Goal: Task Accomplishment & Management: Manage account settings

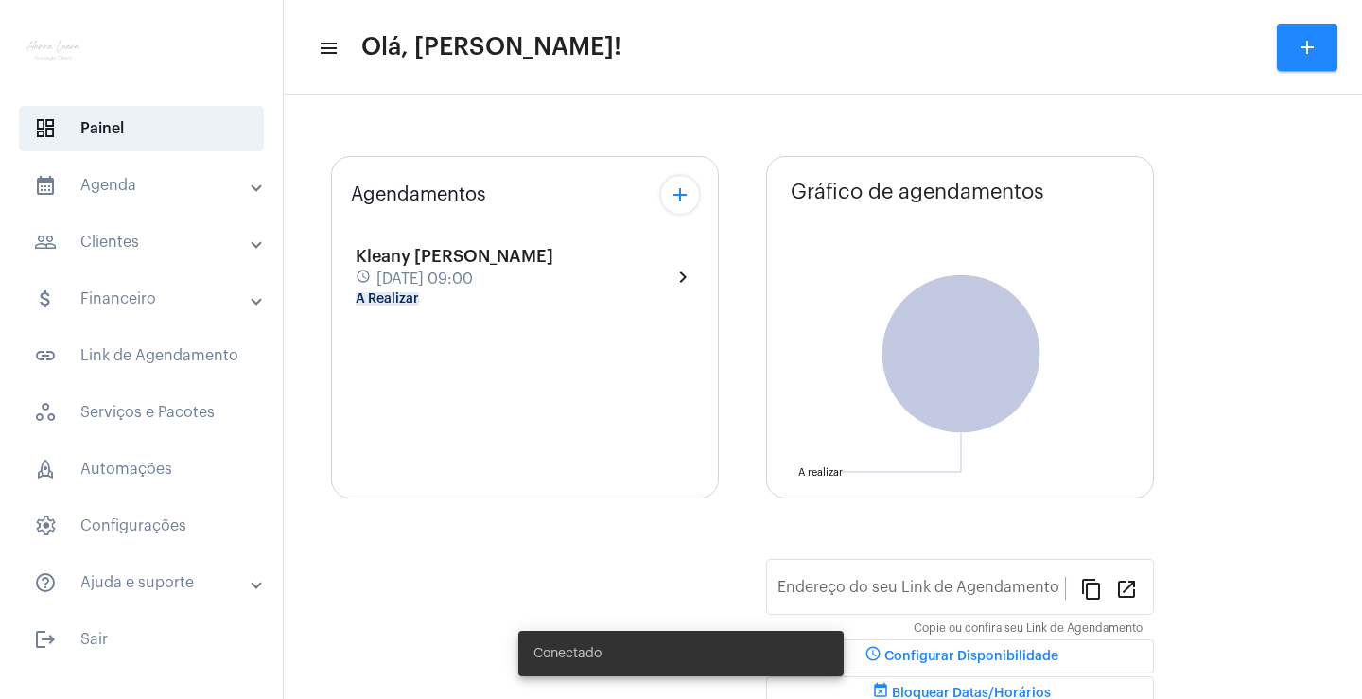
type input "[URL][DOMAIN_NAME]"
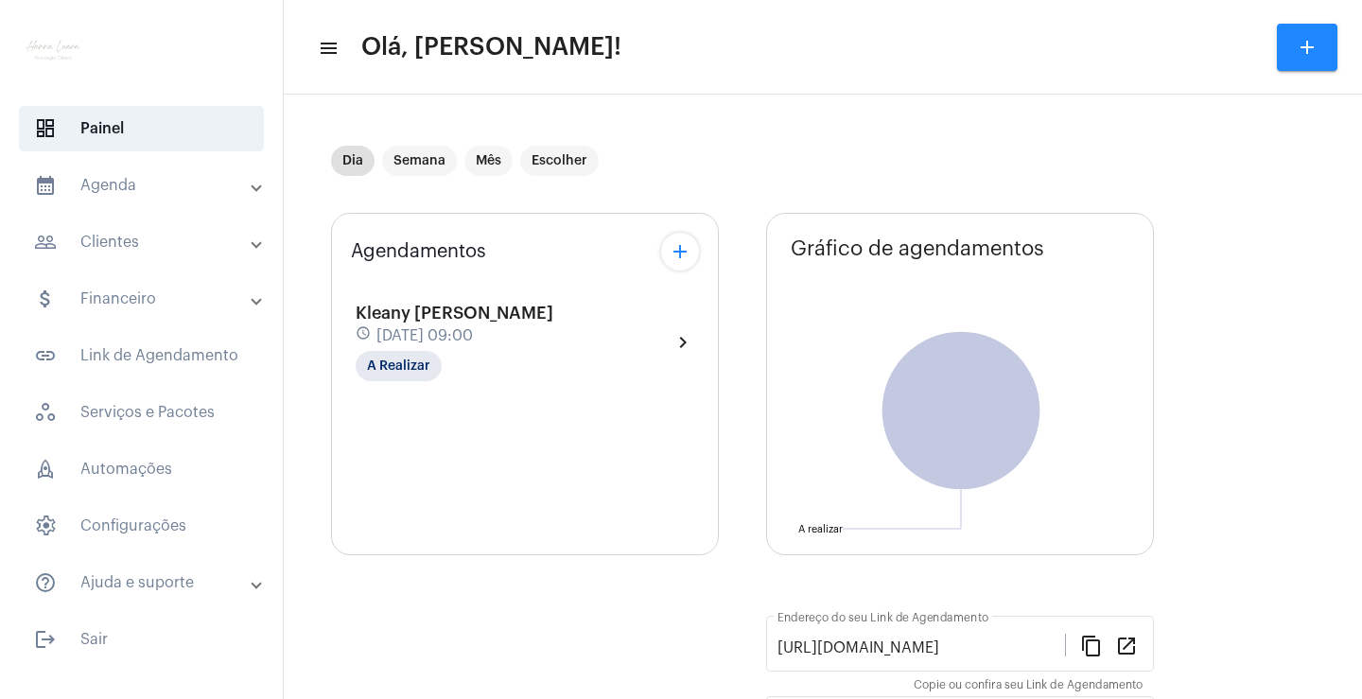
click at [169, 194] on mat-panel-title "calendar_month_outlined Agenda" at bounding box center [143, 185] width 219 height 23
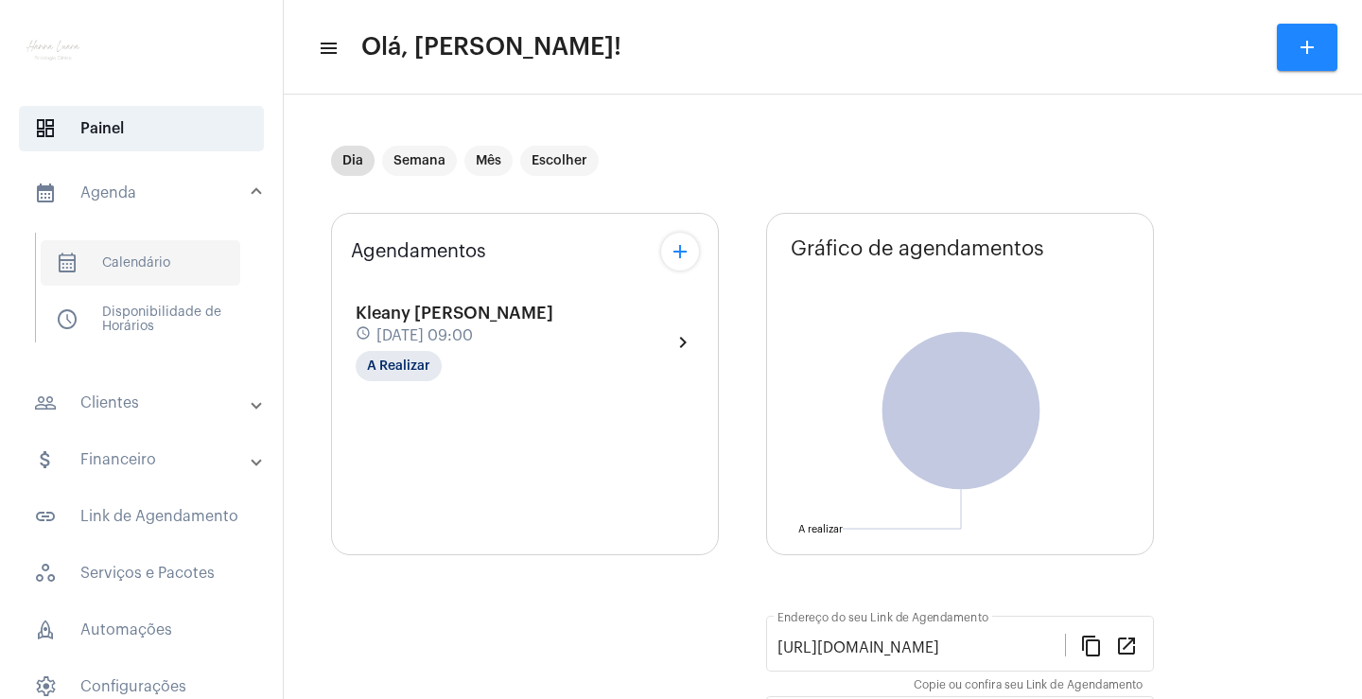
click at [183, 254] on span "calendar_month_outlined Calendário" at bounding box center [141, 262] width 200 height 45
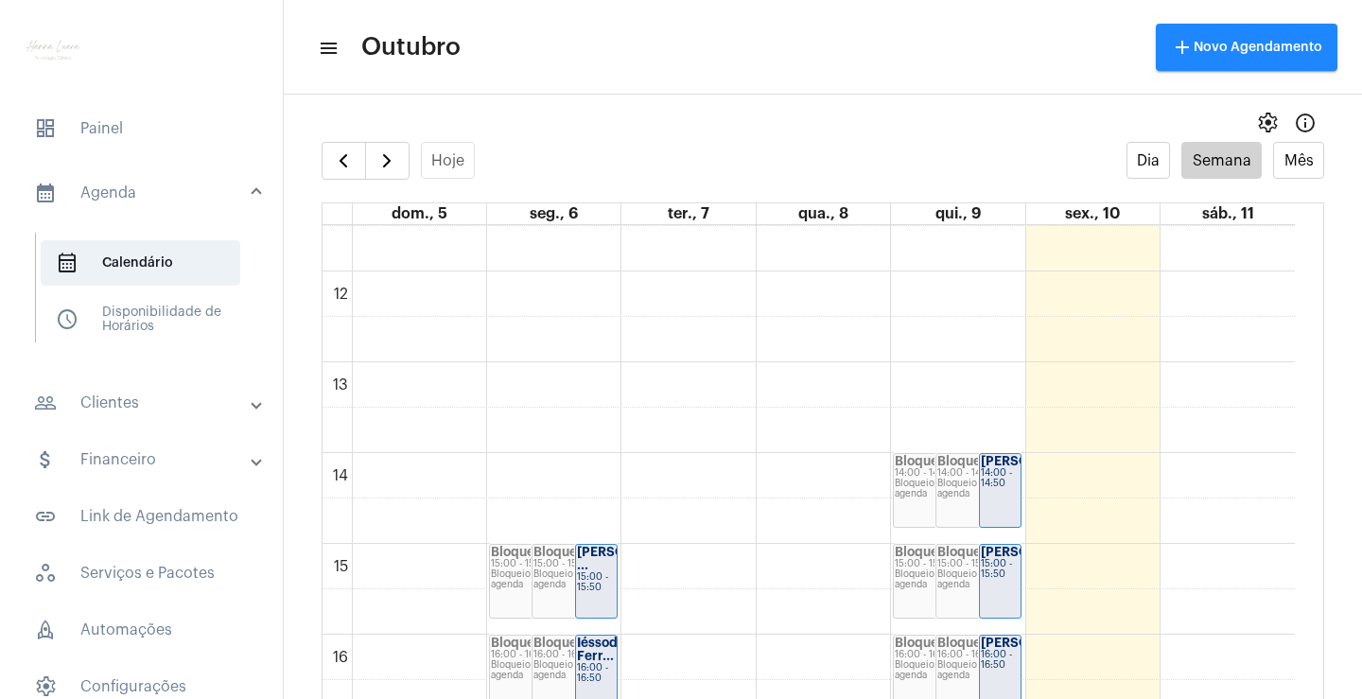
scroll to position [1007, 0]
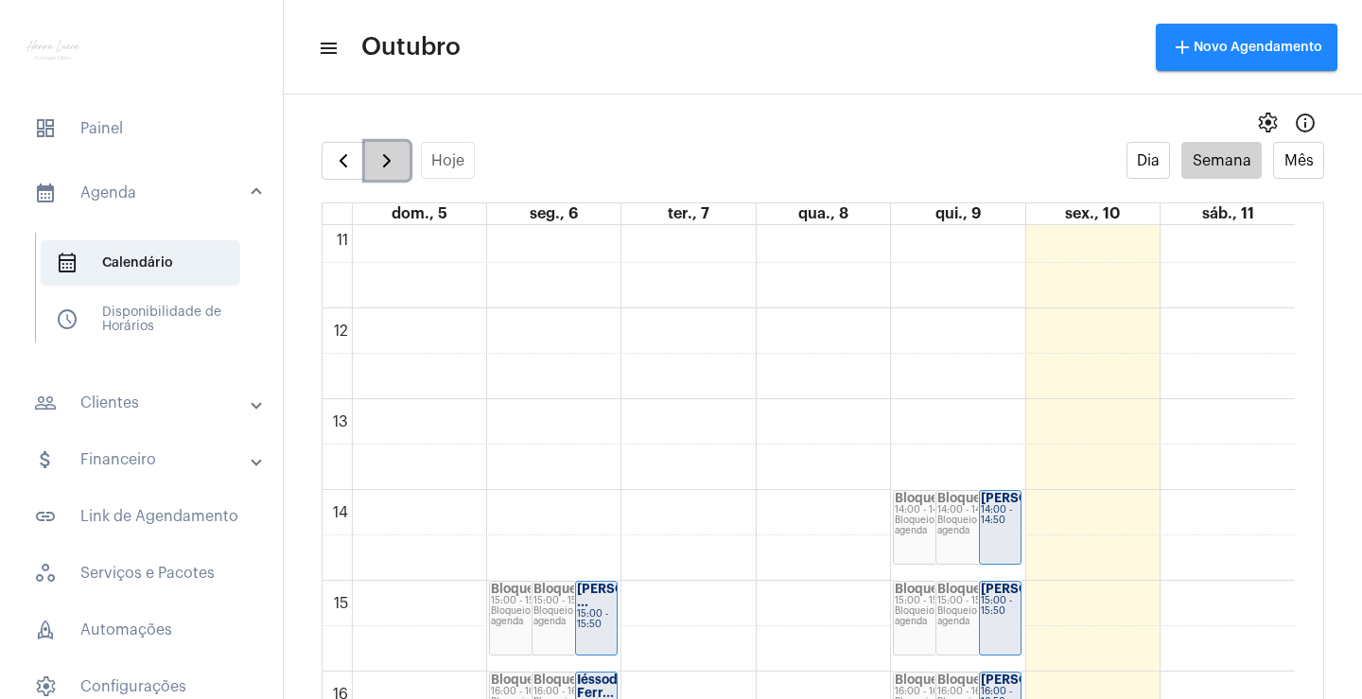
click at [390, 159] on span "button" at bounding box center [387, 160] width 23 height 23
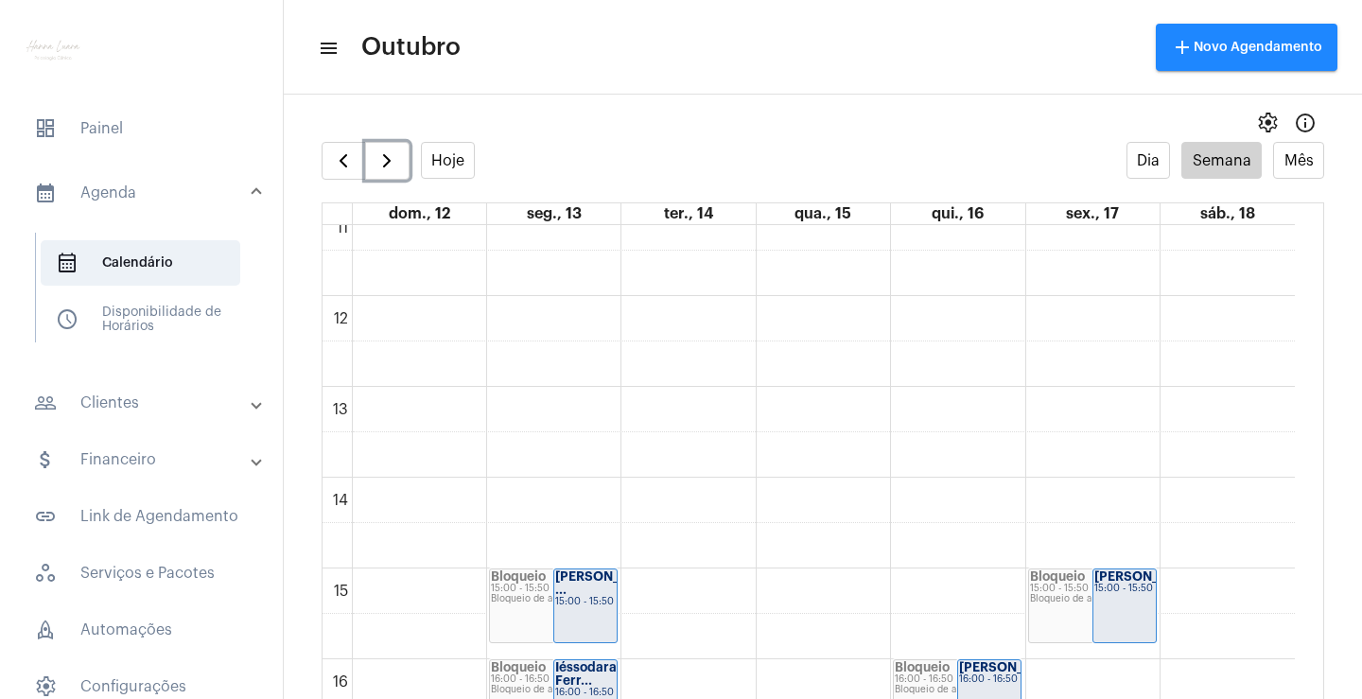
scroll to position [1114, 0]
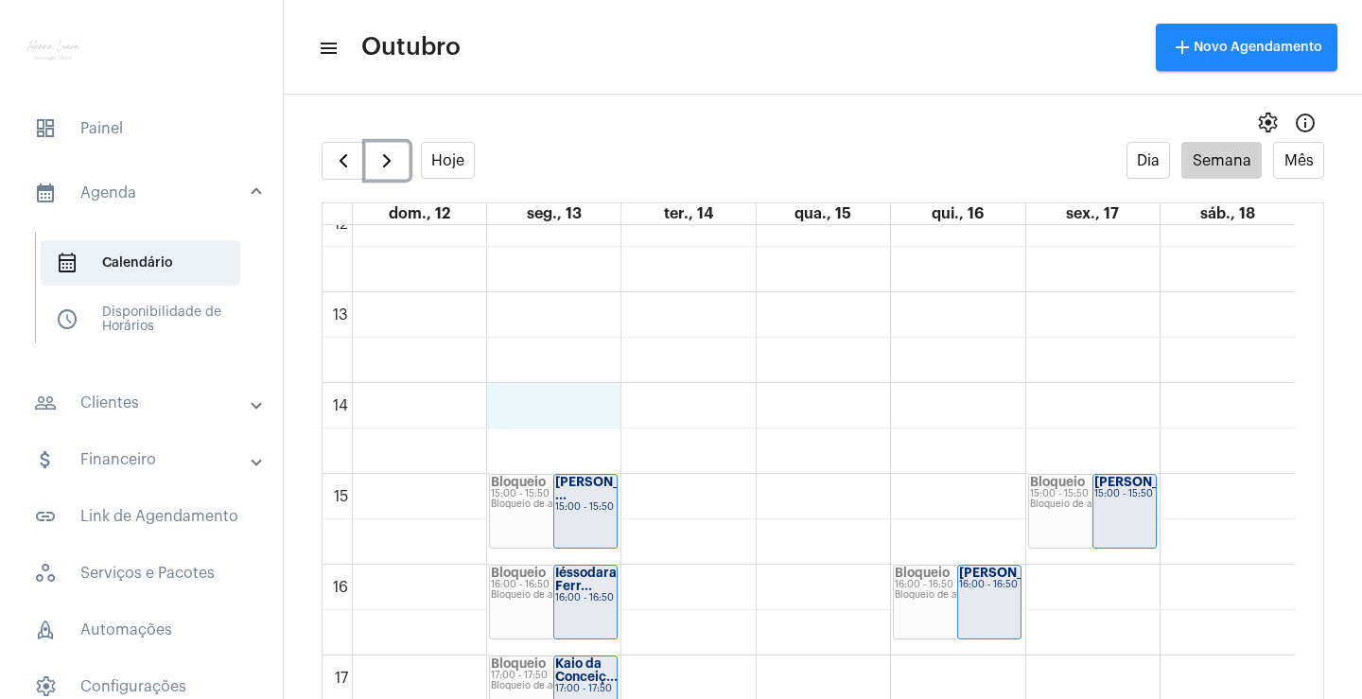
click at [561, 417] on div "00 01 02 03 04 05 06 07 08 09 10 11 12 13 14 15 16 17 18 19 20 21 22 23 Bloquei…" at bounding box center [809, 202] width 973 height 2180
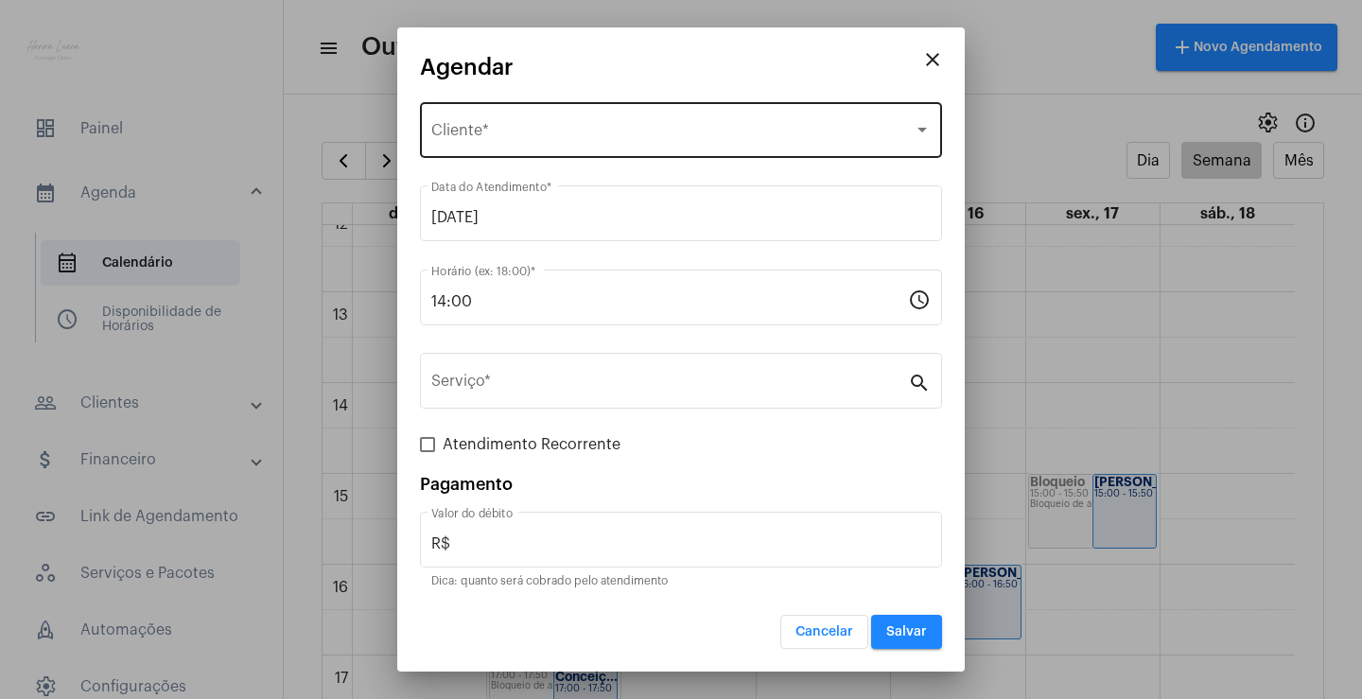
click at [553, 138] on span "Selecione o Cliente" at bounding box center [672, 134] width 483 height 17
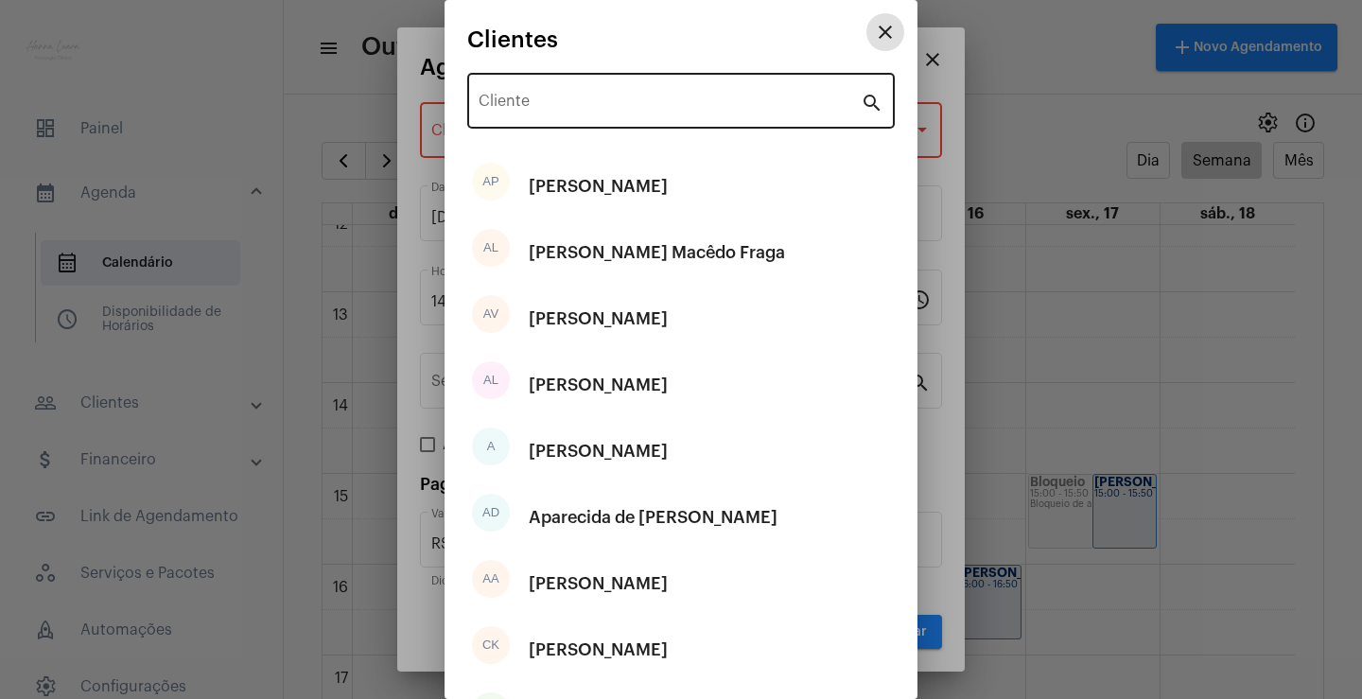
click at [584, 102] on input "Cliente" at bounding box center [670, 105] width 382 height 17
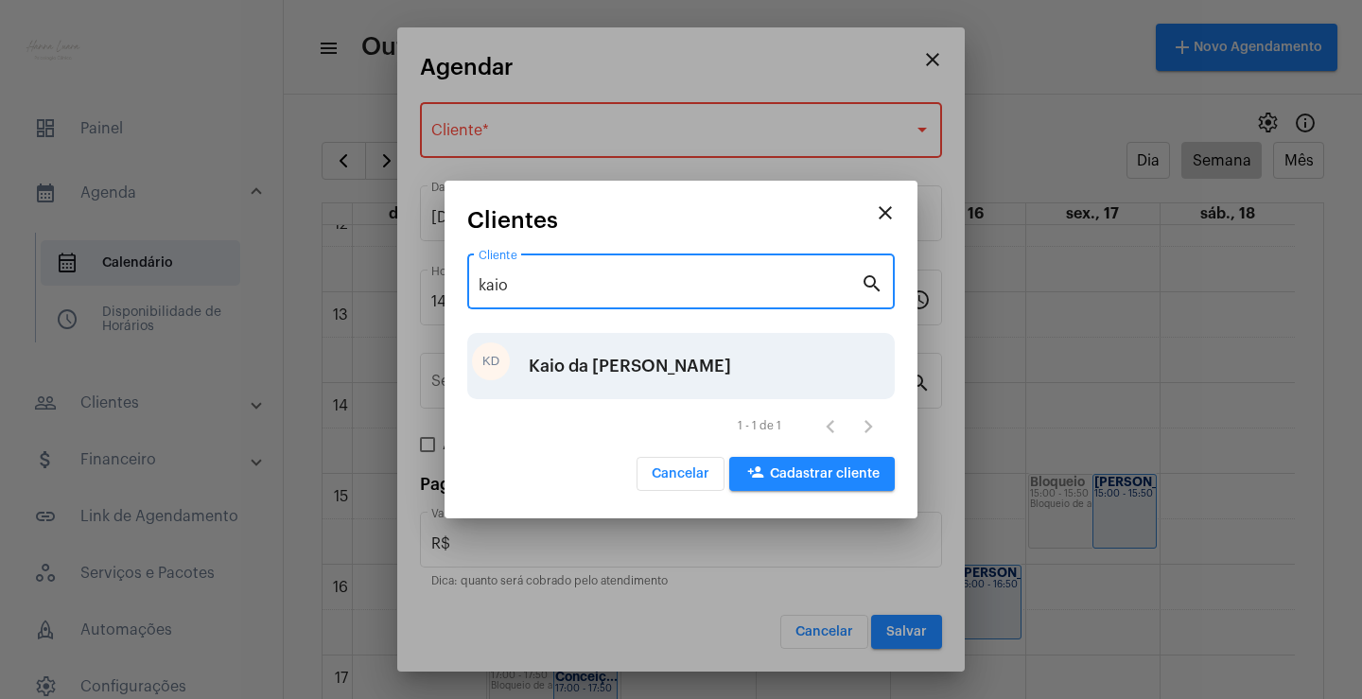
type input "kaio"
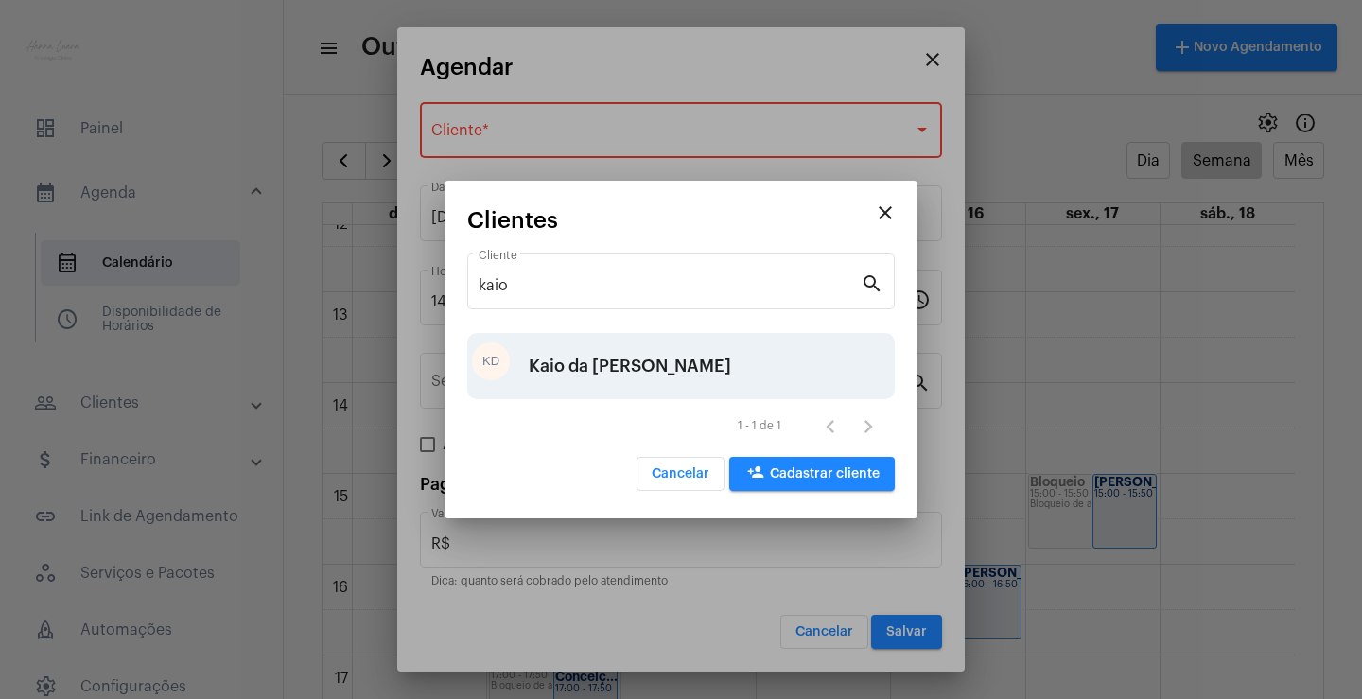
click at [625, 362] on div "Kaio da [PERSON_NAME]" at bounding box center [630, 366] width 202 height 57
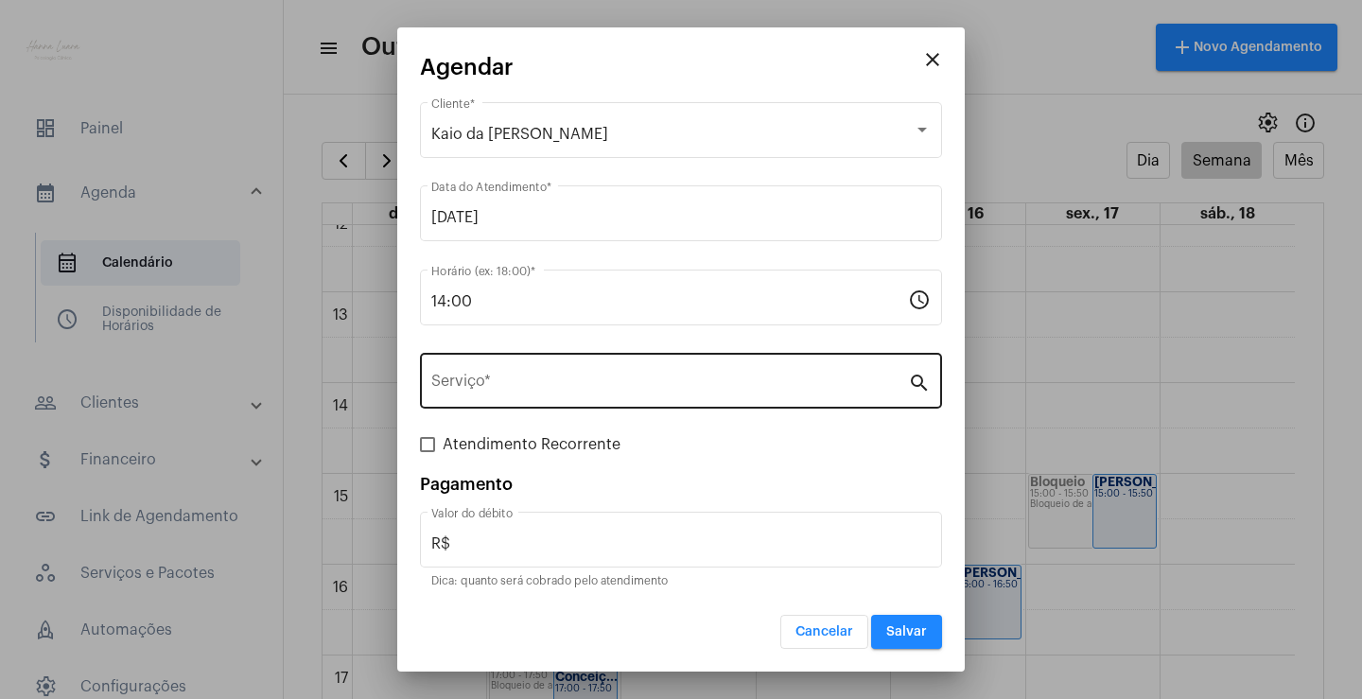
click at [730, 396] on div "Serviço *" at bounding box center [669, 379] width 477 height 60
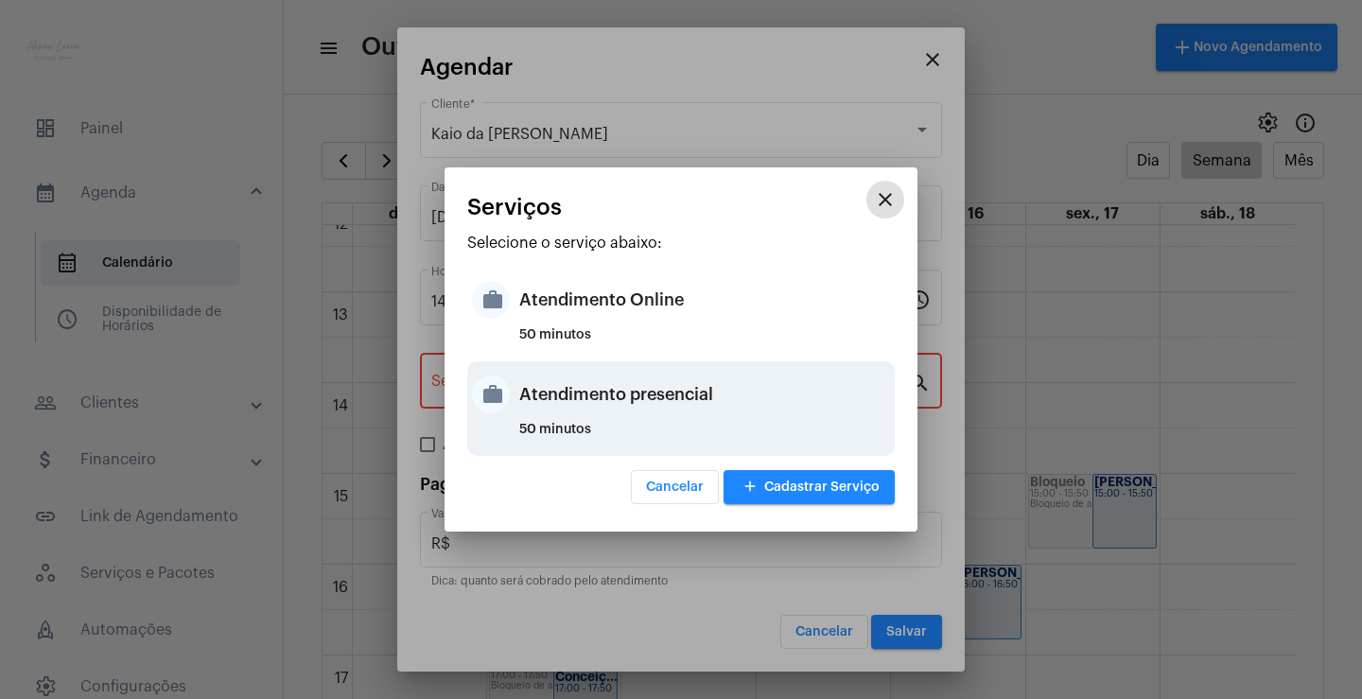
click at [744, 395] on div "Atendimento presencial" at bounding box center [704, 394] width 371 height 57
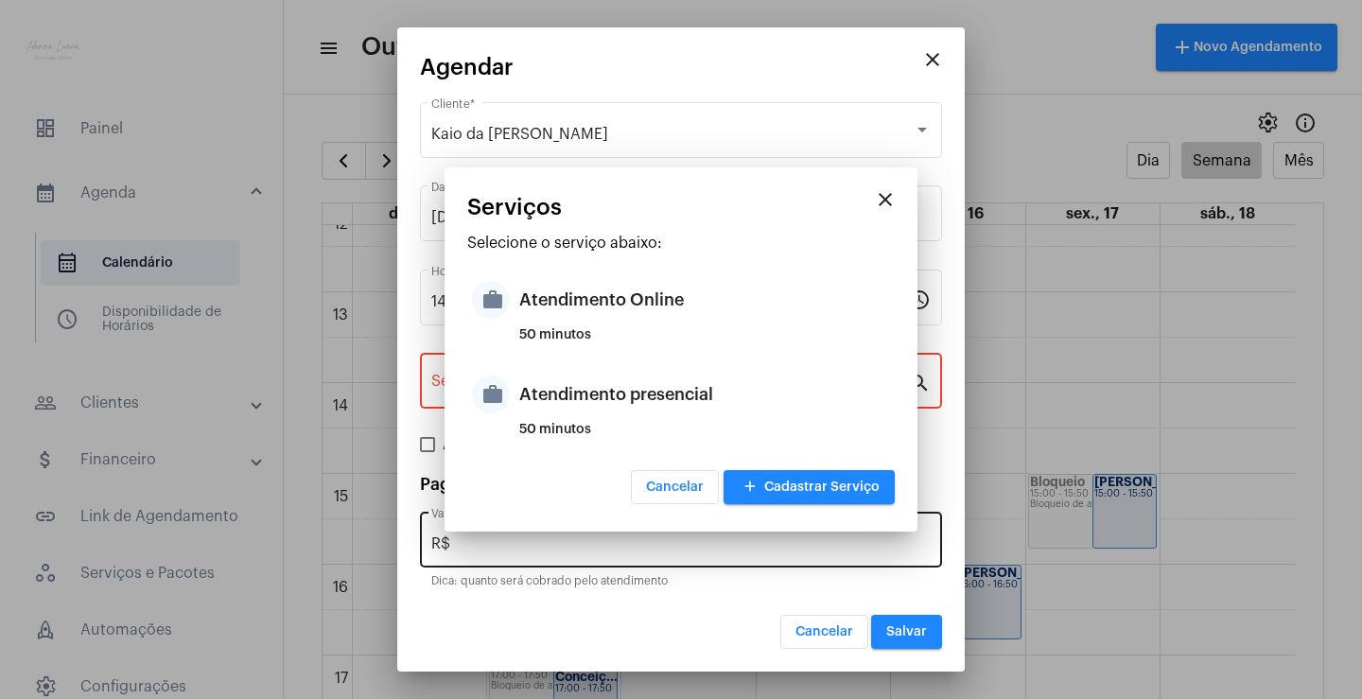
type input "Atendimento presencial"
type input "R$ 0"
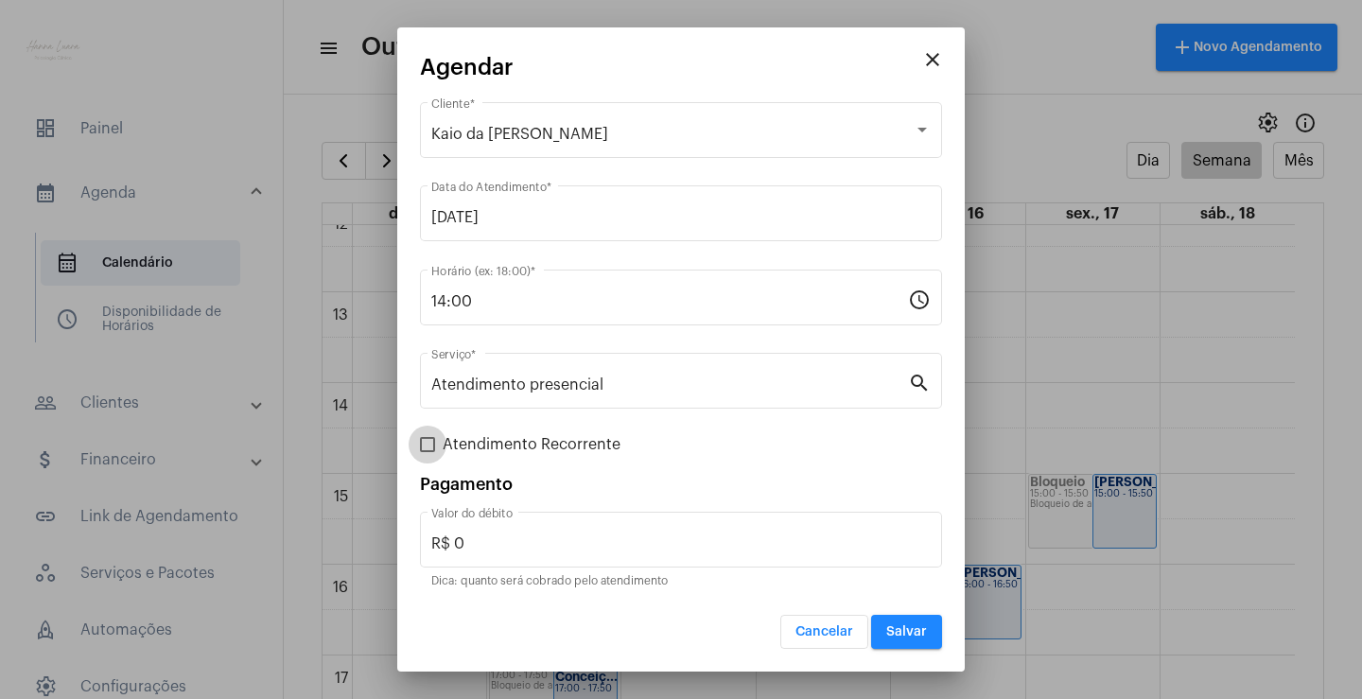
click at [535, 450] on span "Atendimento Recorrente" at bounding box center [532, 444] width 178 height 23
click at [428, 452] on input "Atendimento Recorrente" at bounding box center [427, 452] width 1 height 1
checkbox input "true"
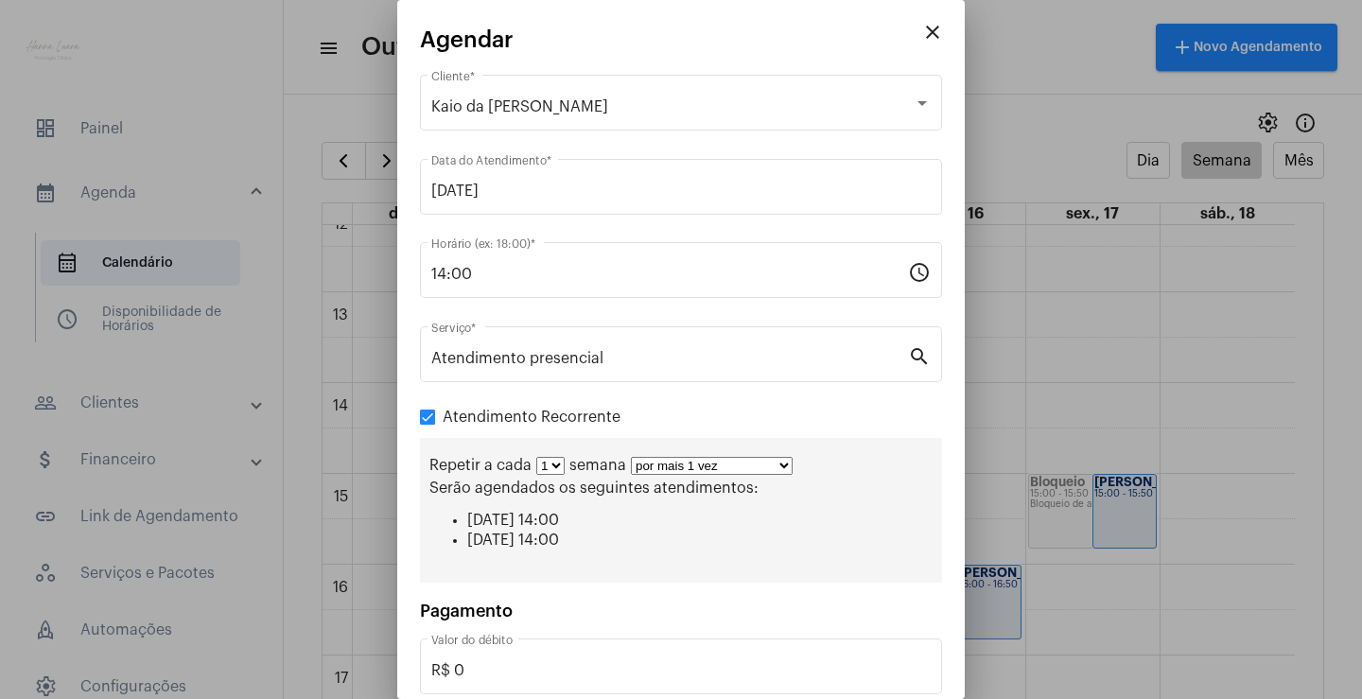
click at [777, 461] on select "por mais 1 vez por mais 2 vezes por mais 3 vezes por mais 4 vezes por mais 5 ve…" at bounding box center [712, 466] width 162 height 18
select select "10: 0"
click at [631, 457] on select "por mais 1 vez por mais 2 vezes por mais 3 vezes por mais 4 vezes por mais 5 ve…" at bounding box center [712, 466] width 162 height 18
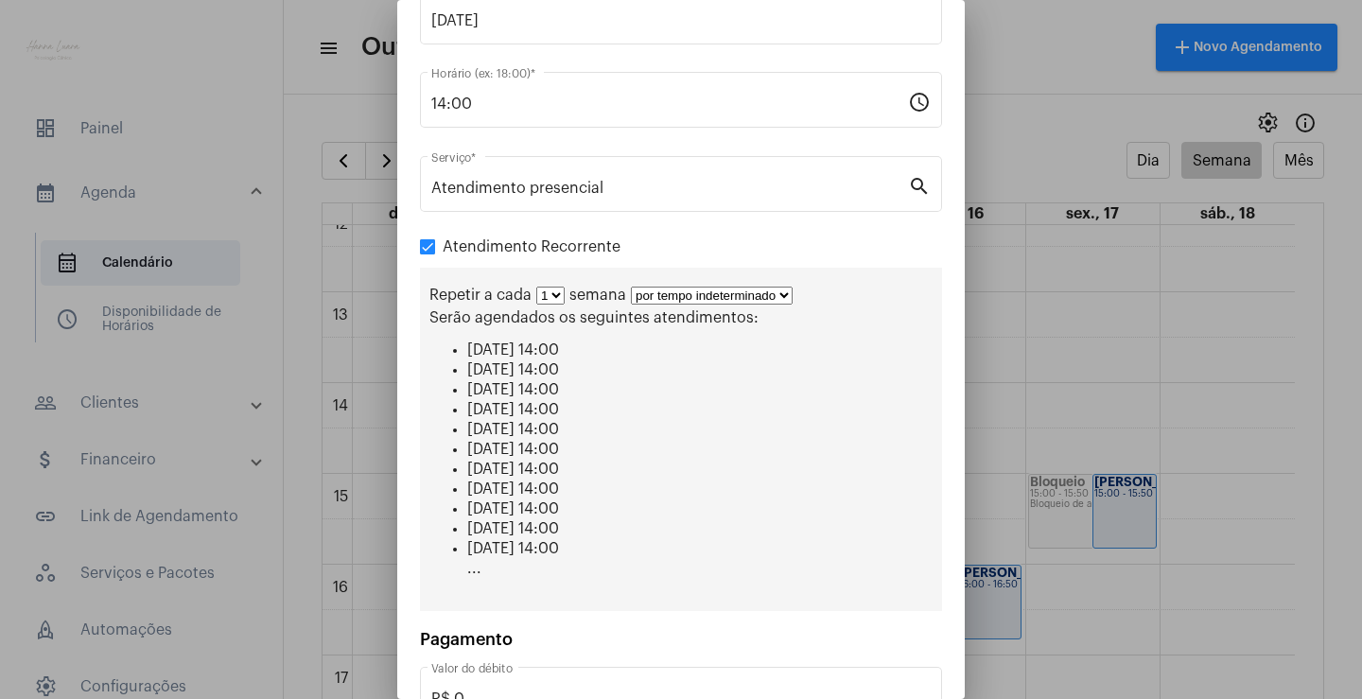
scroll to position [299, 0]
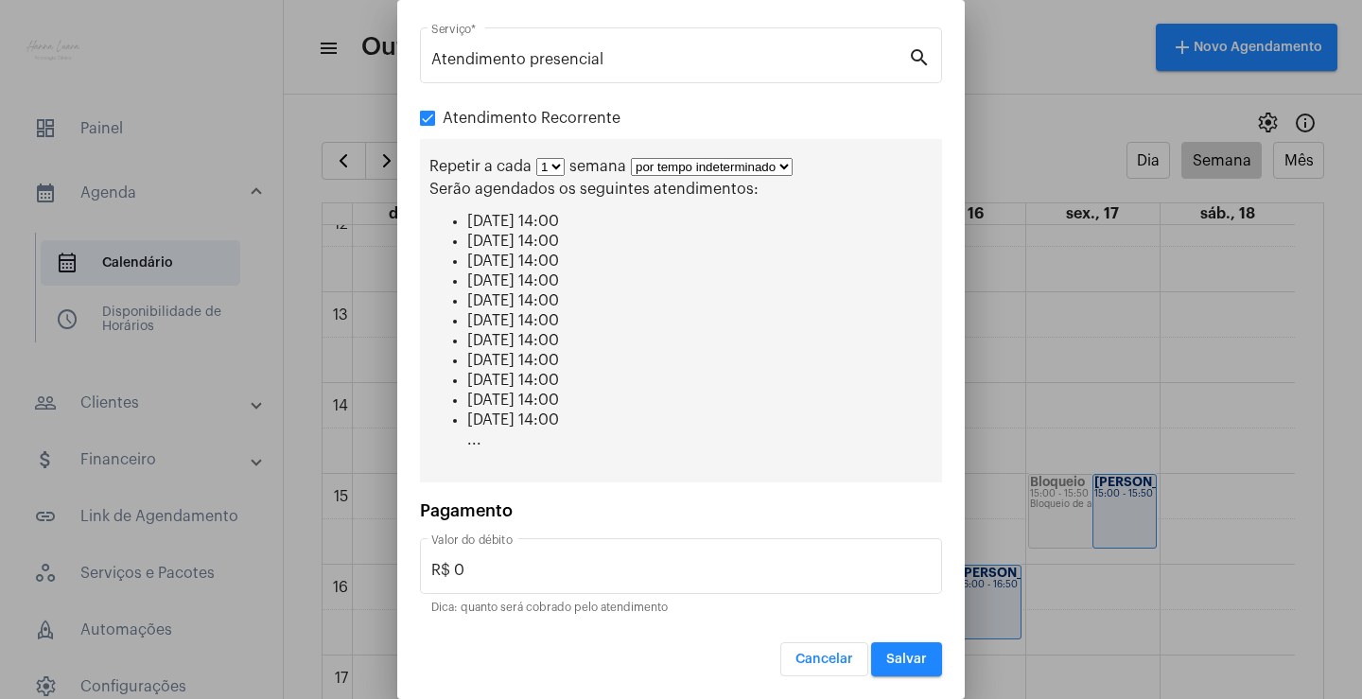
click at [893, 659] on span "Salvar" at bounding box center [906, 659] width 41 height 13
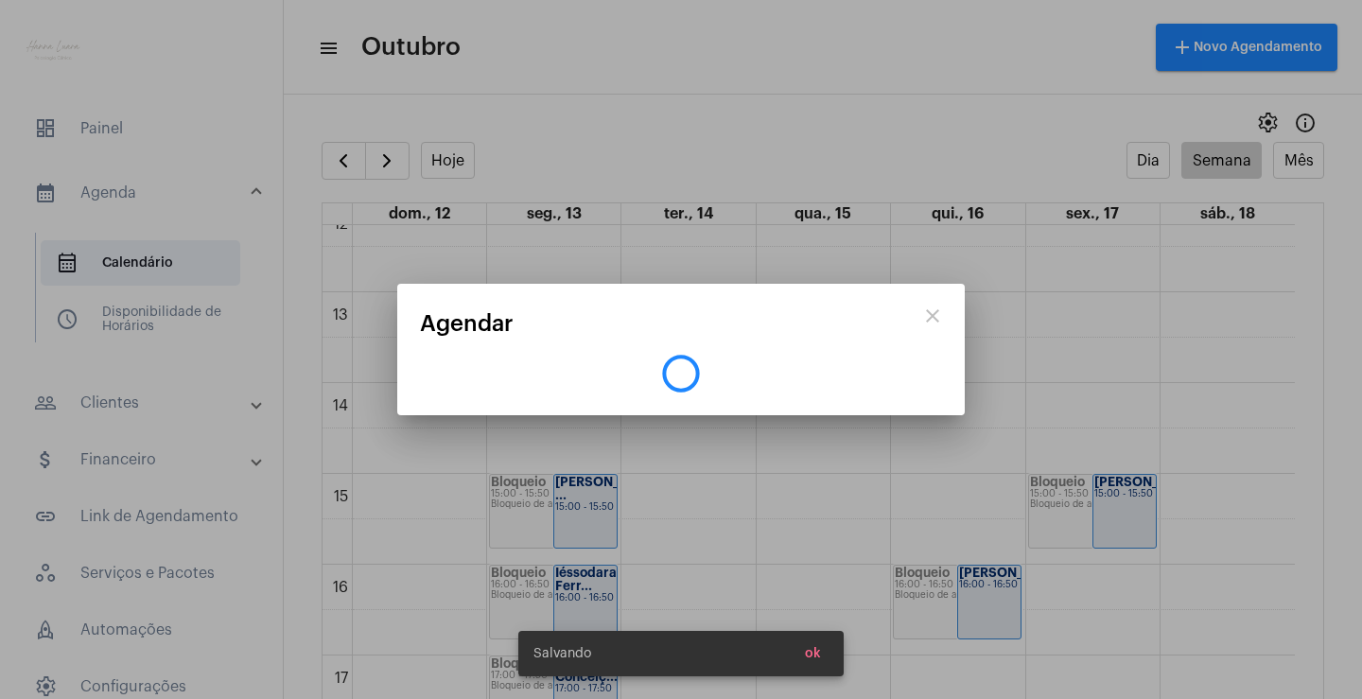
scroll to position [0, 0]
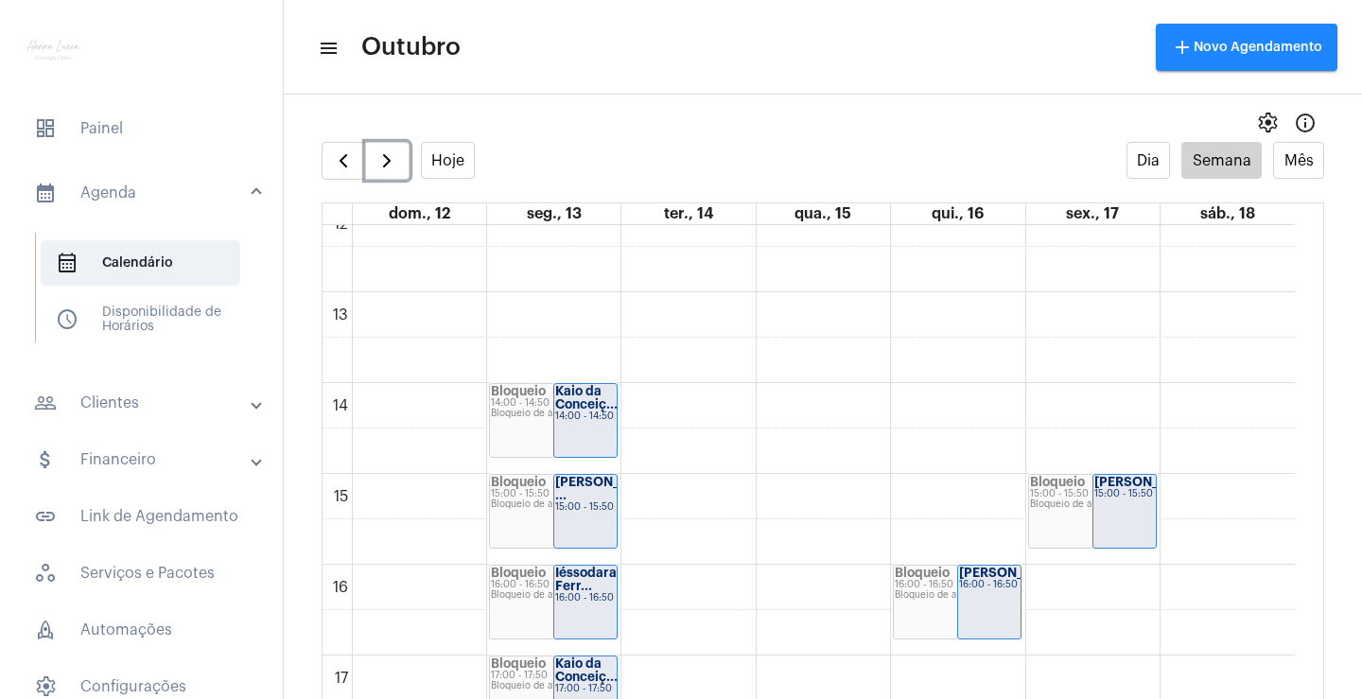
click at [565, 594] on div "16:00 - 16:50" at bounding box center [585, 598] width 61 height 10
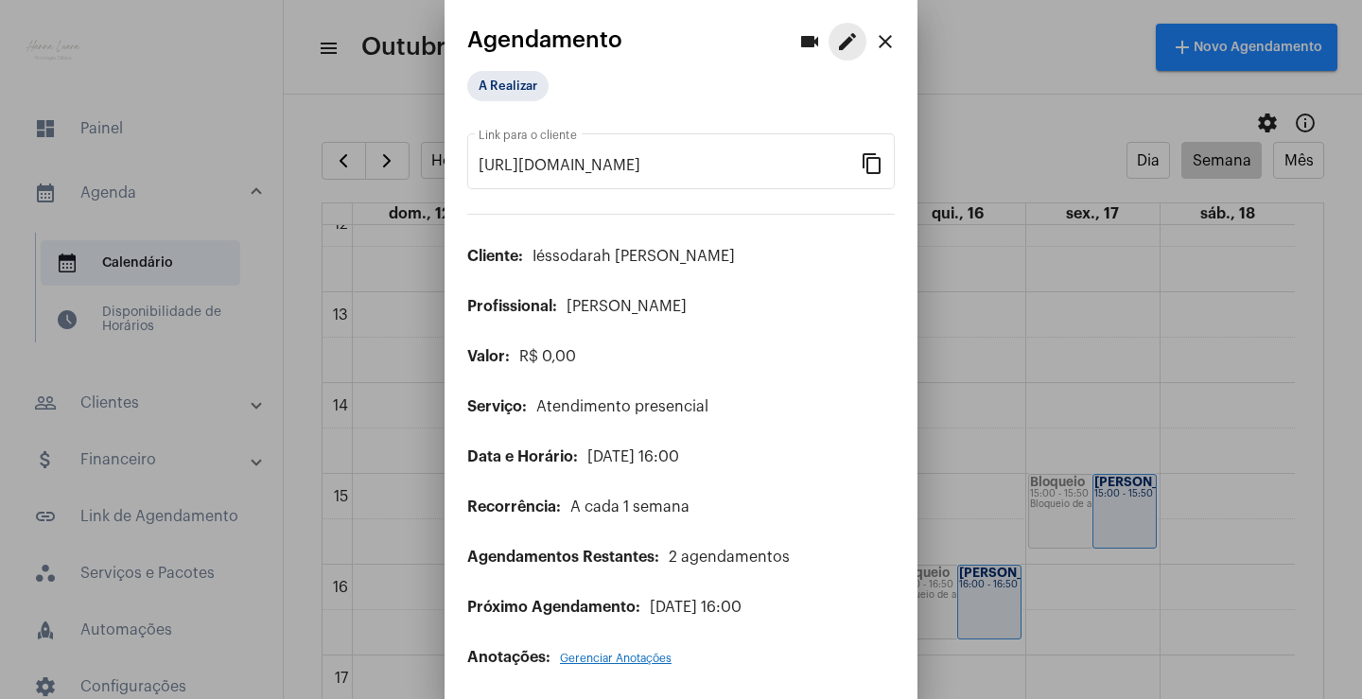
click at [836, 40] on mat-icon "edit" at bounding box center [847, 41] width 23 height 23
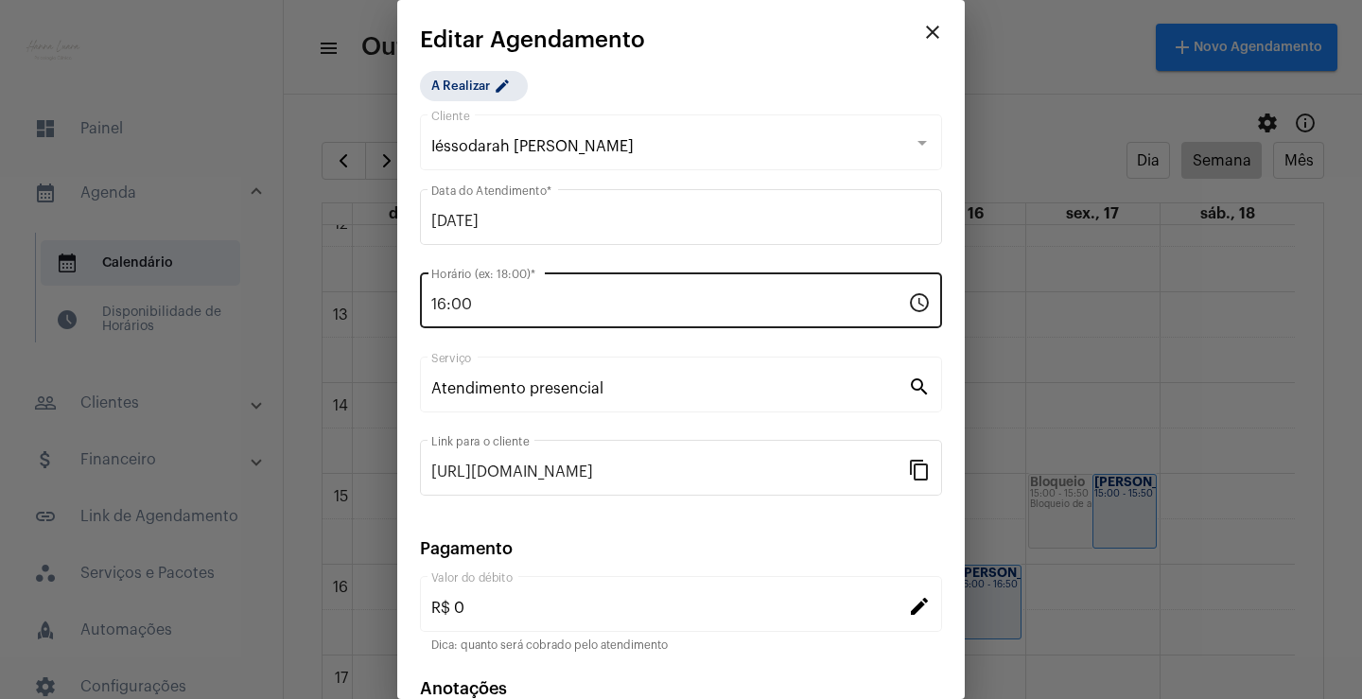
click at [449, 310] on input "16:00" at bounding box center [669, 304] width 477 height 17
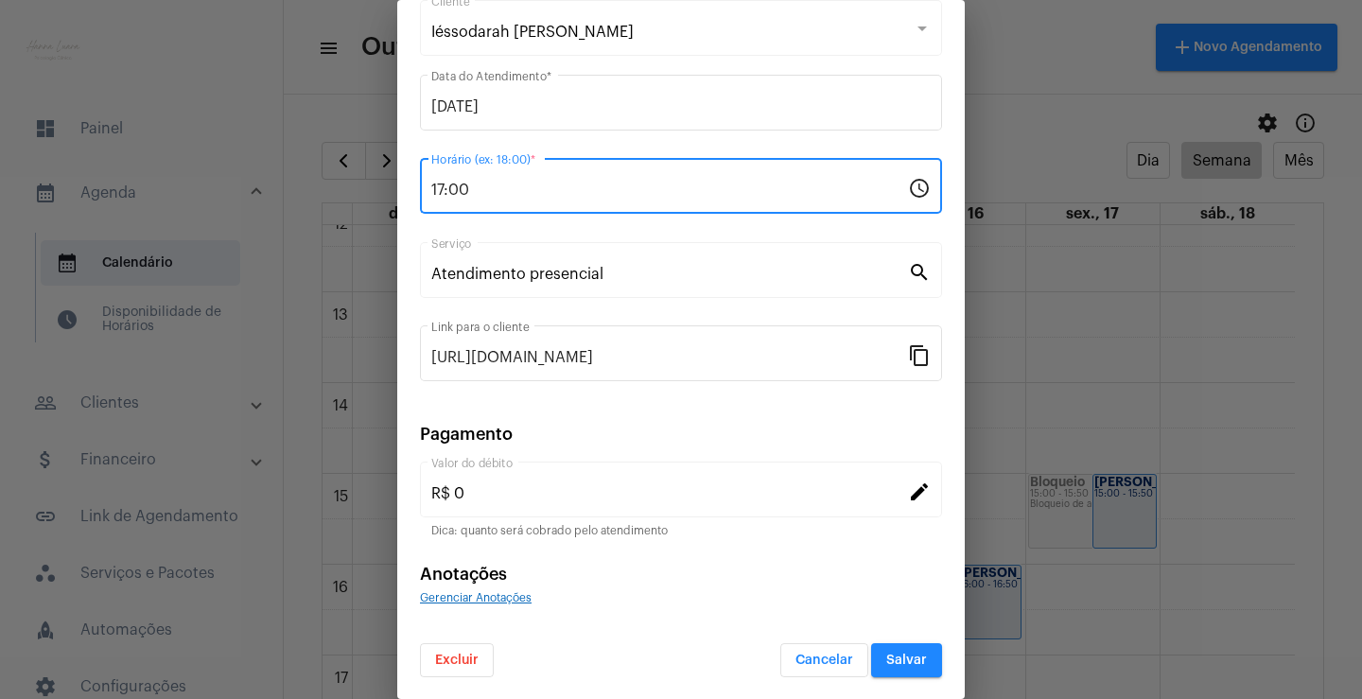
scroll to position [115, 0]
type input "17:00"
click at [921, 654] on button "Salvar" at bounding box center [906, 659] width 71 height 34
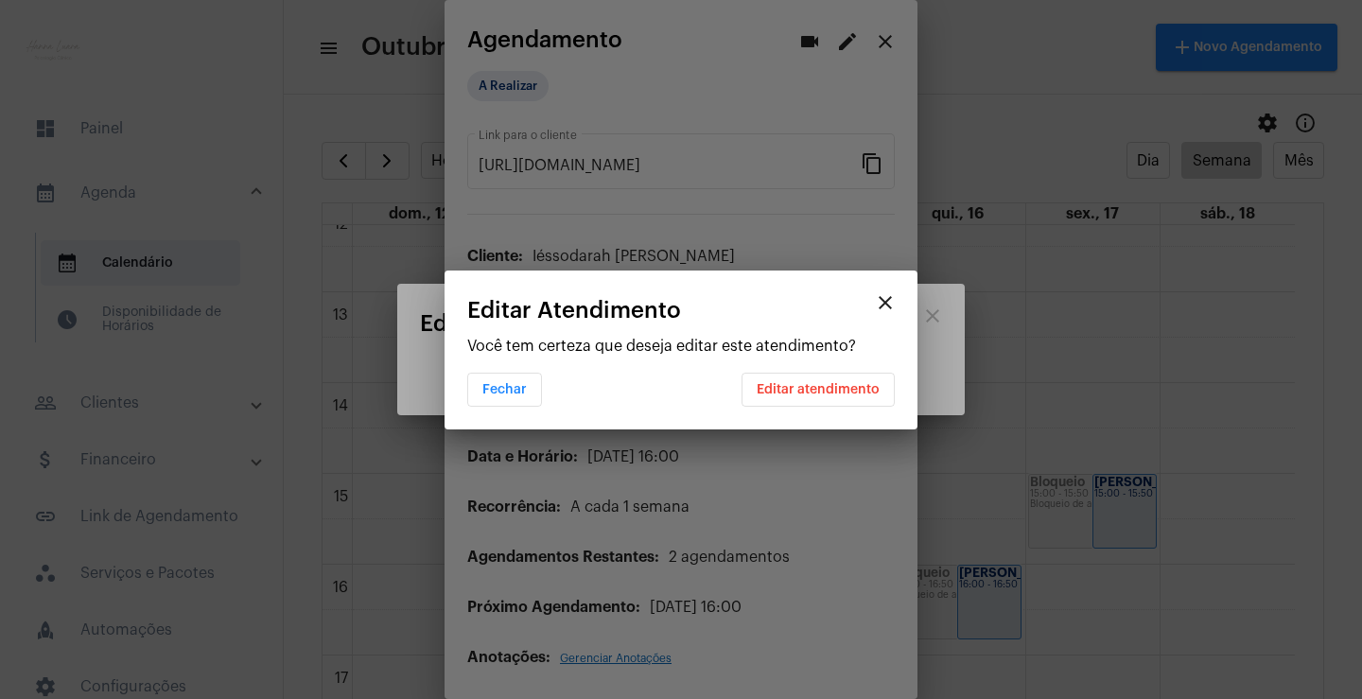
scroll to position [0, 0]
click at [829, 385] on span "Editar atendimento" at bounding box center [818, 389] width 123 height 13
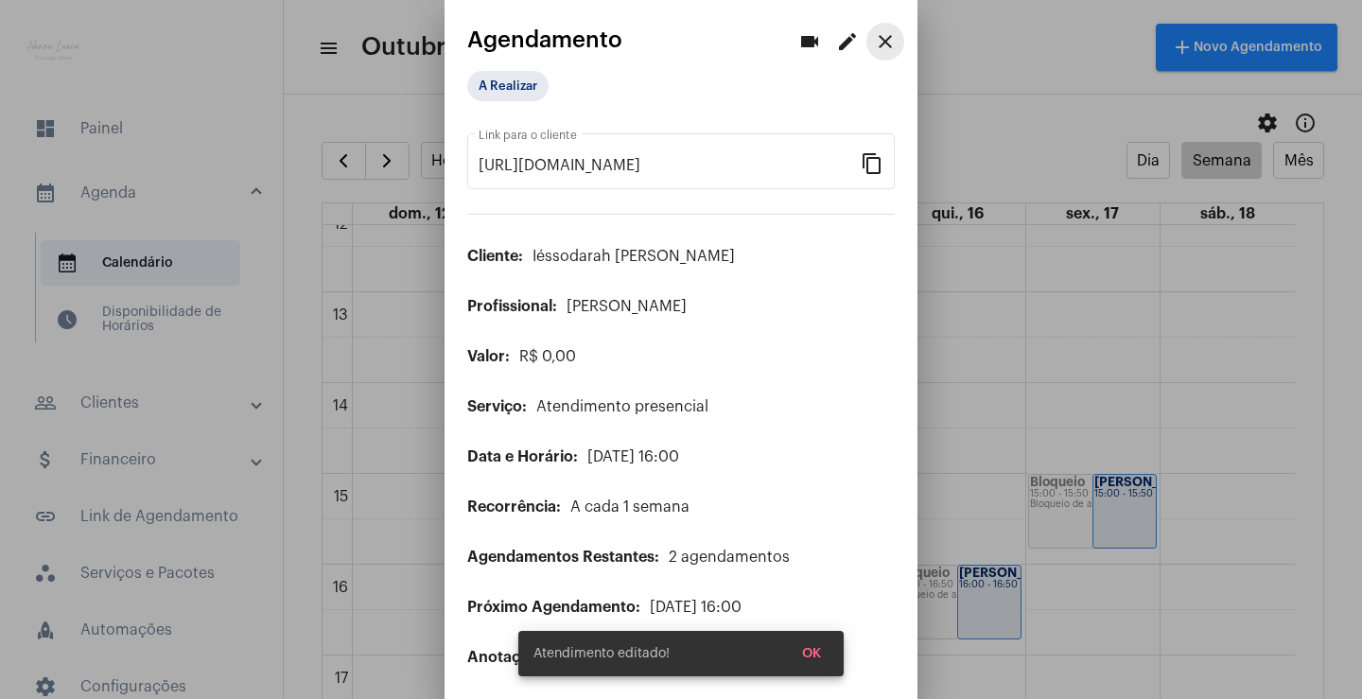
click at [874, 47] on mat-icon "close" at bounding box center [885, 41] width 23 height 23
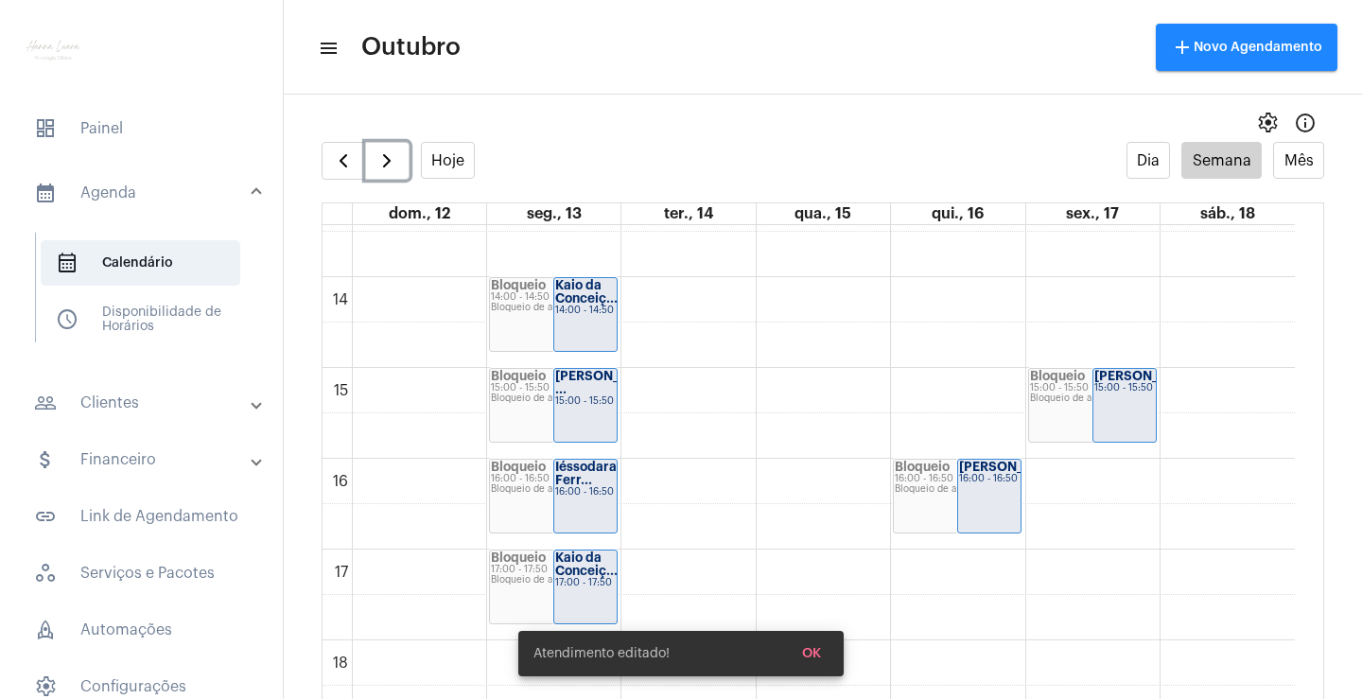
scroll to position [1397, 0]
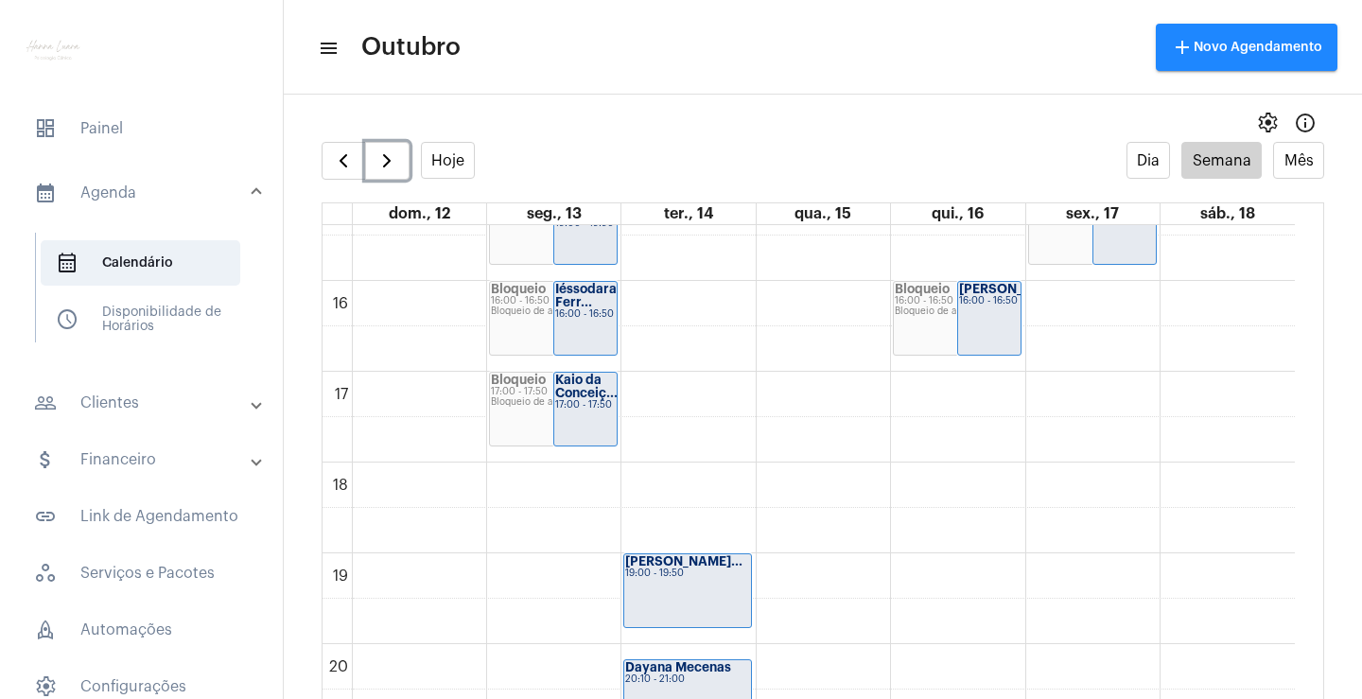
click at [587, 411] on div "Kaio da Conceiç... 17:00 - 17:50" at bounding box center [585, 409] width 62 height 73
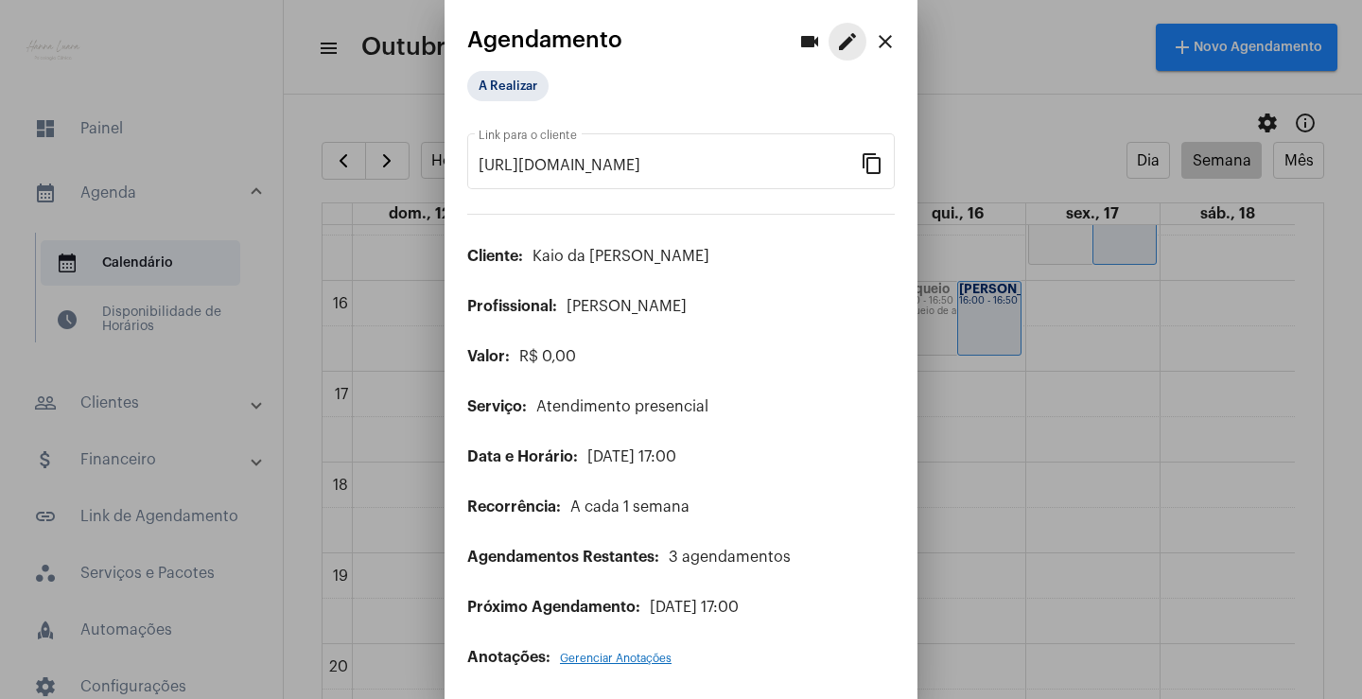
click at [836, 33] on mat-icon "edit" at bounding box center [847, 41] width 23 height 23
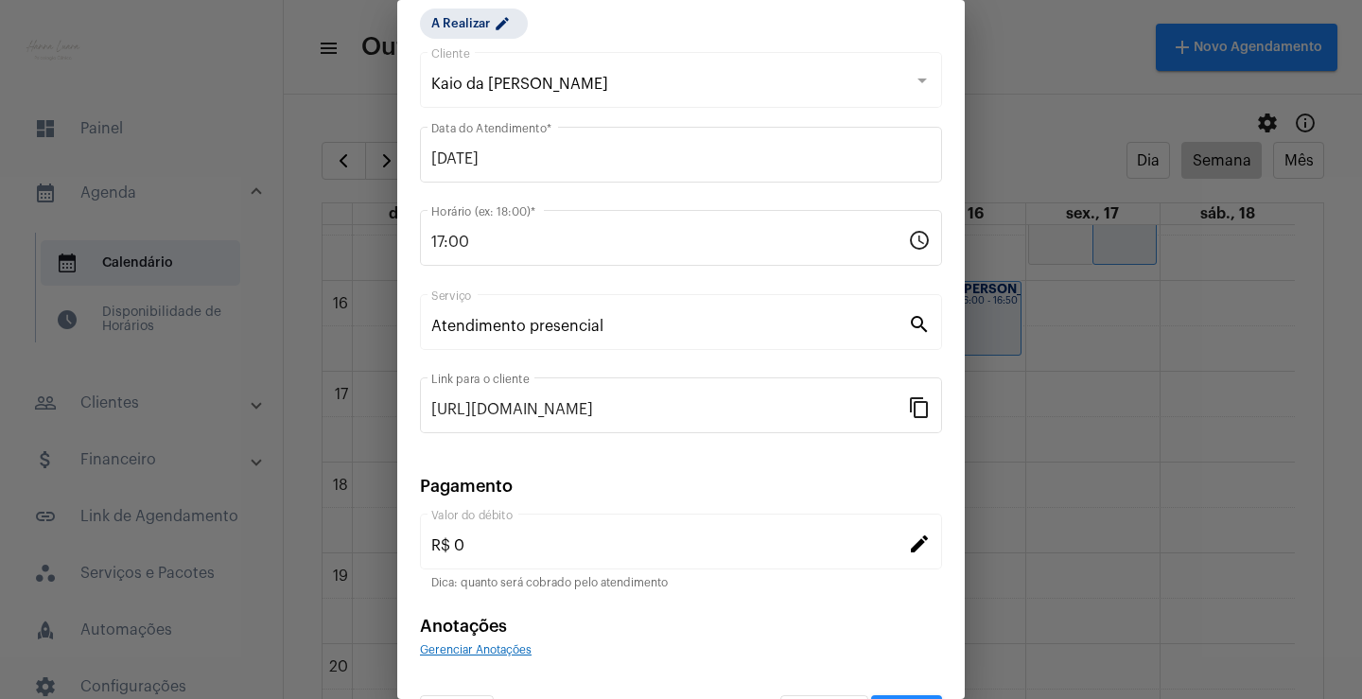
scroll to position [119, 0]
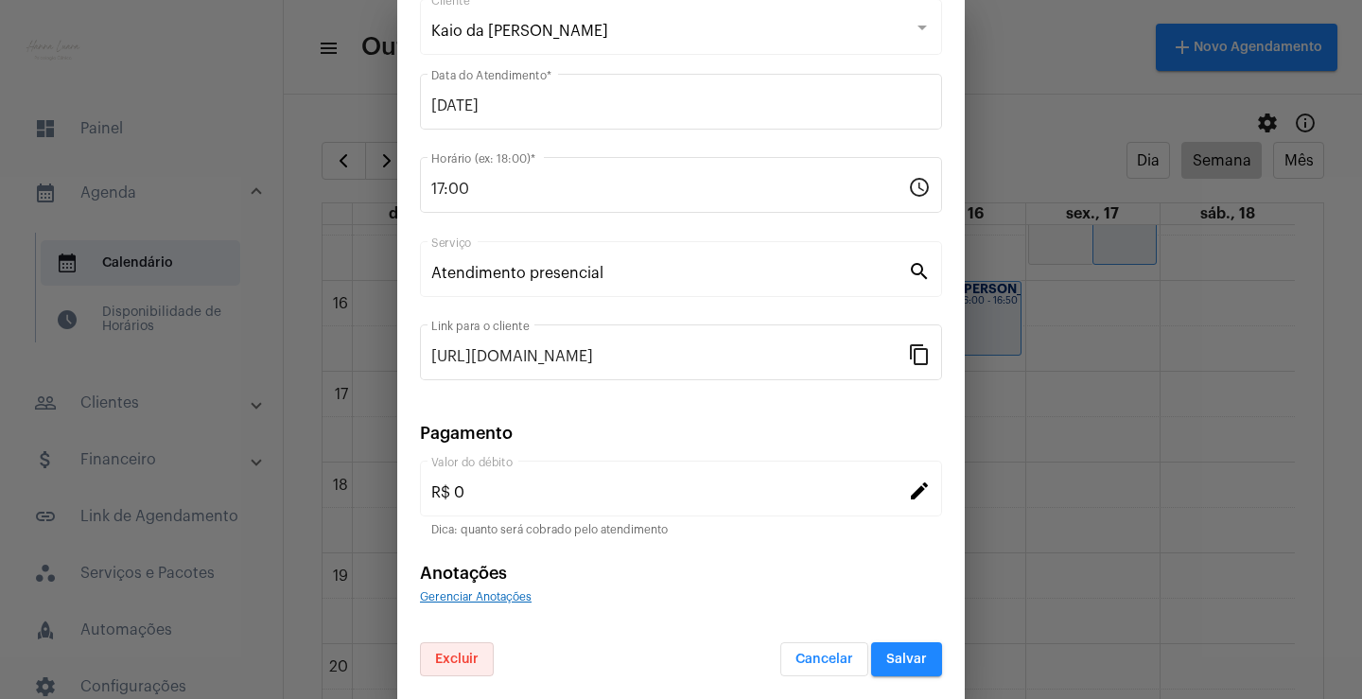
click at [478, 648] on button "Excluir" at bounding box center [457, 659] width 74 height 34
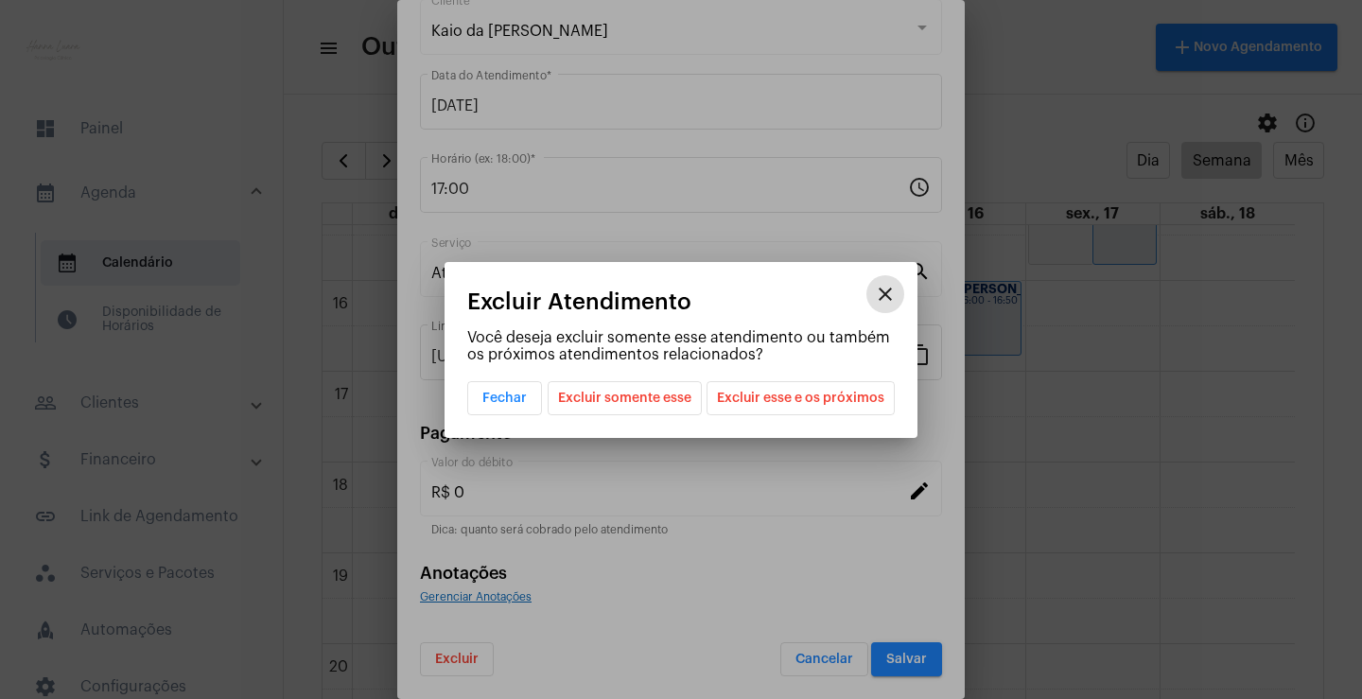
click at [650, 385] on span "Excluir somente esse" at bounding box center [624, 398] width 133 height 32
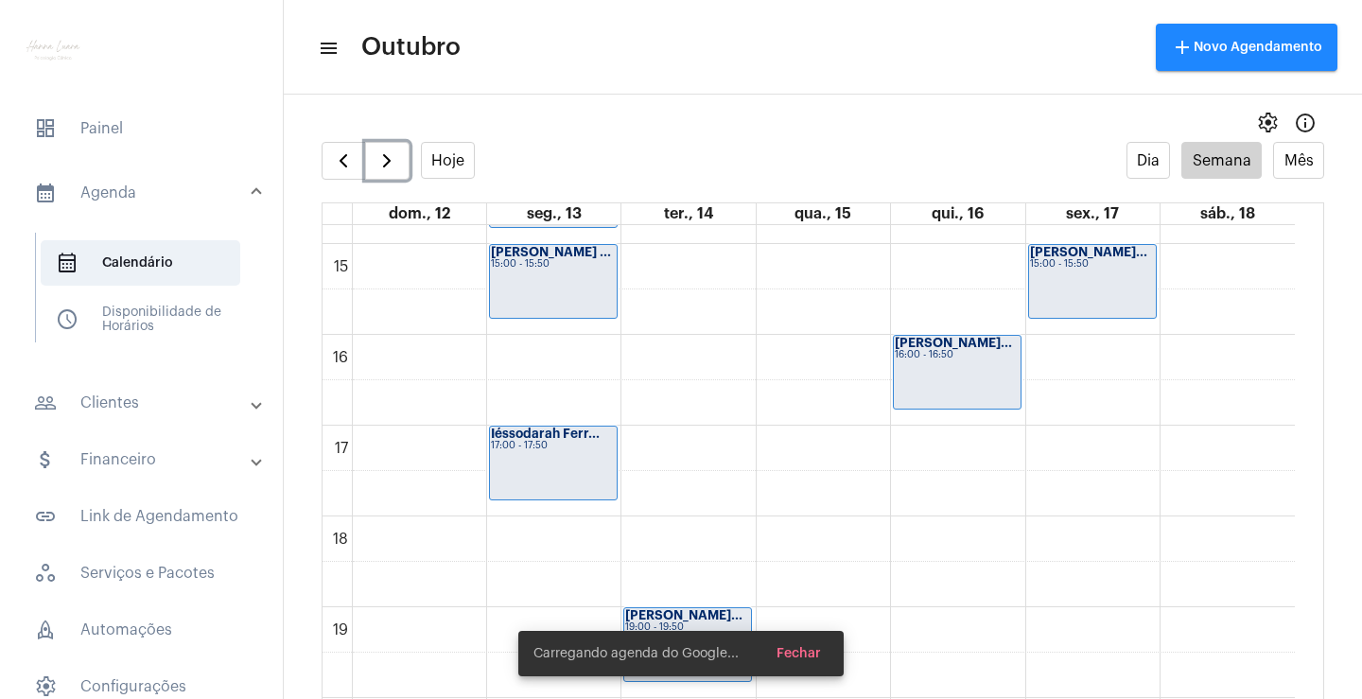
scroll to position [1303, 0]
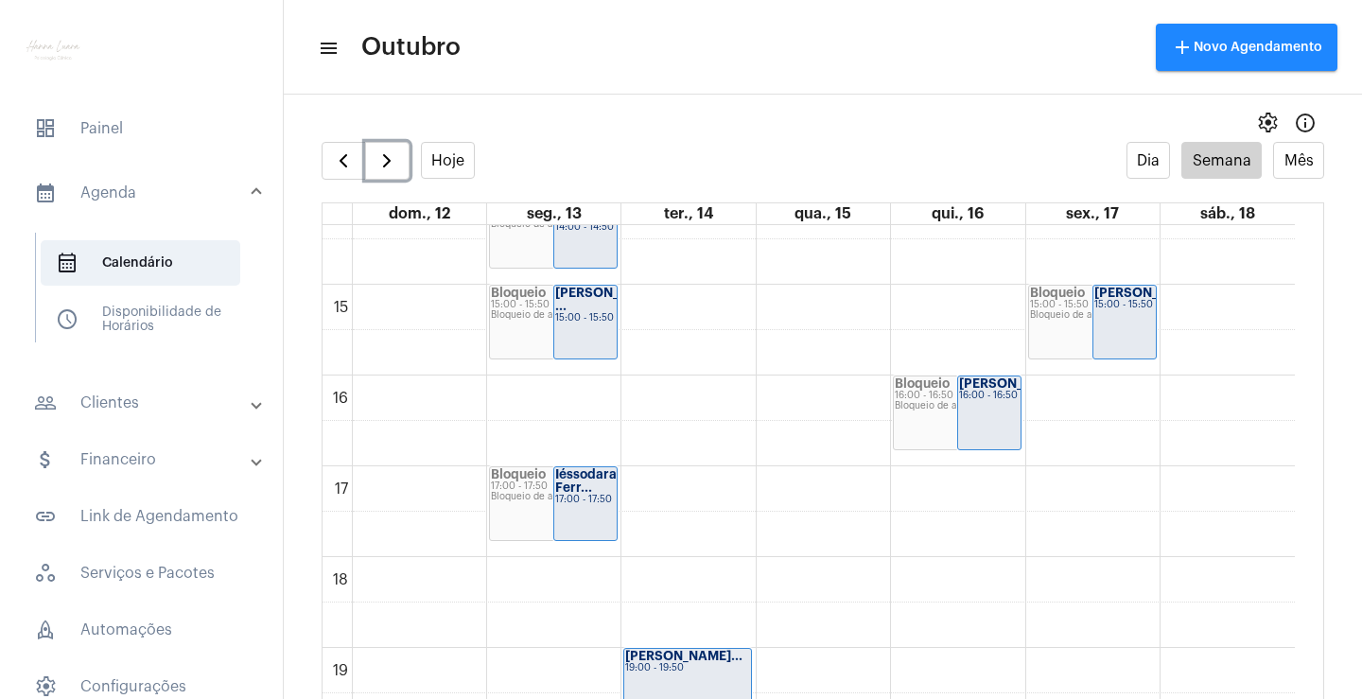
click at [590, 405] on div "00 01 02 03 04 05 06 07 08 09 10 11 12 13 14 15 16 17 18 19 20 21 22 23 Bloquei…" at bounding box center [809, 12] width 973 height 2180
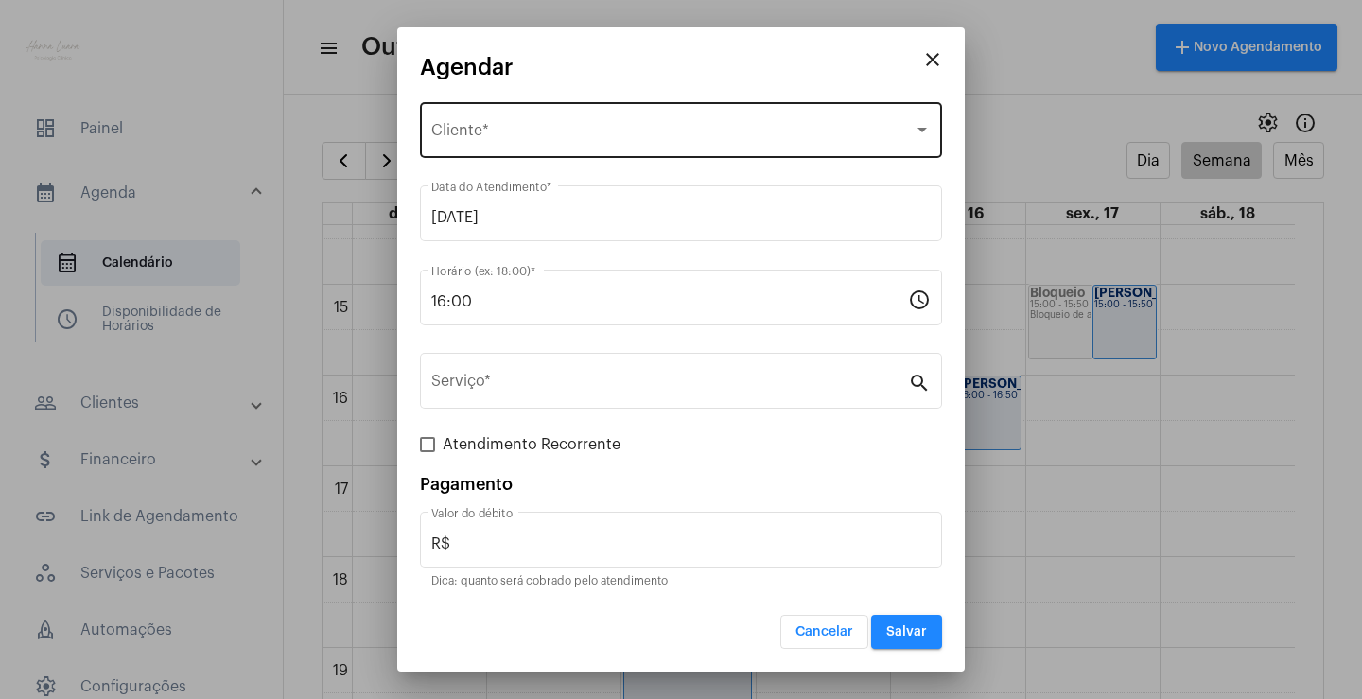
click at [610, 139] on div "Selecione o Cliente" at bounding box center [672, 134] width 483 height 17
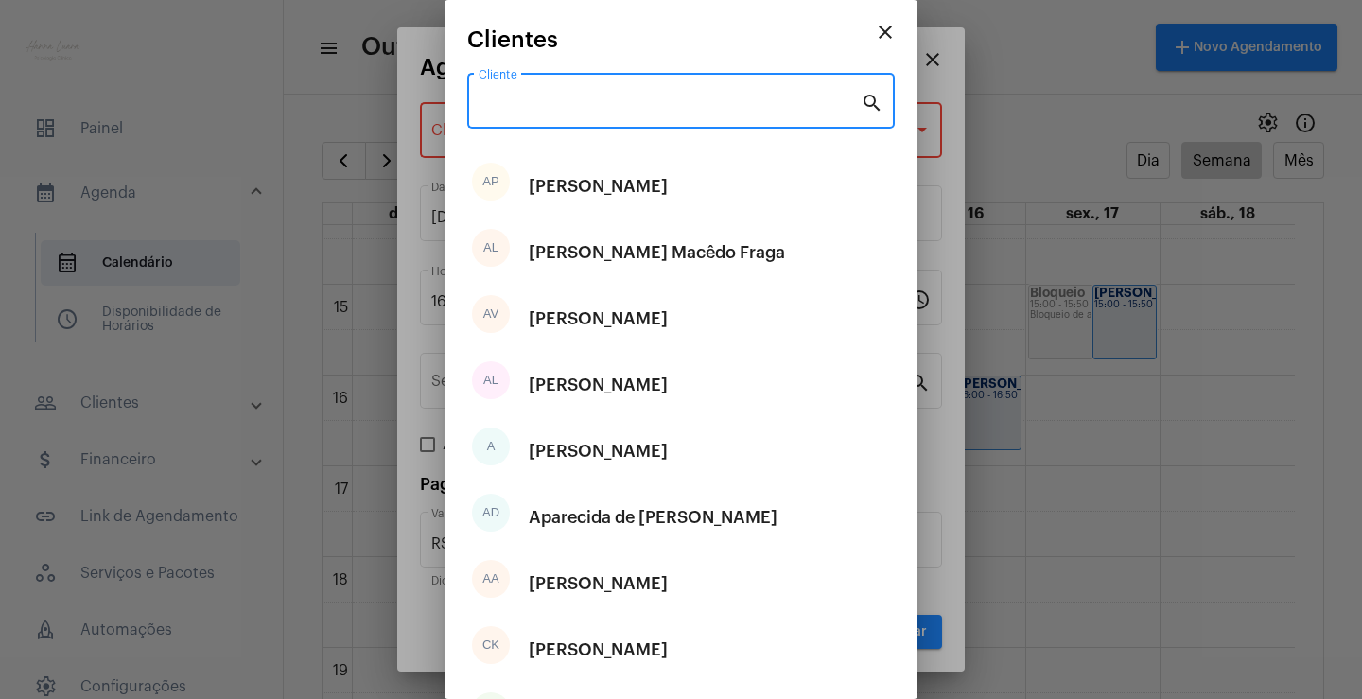
click at [607, 114] on input "Cliente" at bounding box center [670, 105] width 382 height 17
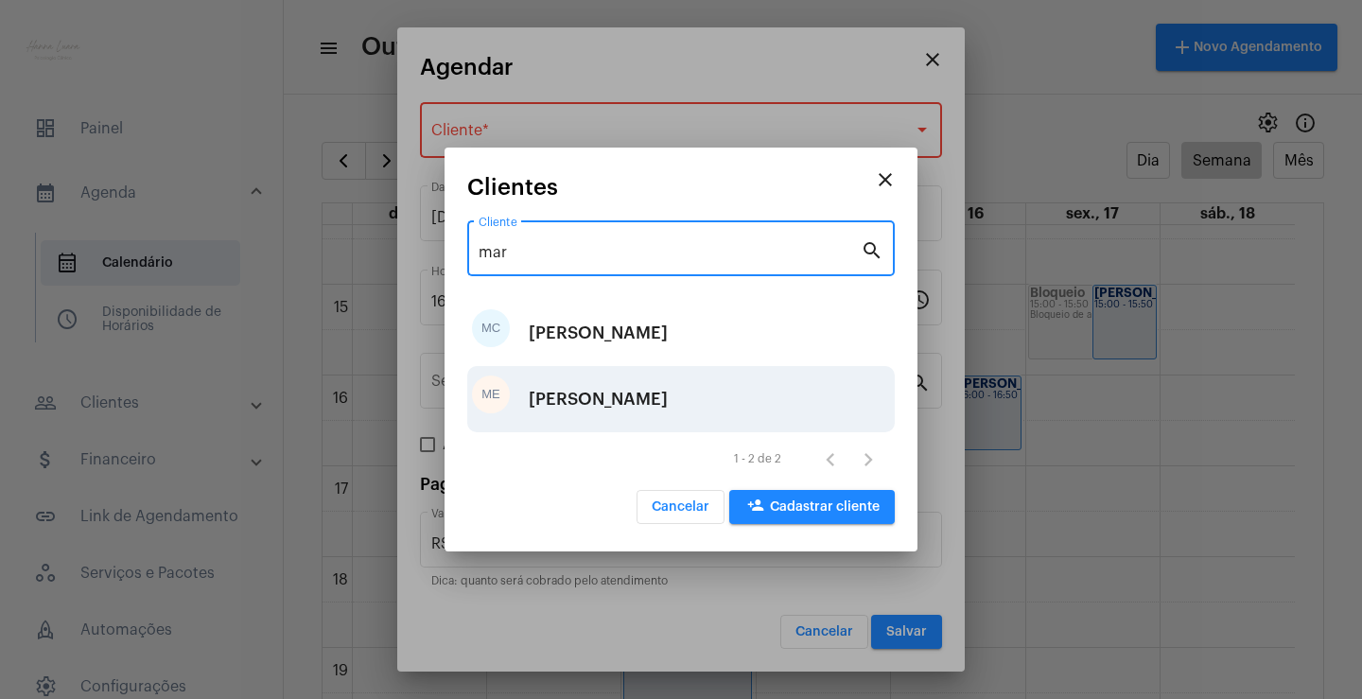
type input "mar"
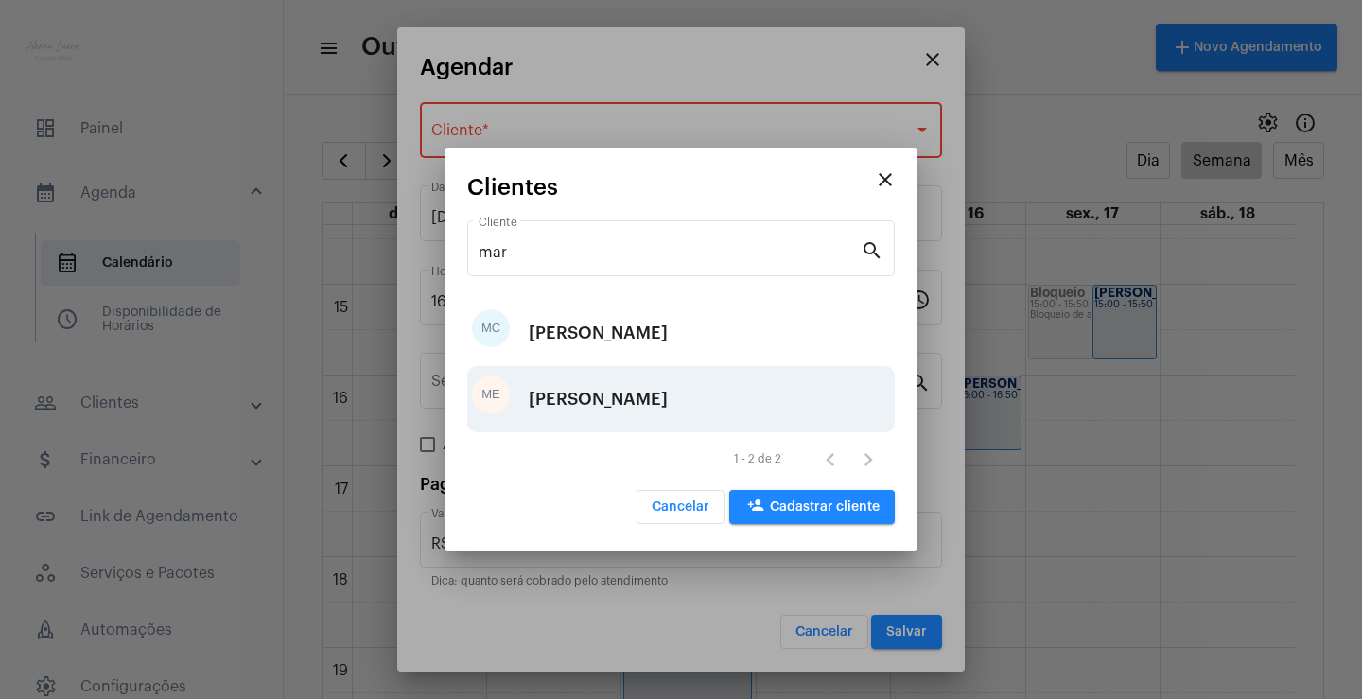
click at [653, 397] on div "[PERSON_NAME]" at bounding box center [598, 399] width 139 height 57
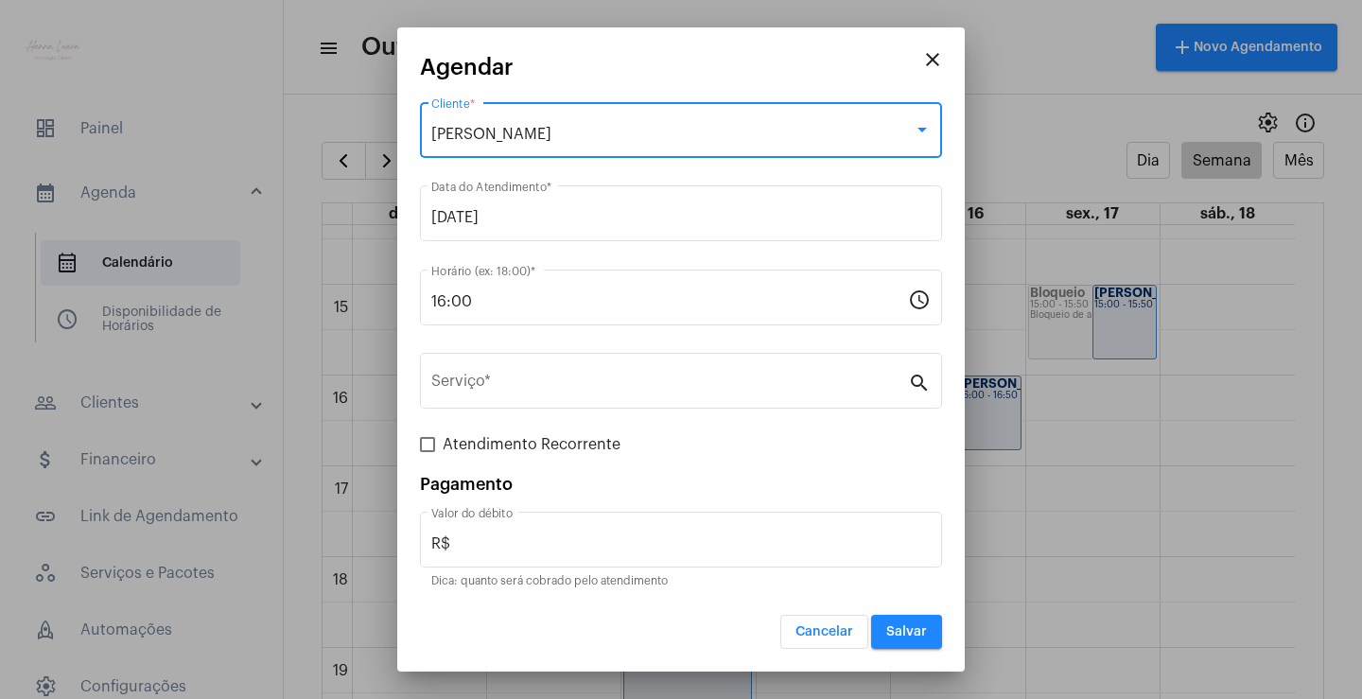
click at [653, 397] on div "Serviço *" at bounding box center [669, 379] width 477 height 60
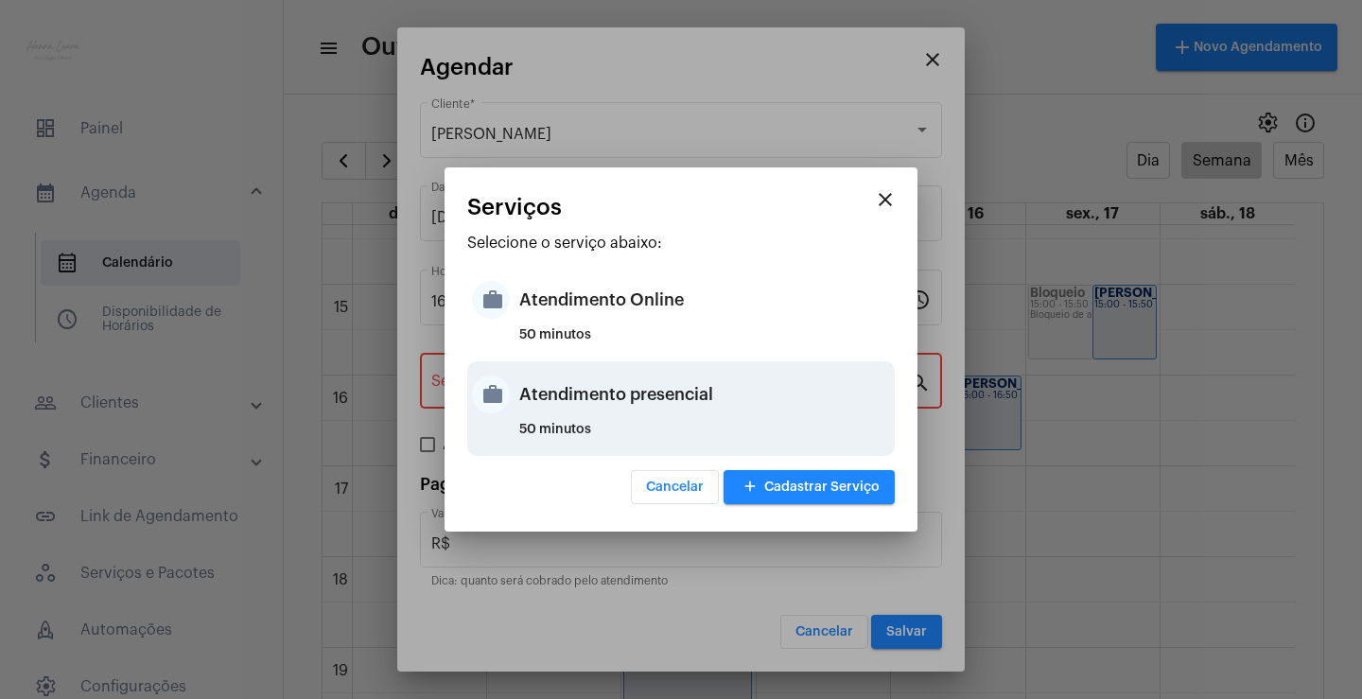
click at [731, 392] on div "Atendimento presencial" at bounding box center [704, 394] width 371 height 57
type input "Atendimento presencial"
type input "R$ 0"
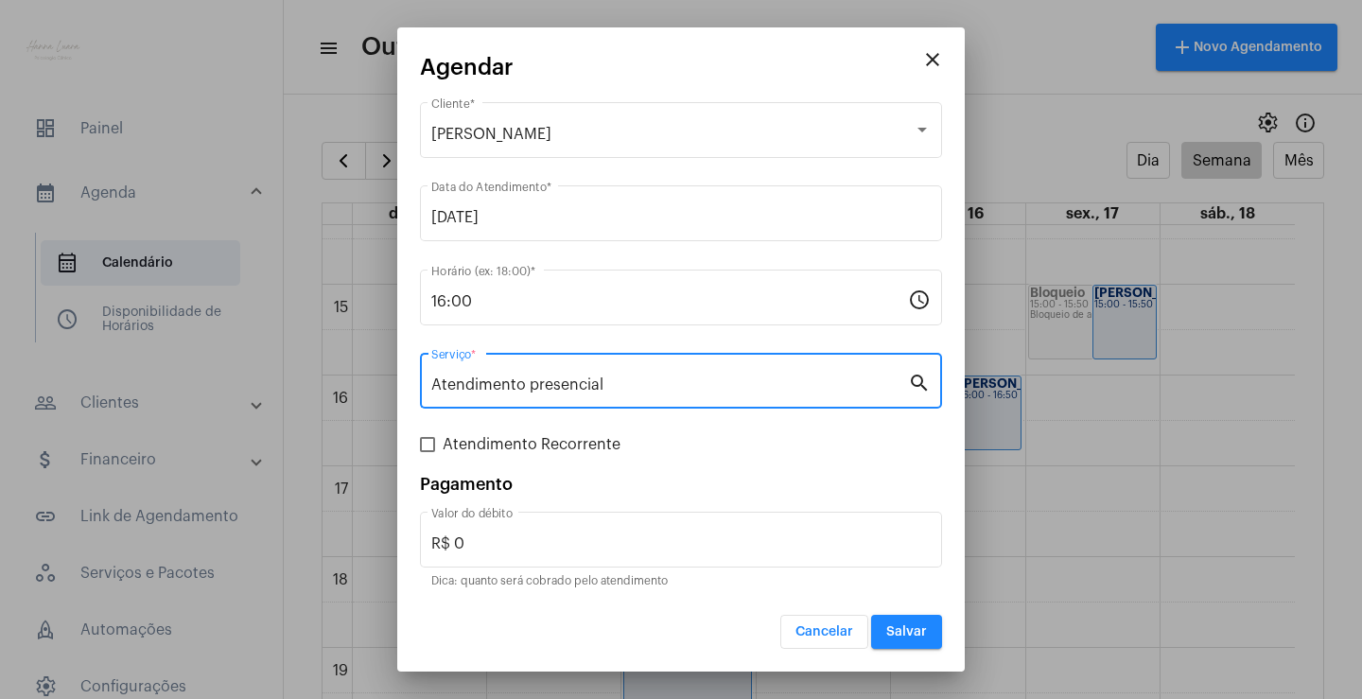
click at [898, 630] on span "Salvar" at bounding box center [906, 631] width 41 height 13
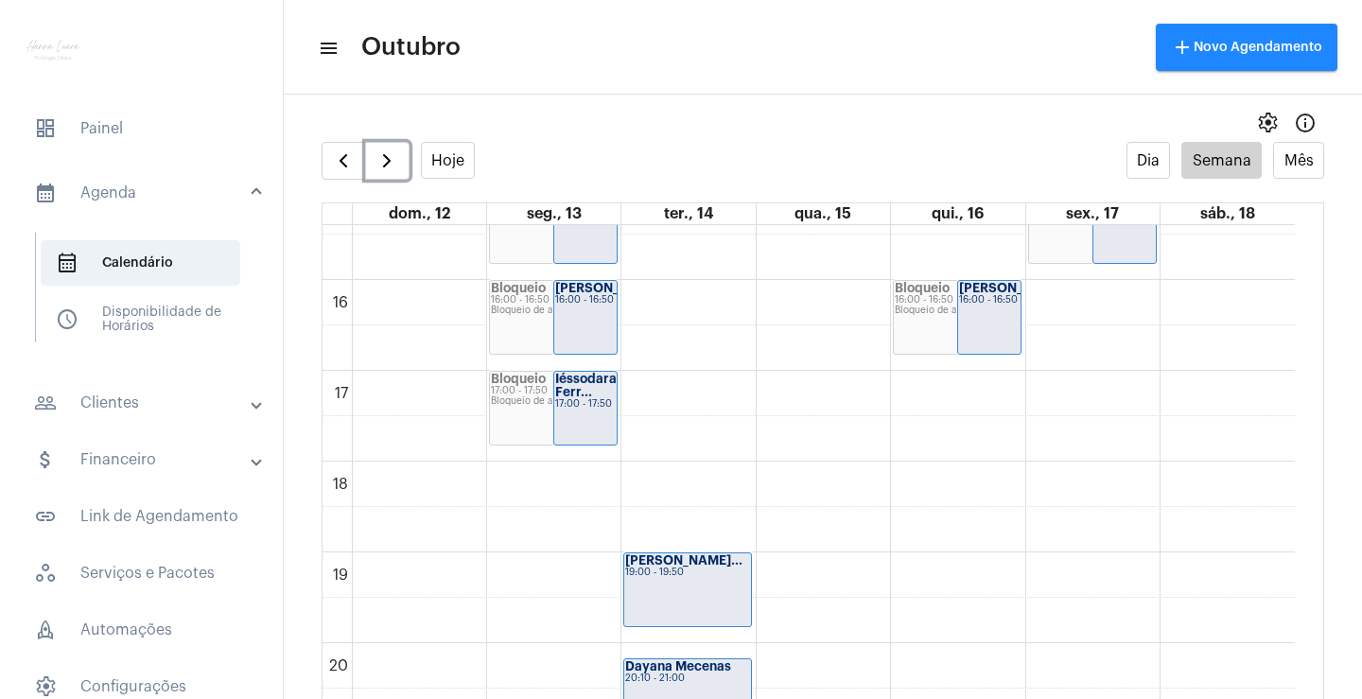
scroll to position [1397, 0]
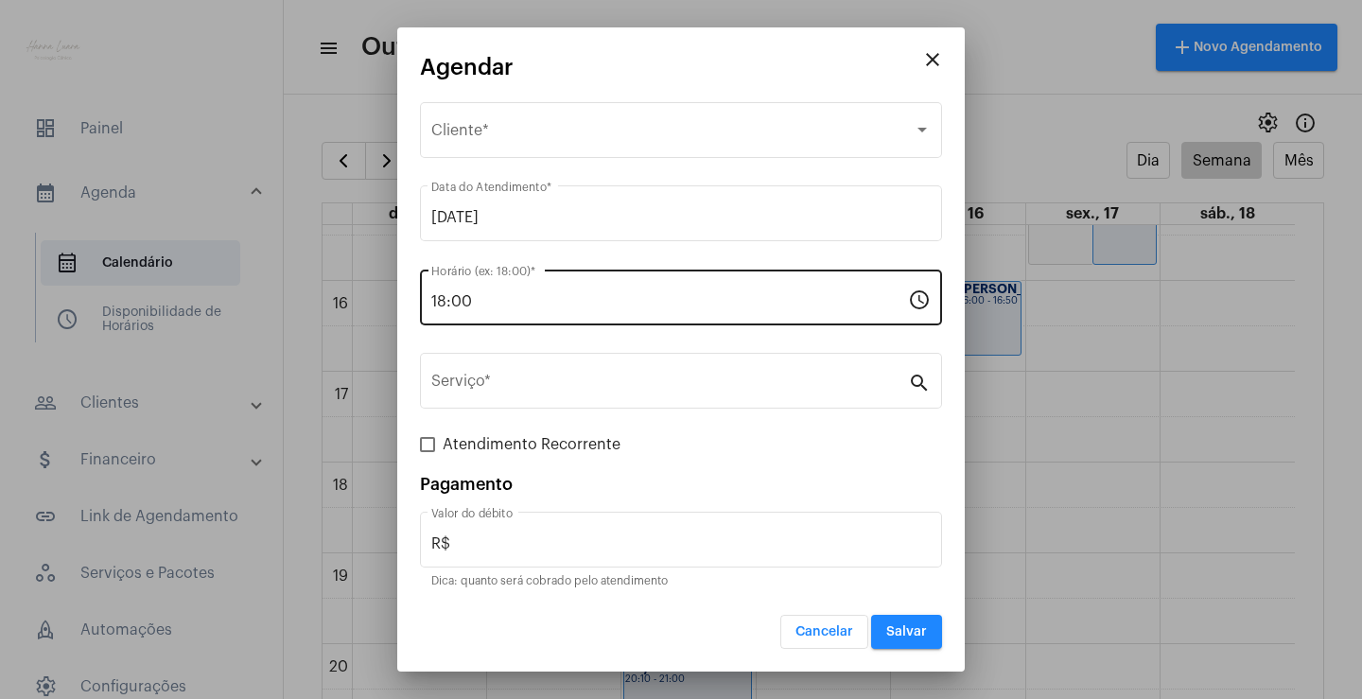
click at [503, 305] on input "18:00" at bounding box center [669, 301] width 477 height 17
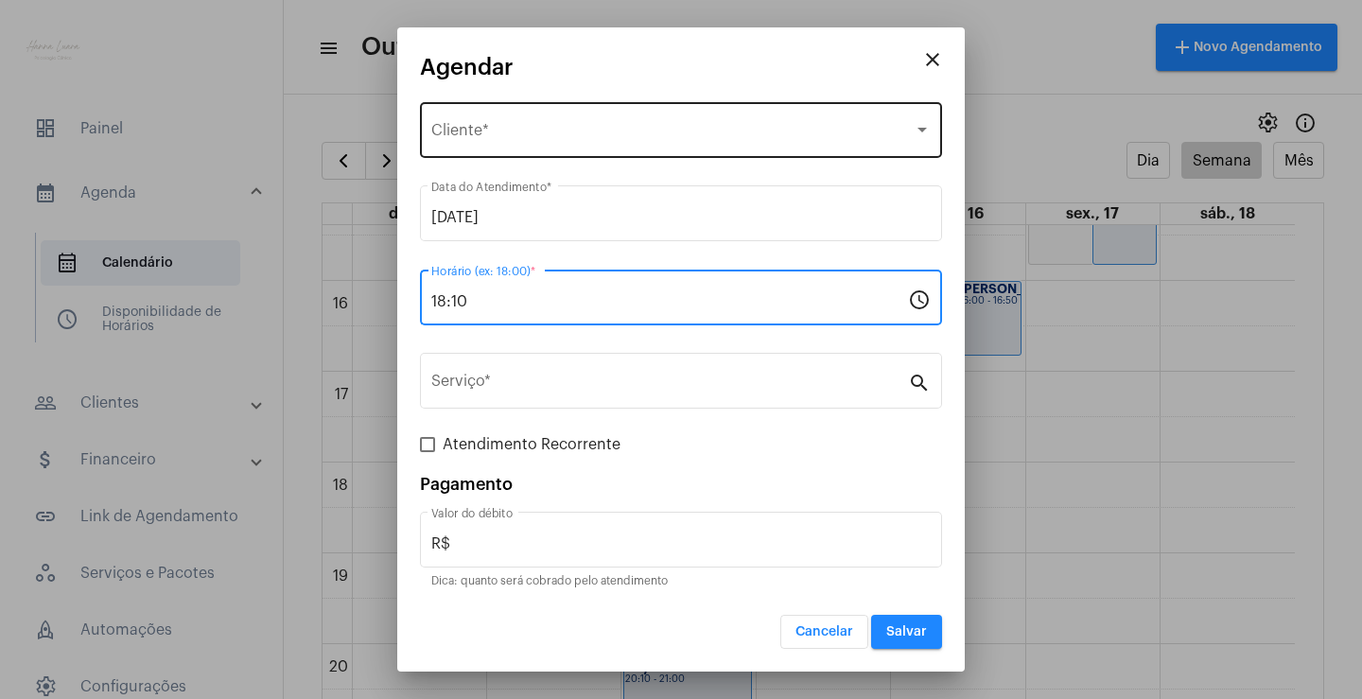
type input "18:10"
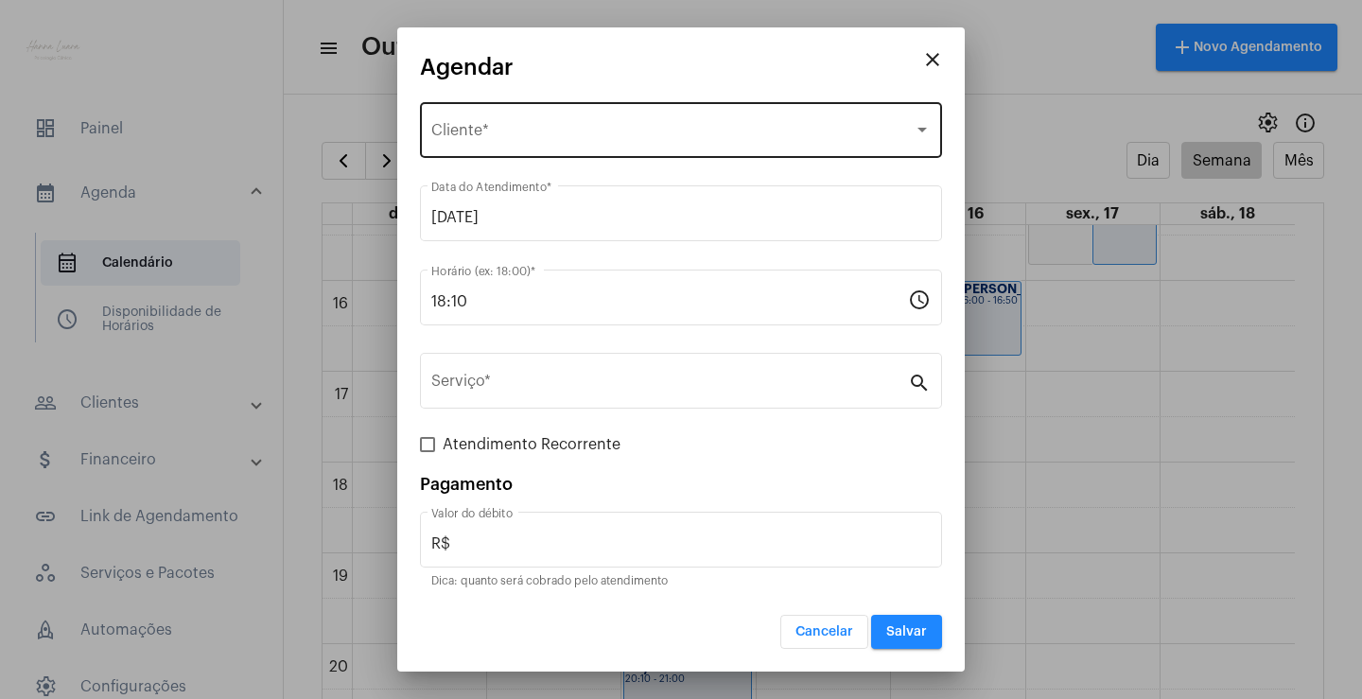
click at [518, 149] on div "Selecione o Cliente Cliente *" at bounding box center [681, 128] width 500 height 60
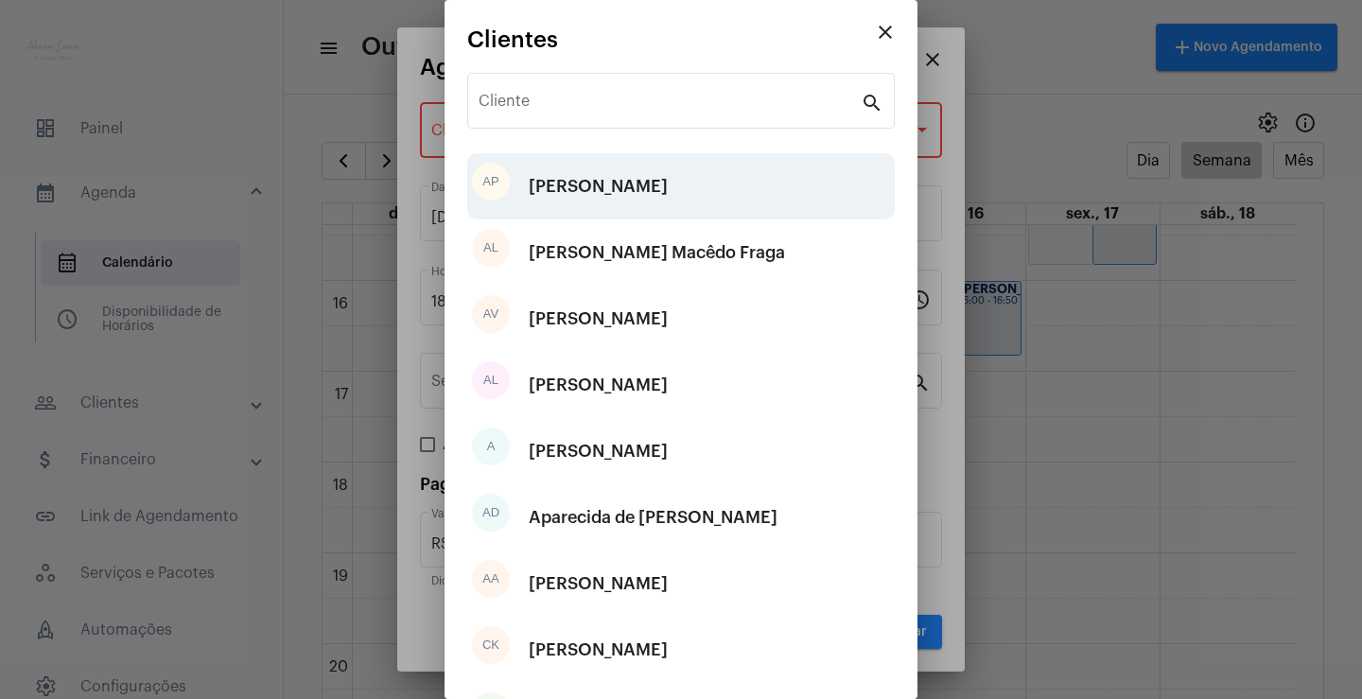
click at [600, 192] on div "[PERSON_NAME]" at bounding box center [598, 186] width 139 height 57
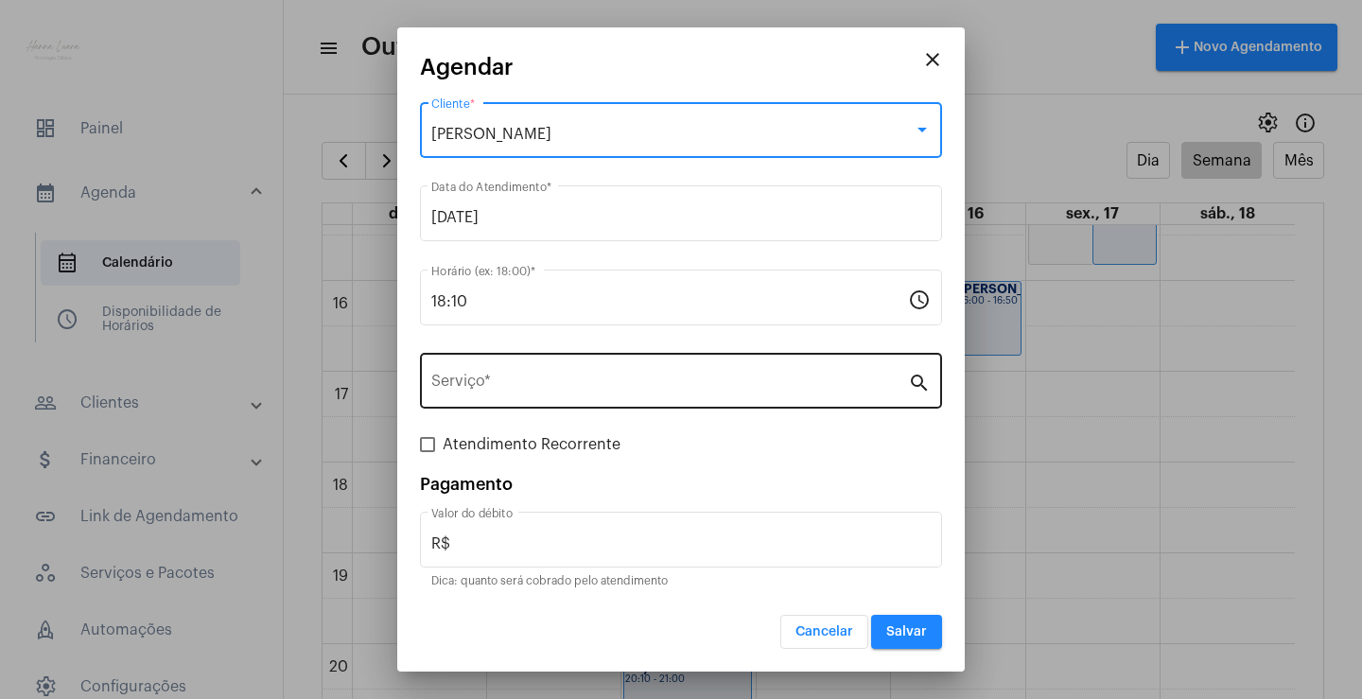
click at [591, 388] on input "Serviço *" at bounding box center [669, 385] width 477 height 17
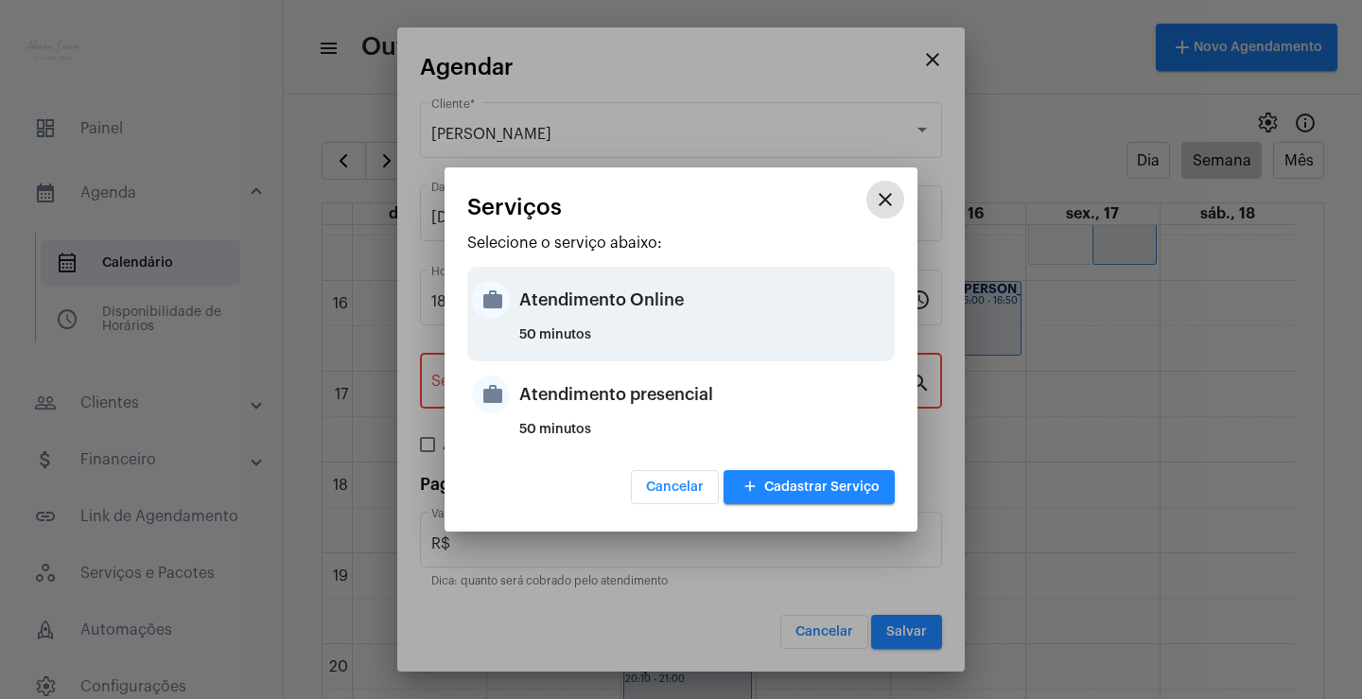
click at [636, 320] on div "Atendimento Online" at bounding box center [704, 300] width 371 height 57
type input "Atendimento Online"
type input "R$ 0"
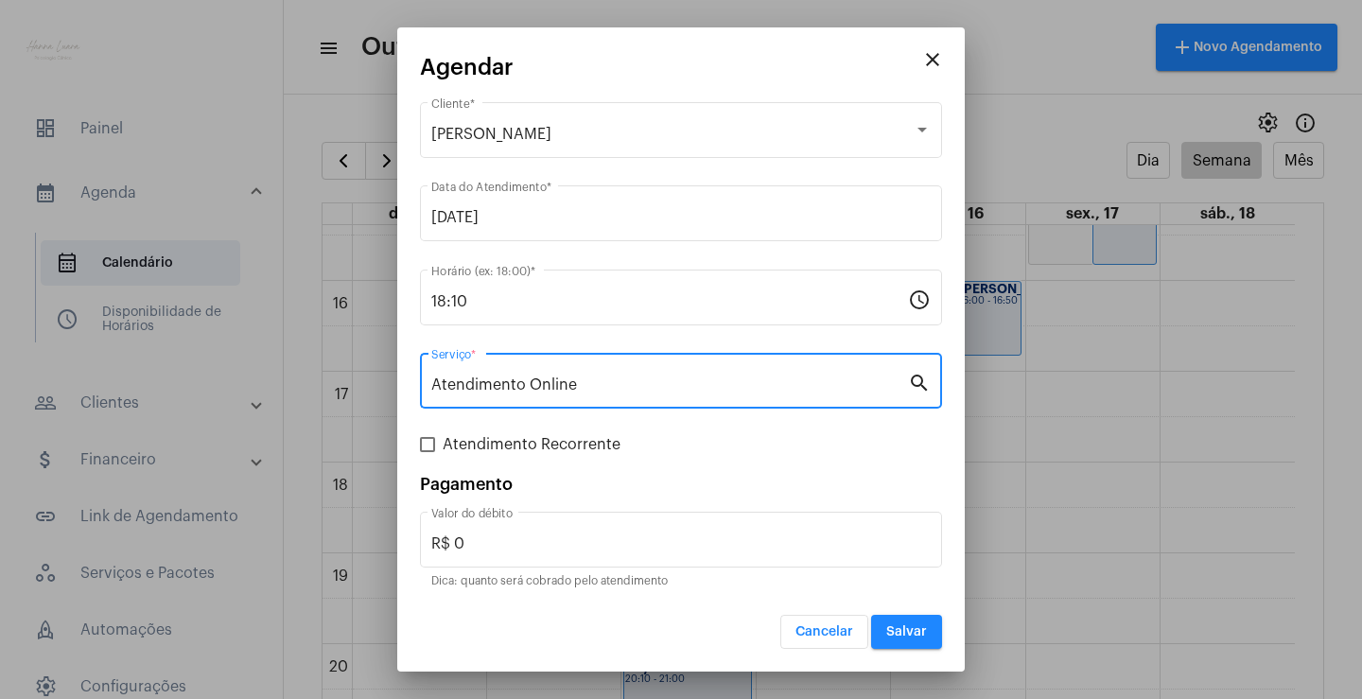
click at [904, 628] on span "Salvar" at bounding box center [906, 631] width 41 height 13
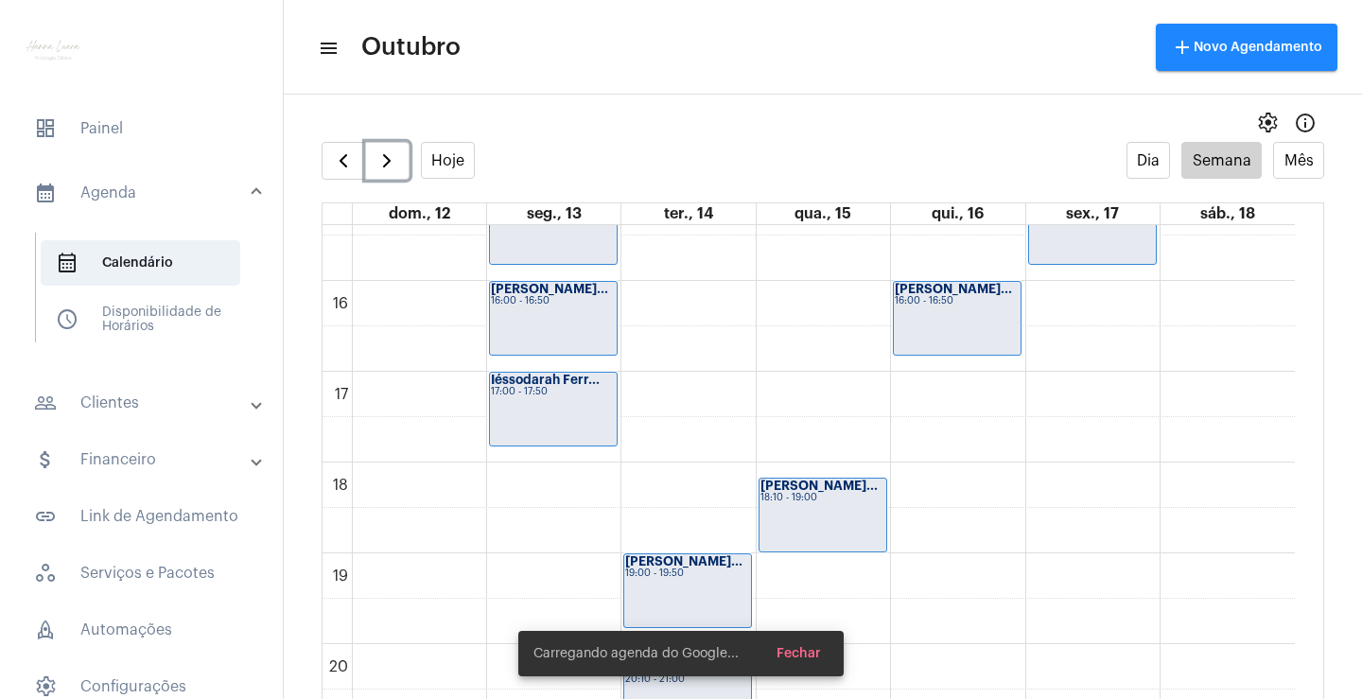
click at [738, 576] on div "19:00 - 19:50" at bounding box center [687, 574] width 125 height 10
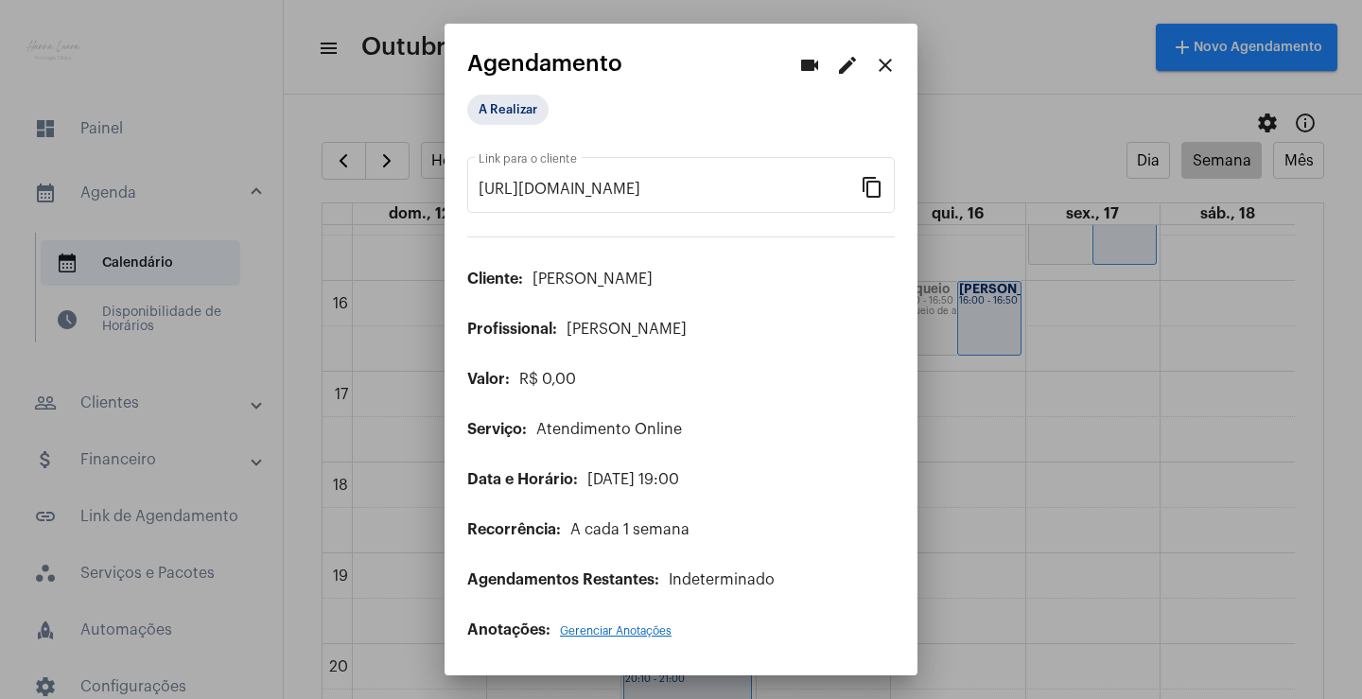
click at [841, 68] on mat-icon "edit" at bounding box center [847, 65] width 23 height 23
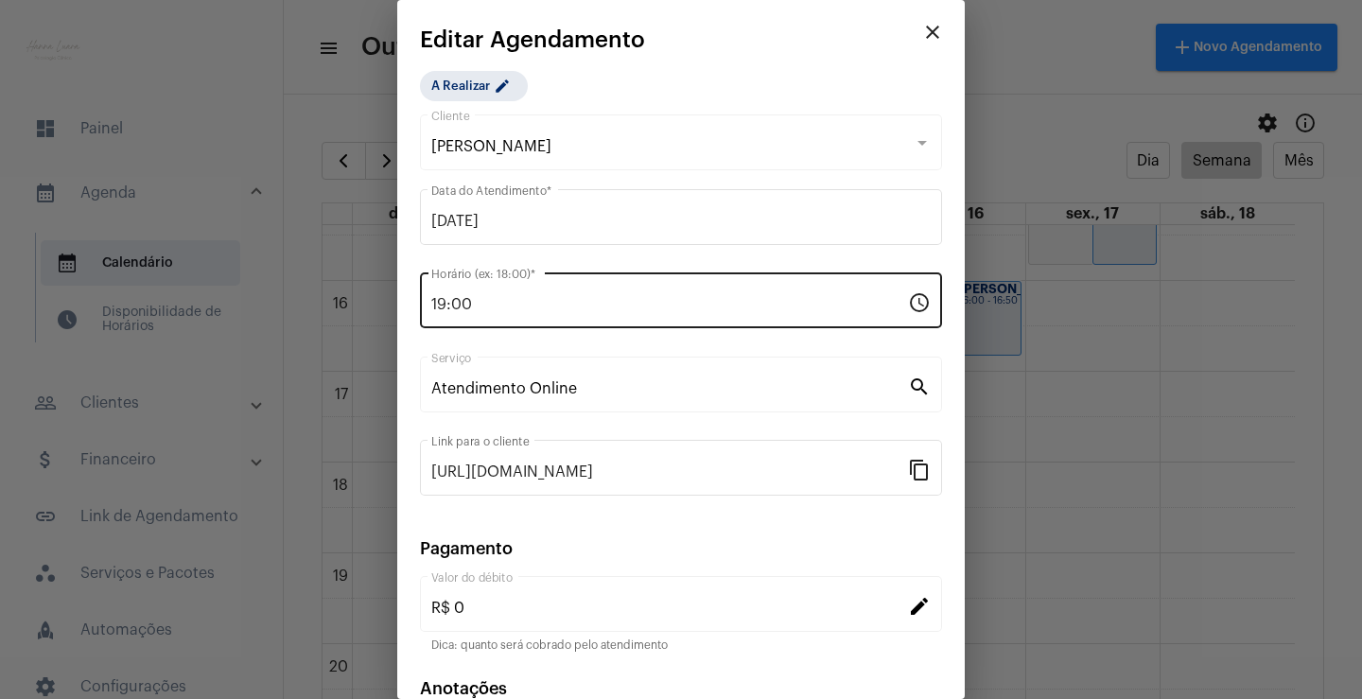
click at [446, 301] on input "19:00" at bounding box center [669, 304] width 477 height 17
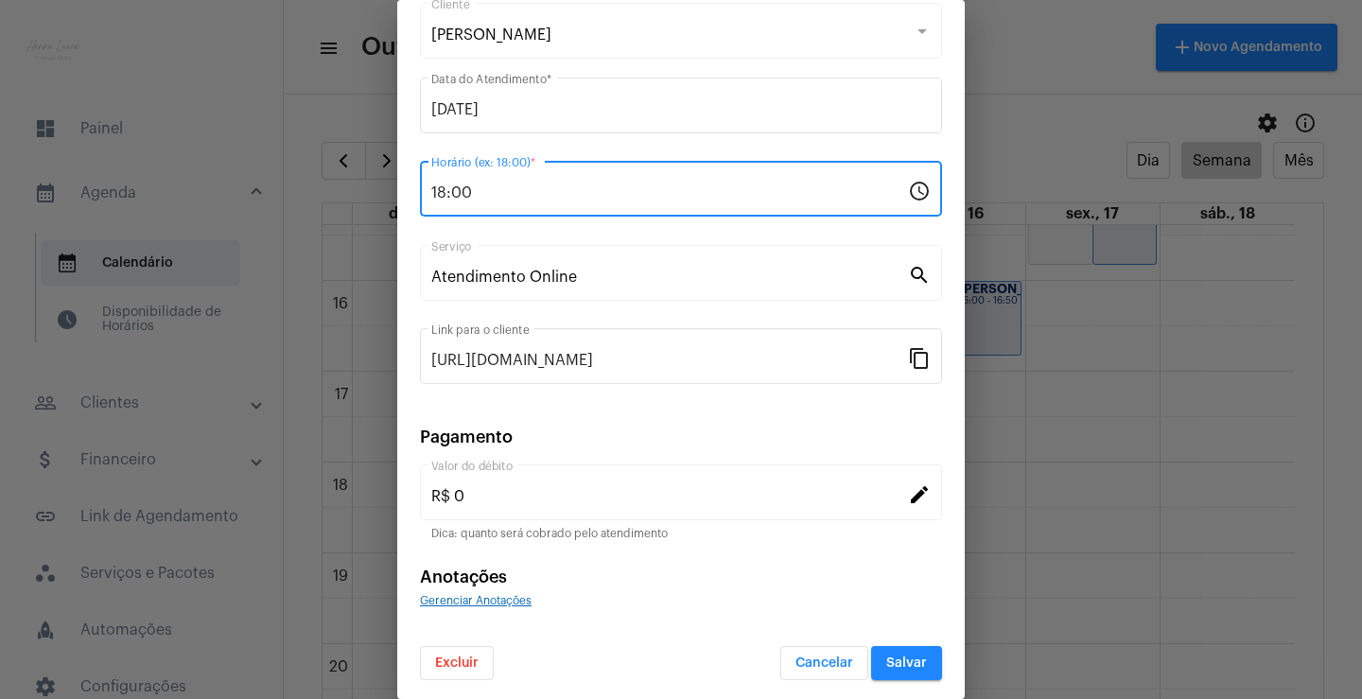
scroll to position [115, 0]
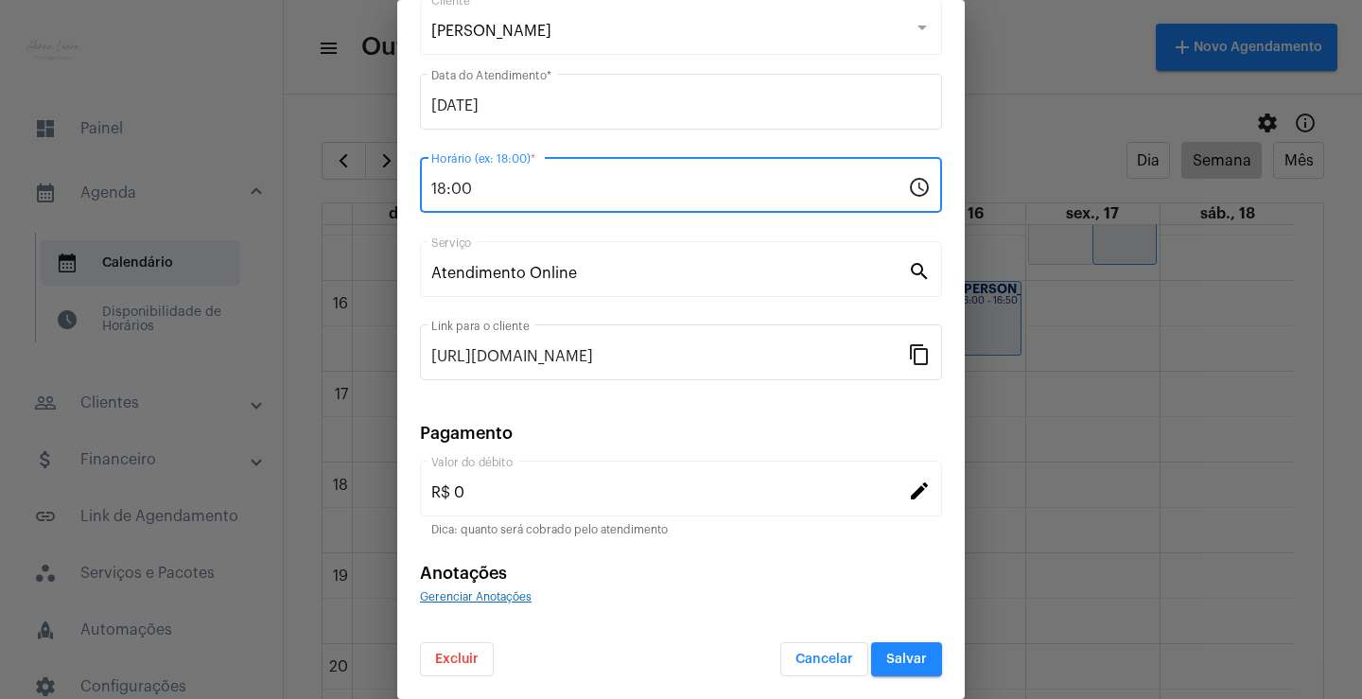
type input "18:00"
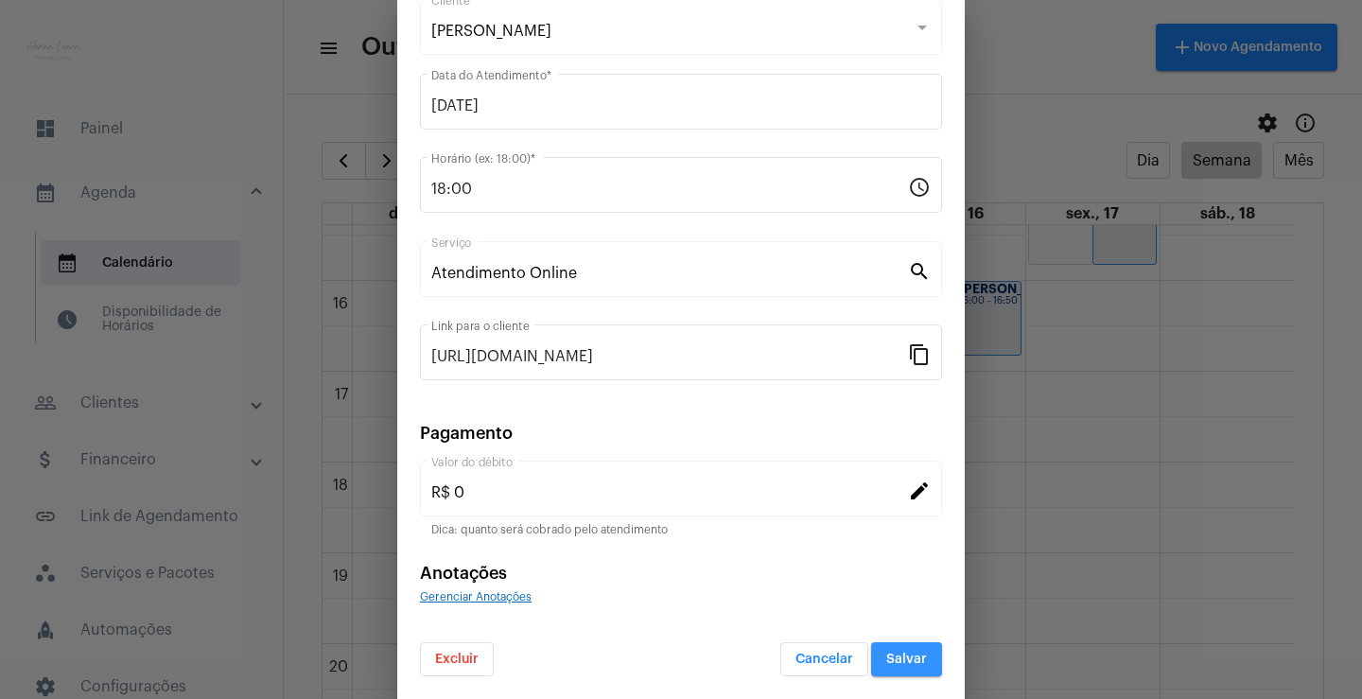
click at [898, 650] on button "Salvar" at bounding box center [906, 659] width 71 height 34
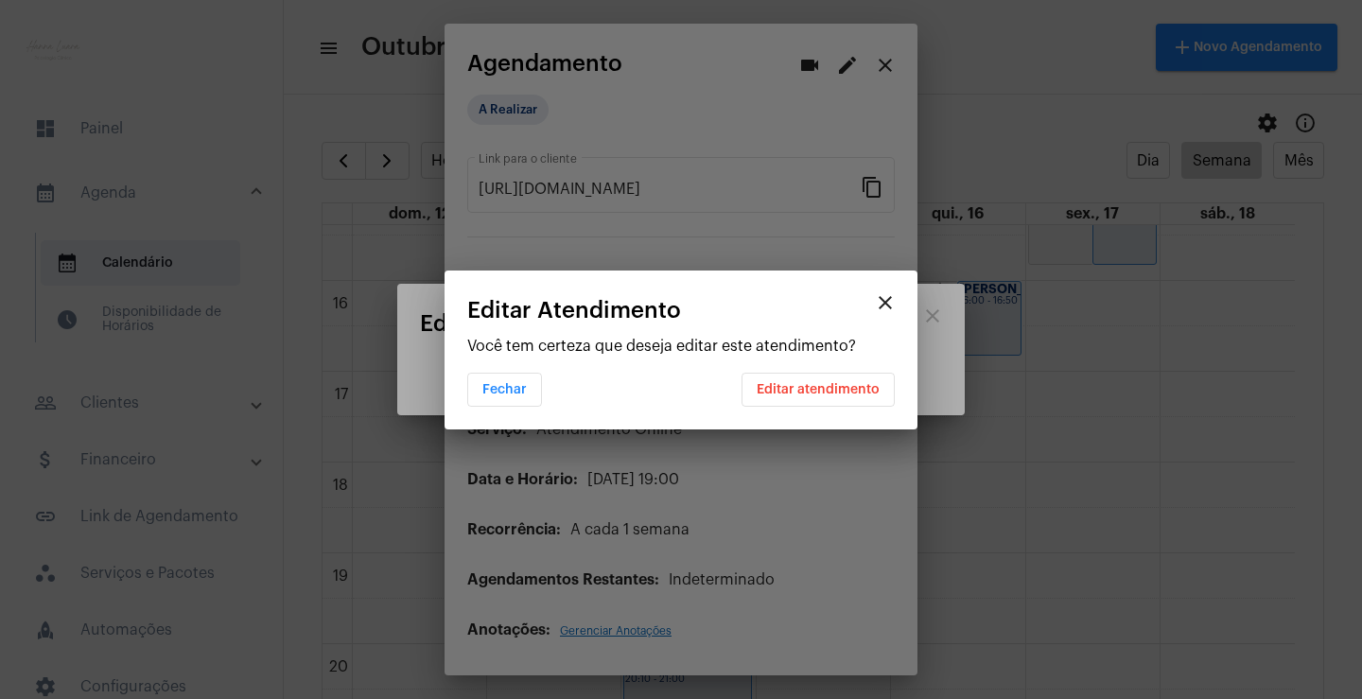
scroll to position [0, 0]
click at [823, 376] on button "Editar atendimento" at bounding box center [818, 390] width 153 height 34
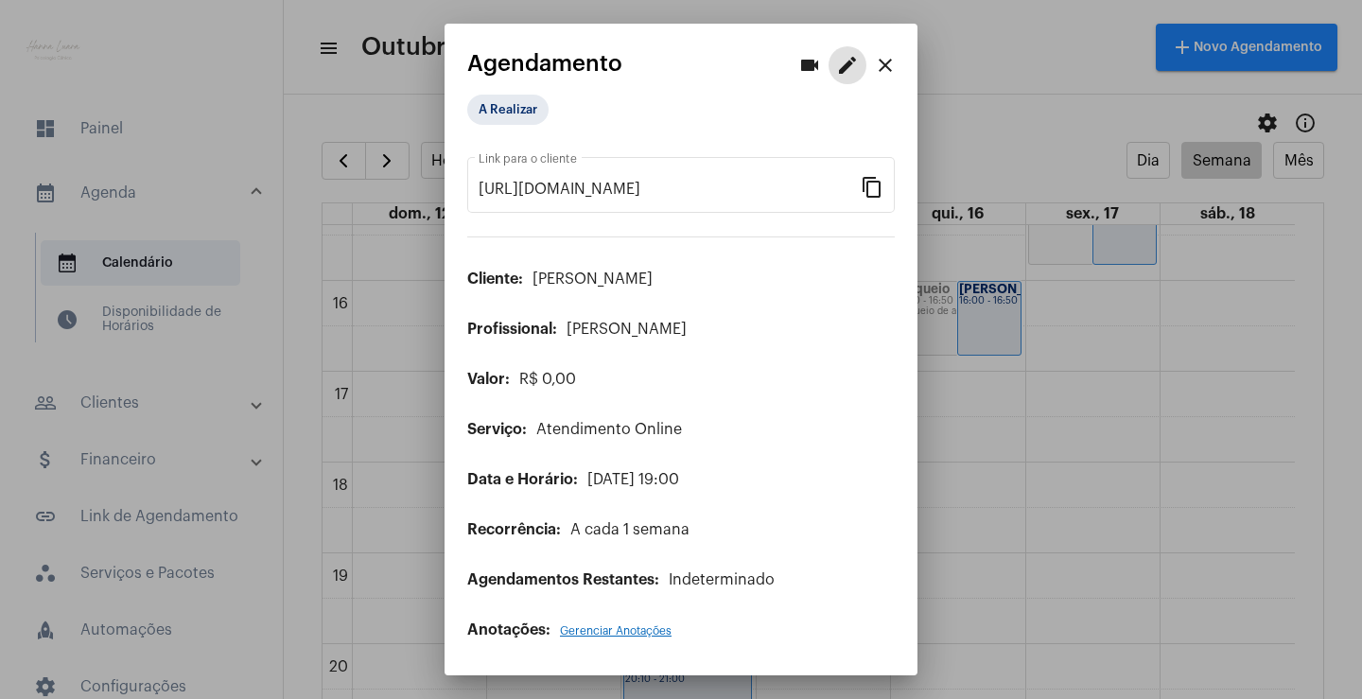
click at [879, 70] on mat-icon "close" at bounding box center [885, 65] width 23 height 23
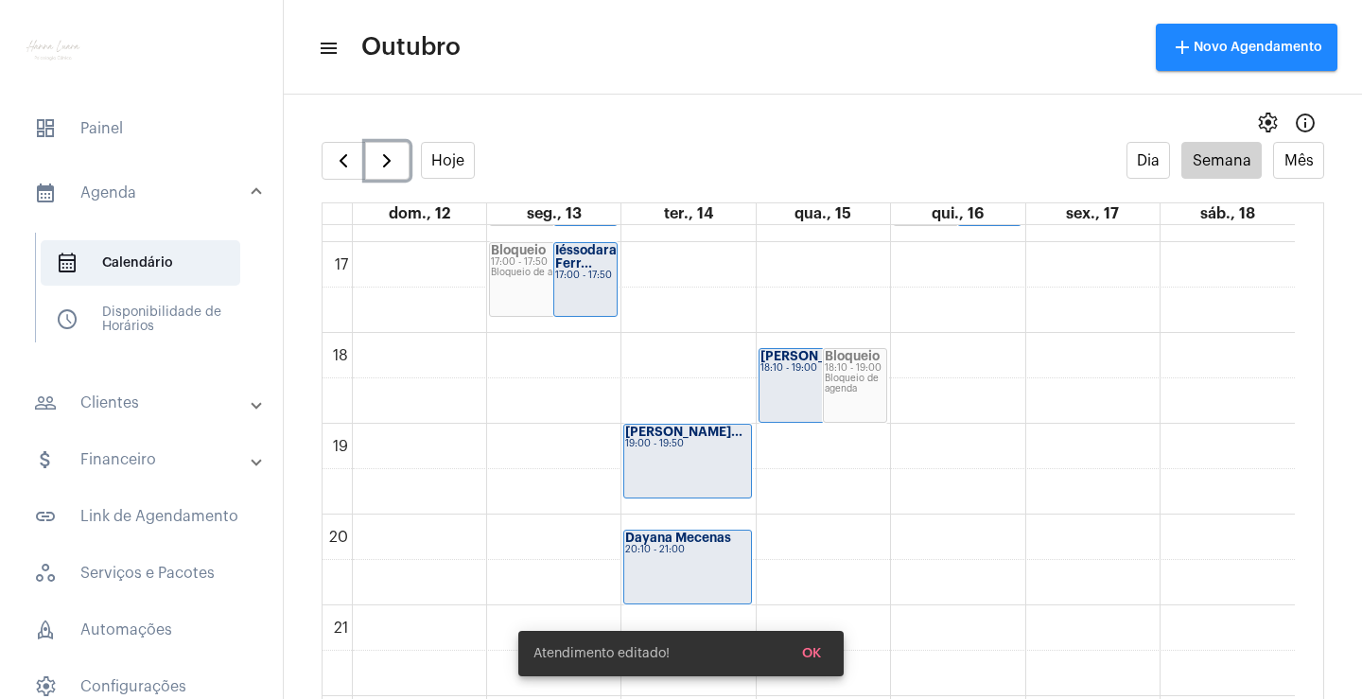
scroll to position [1587, 0]
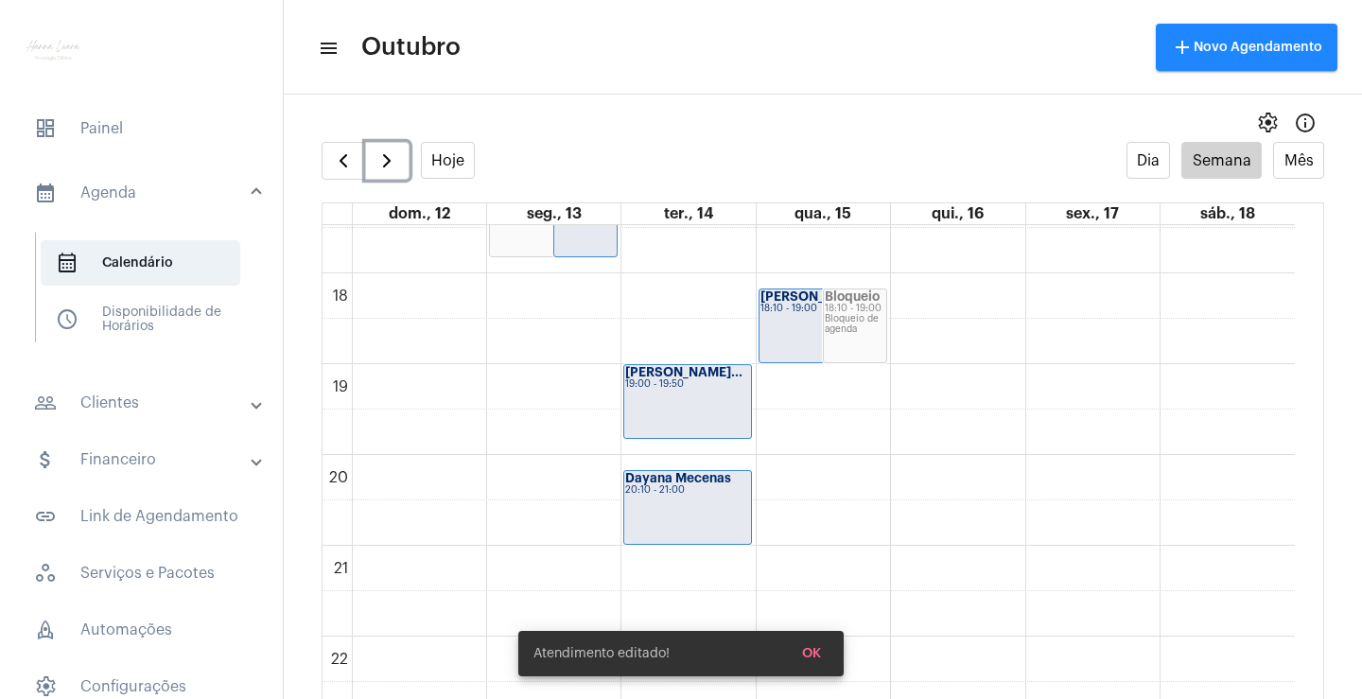
click at [701, 505] on div "Dayana Mecenas 20:10 - 21:00" at bounding box center [687, 507] width 127 height 73
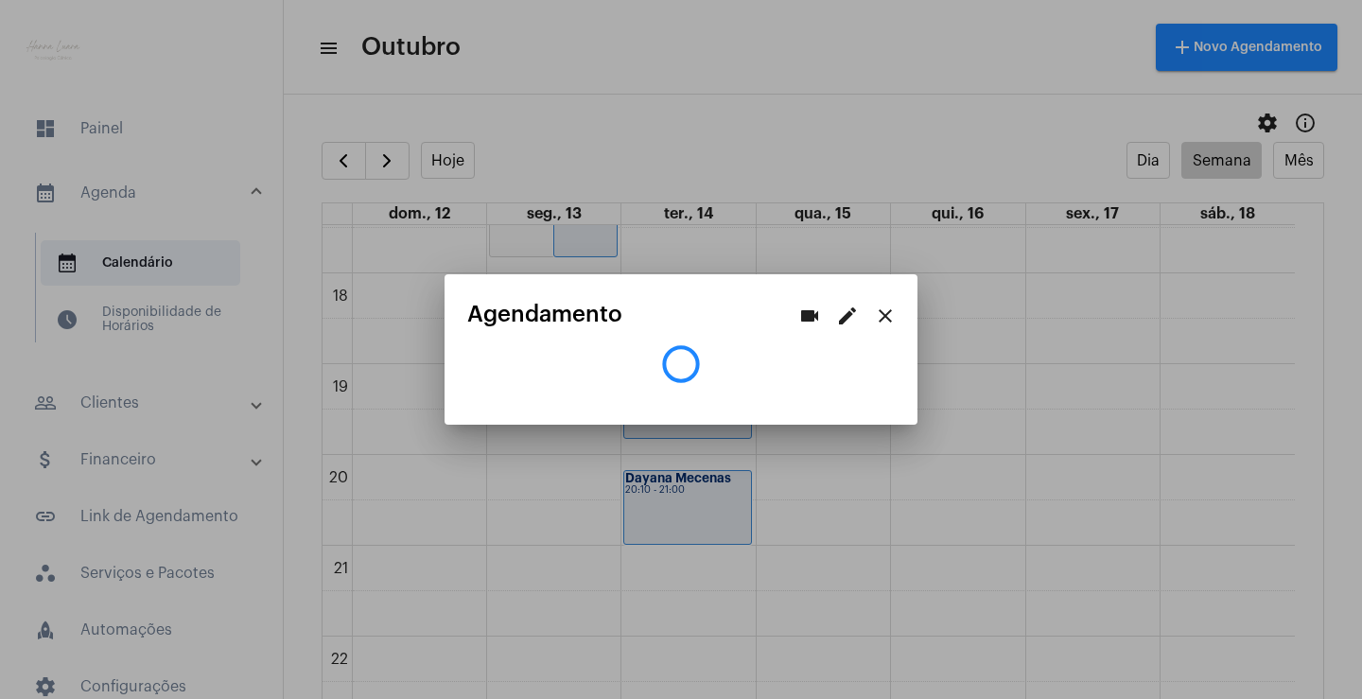
click at [845, 307] on app-view-schedule "videocam edit close Agendamento" at bounding box center [681, 342] width 428 height 81
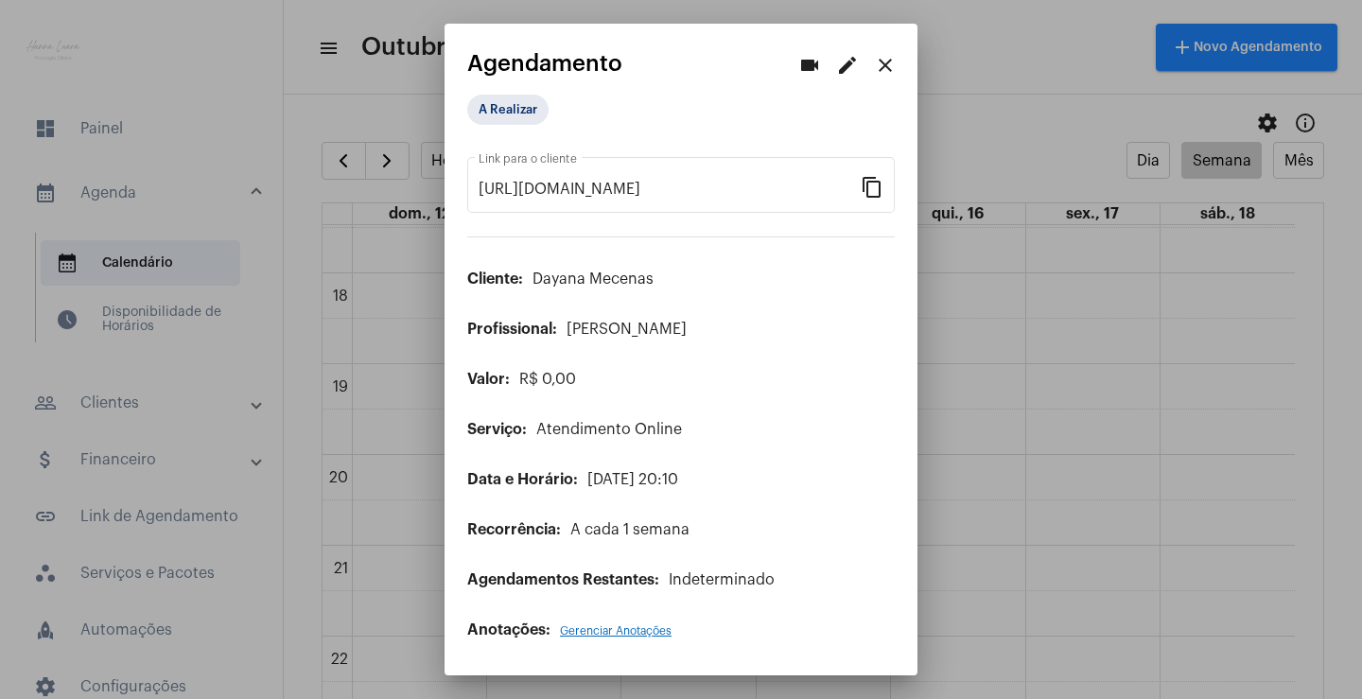
click at [833, 70] on button "edit" at bounding box center [848, 65] width 38 height 38
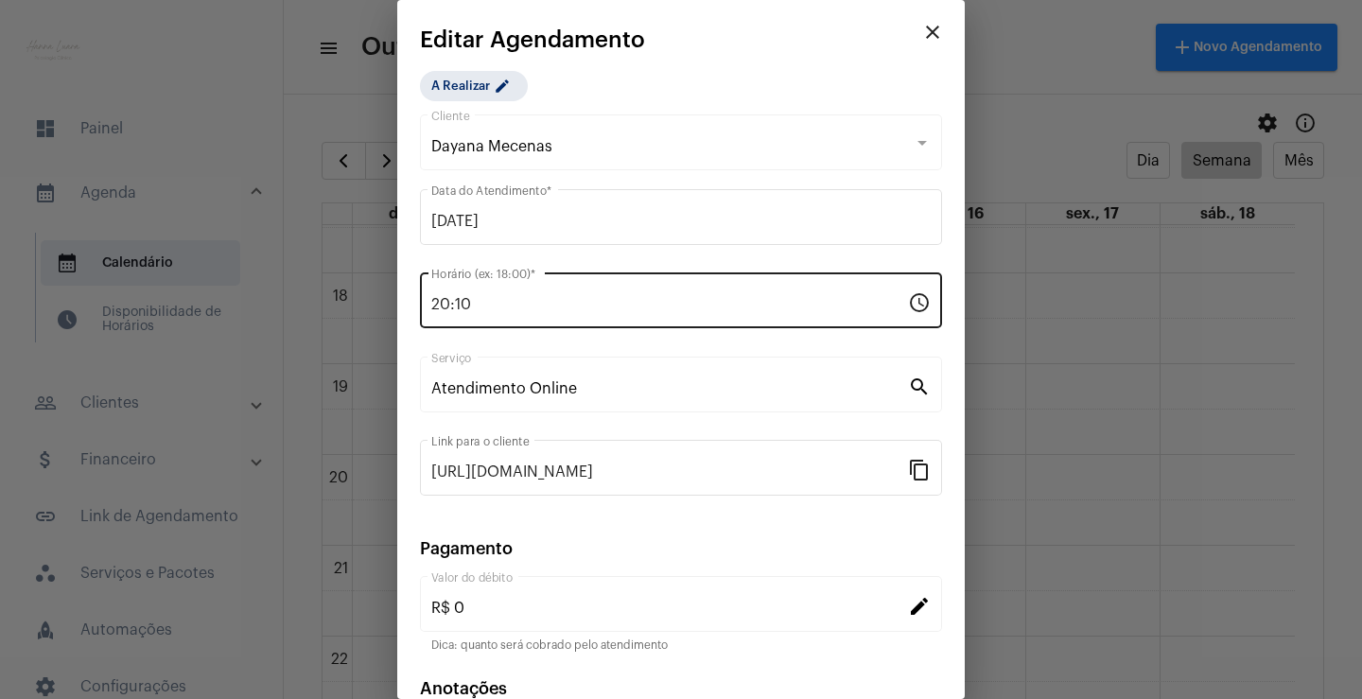
click at [448, 303] on input "20:10" at bounding box center [669, 304] width 477 height 17
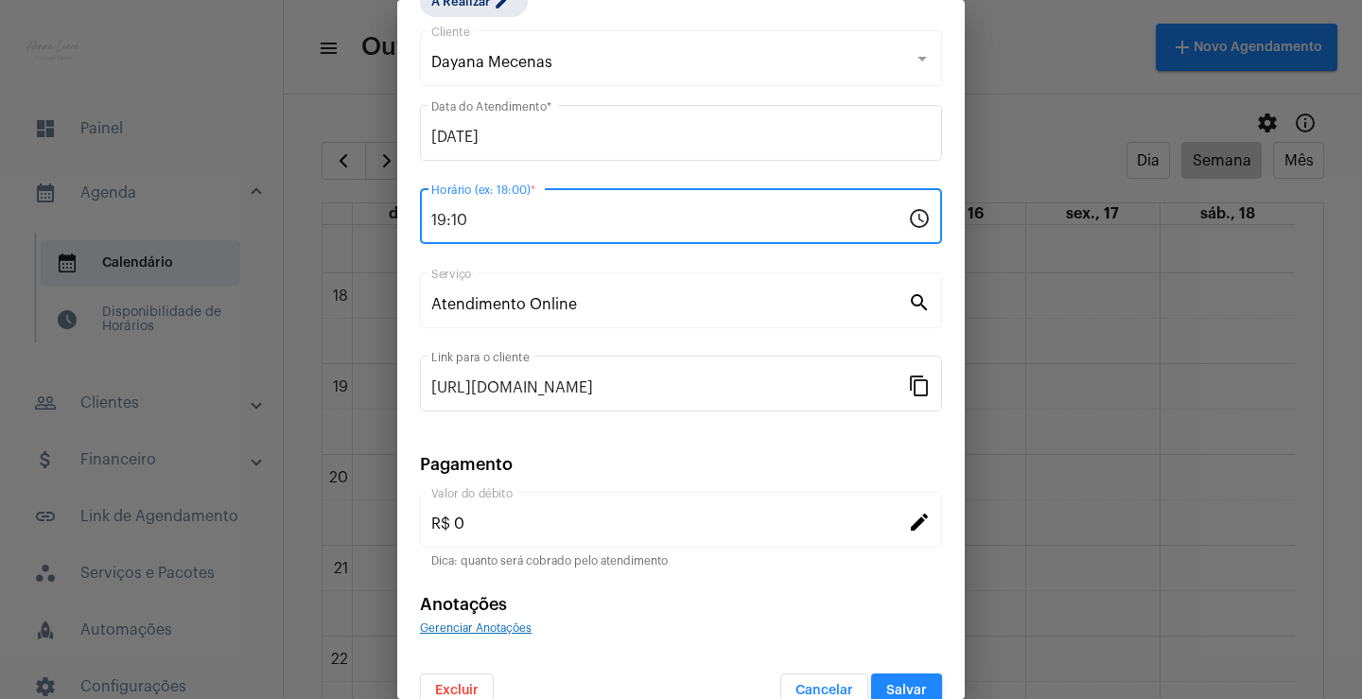
scroll to position [115, 0]
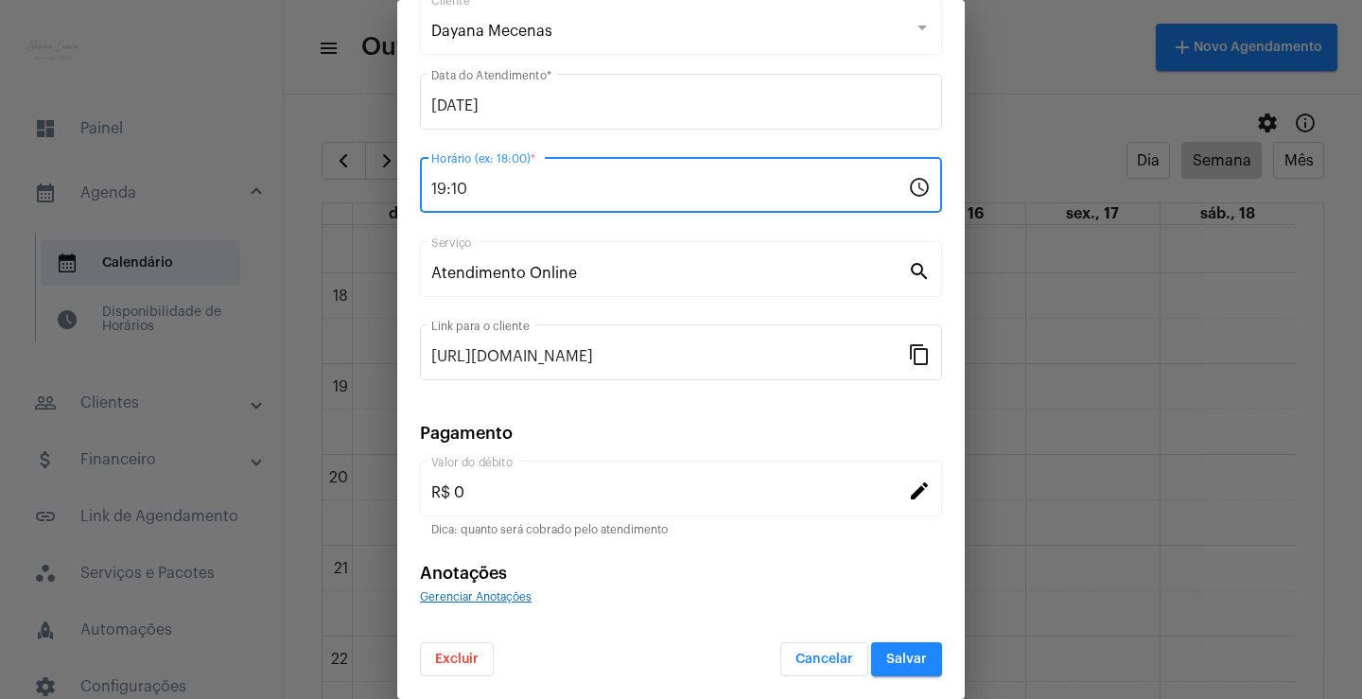
type input "19:10"
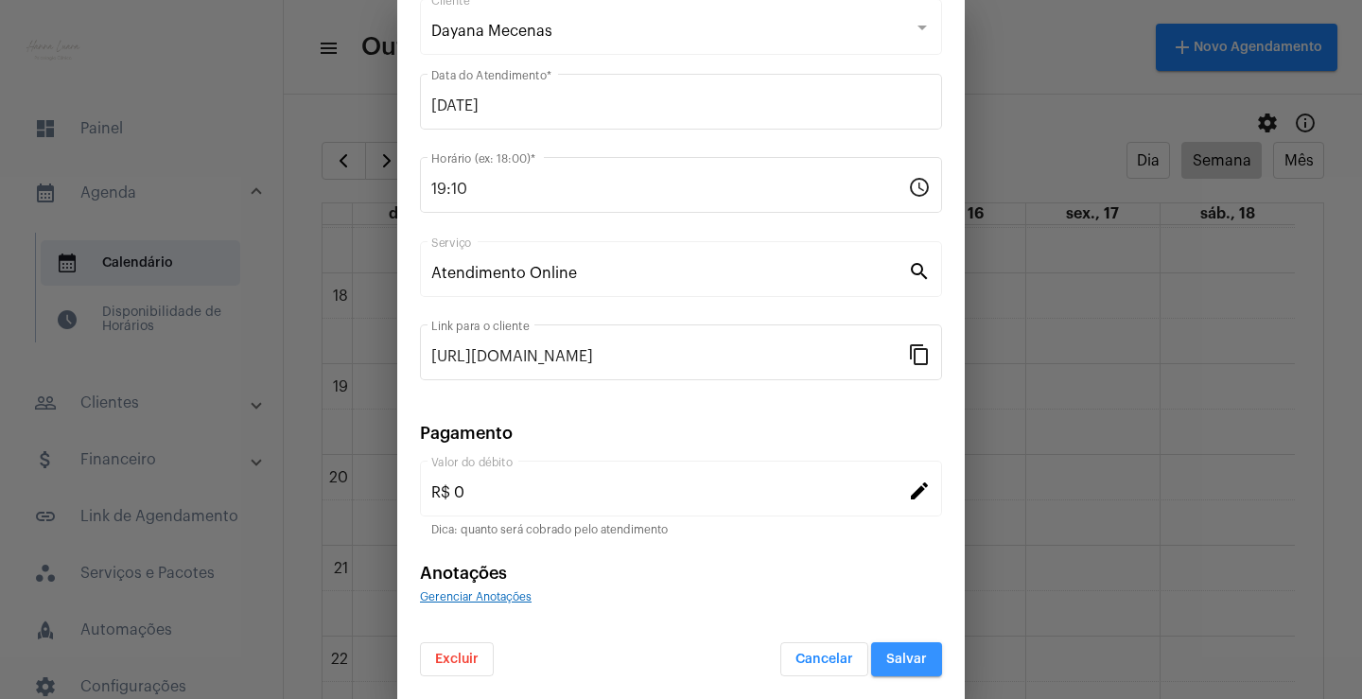
click at [904, 650] on button "Salvar" at bounding box center [906, 659] width 71 height 34
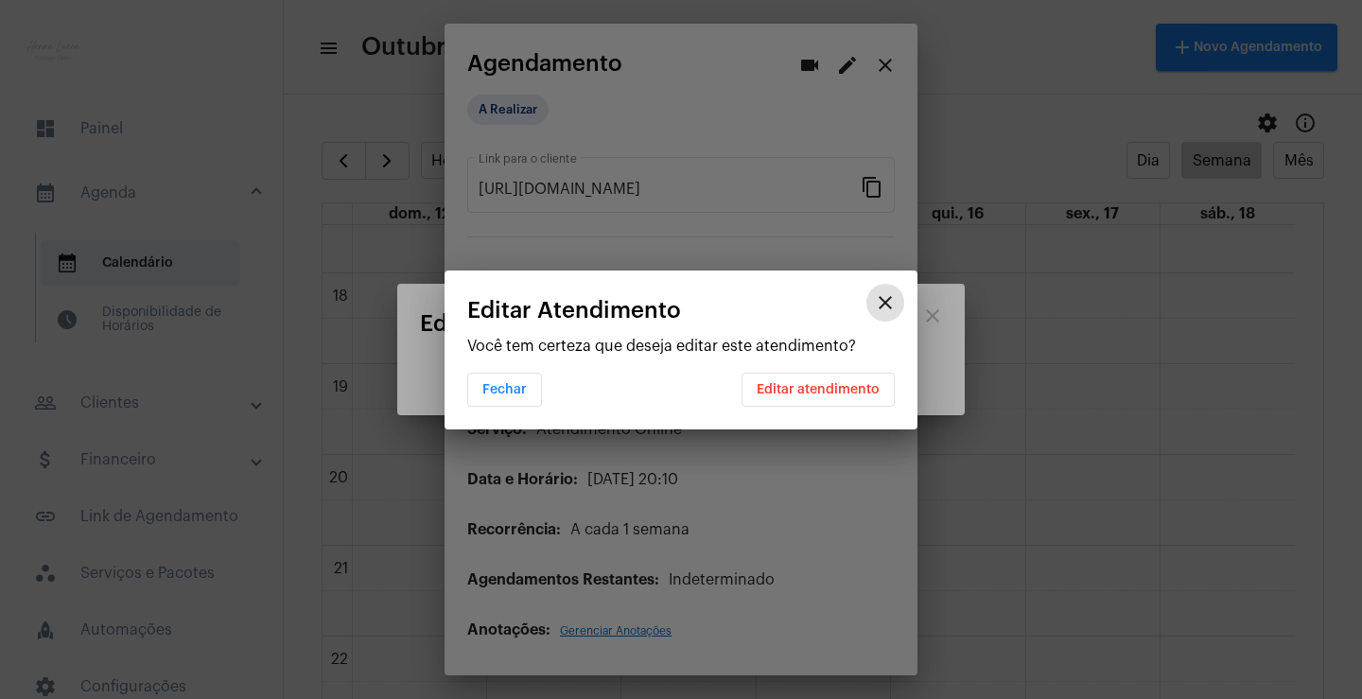
click at [781, 388] on span "Editar atendimento" at bounding box center [818, 389] width 123 height 13
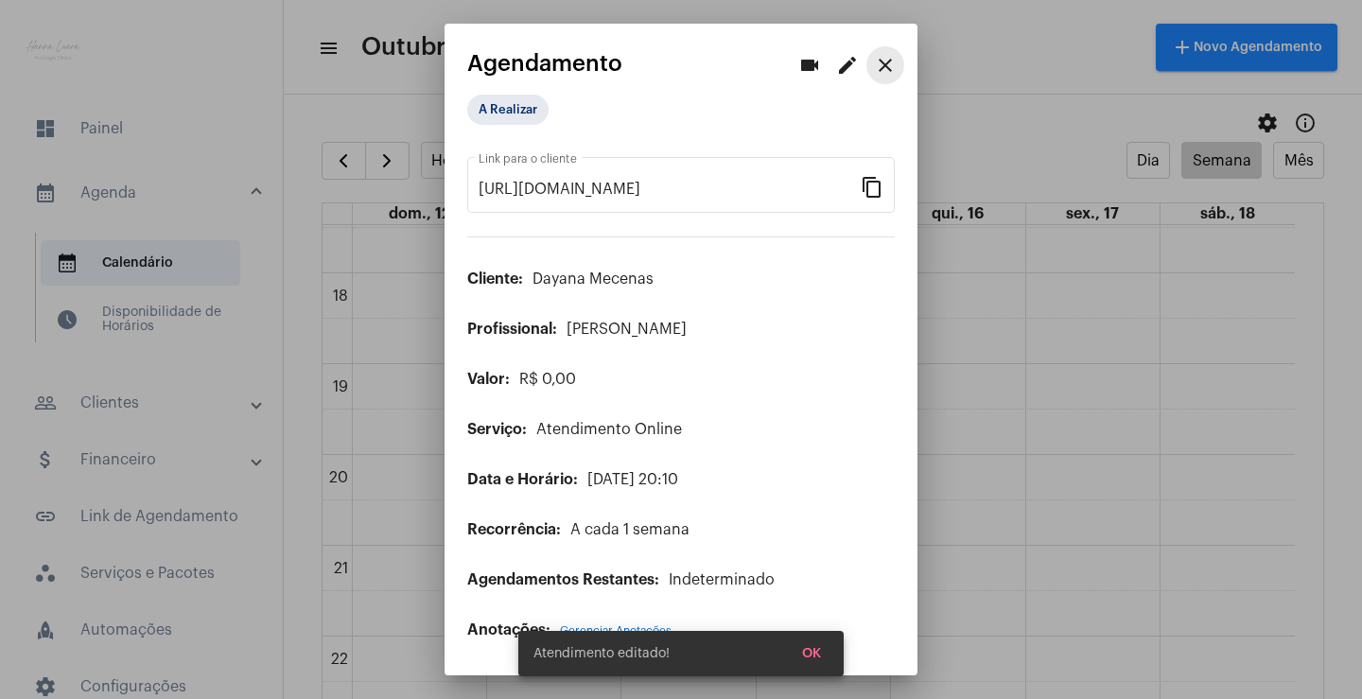
click at [881, 60] on mat-icon "close" at bounding box center [885, 65] width 23 height 23
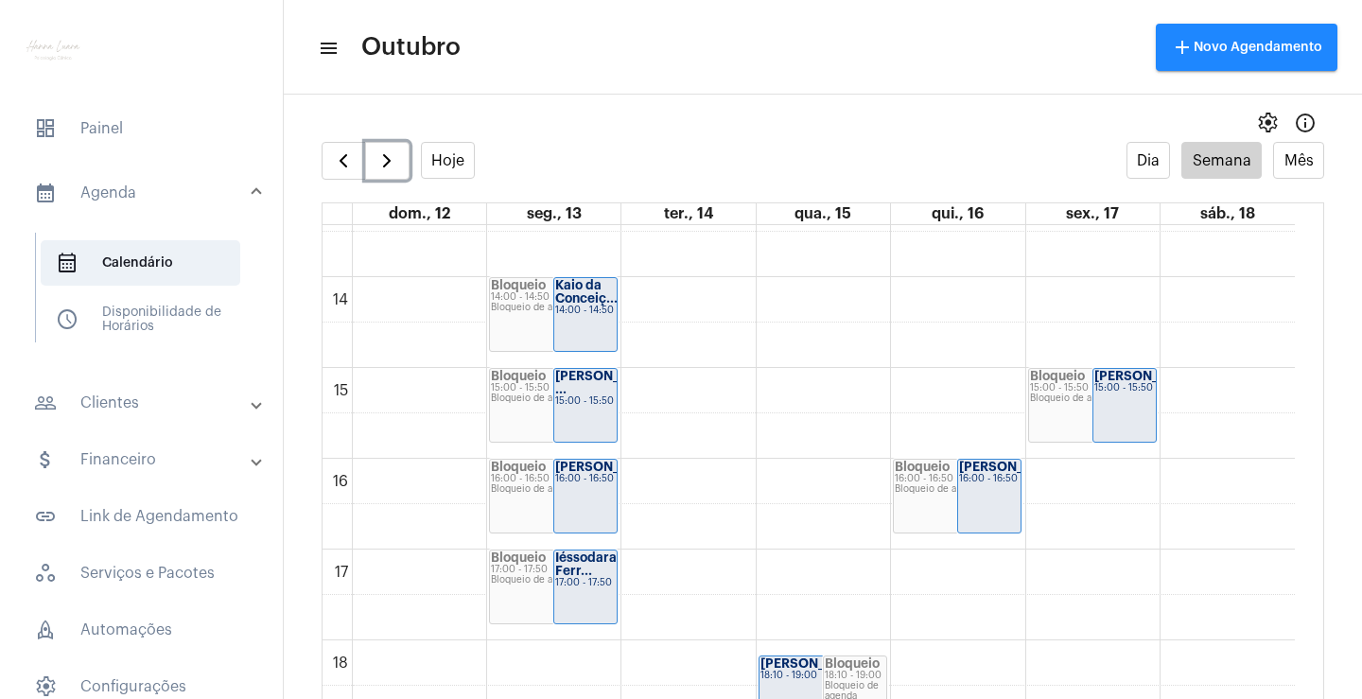
scroll to position [1114, 0]
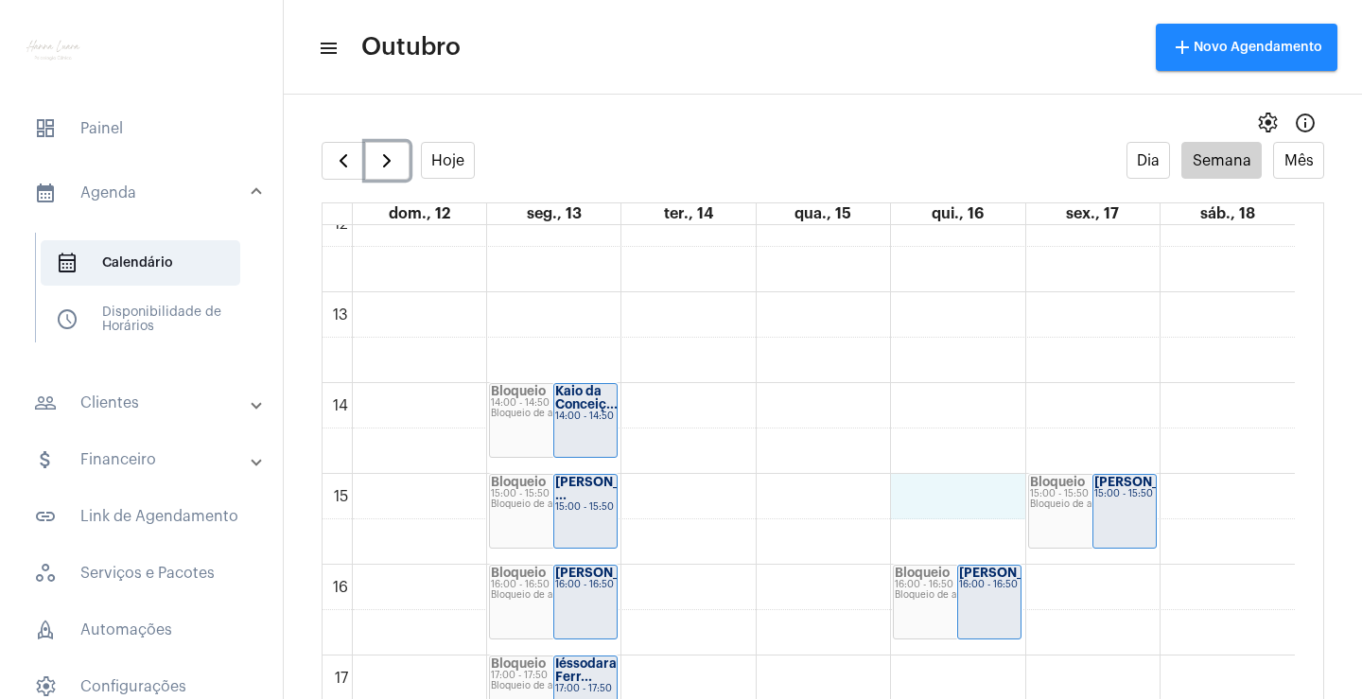
click at [974, 490] on div "00 01 02 03 04 05 06 07 08 09 10 11 12 13 14 15 16 17 18 19 20 21 22 23 Bloquei…" at bounding box center [809, 202] width 973 height 2180
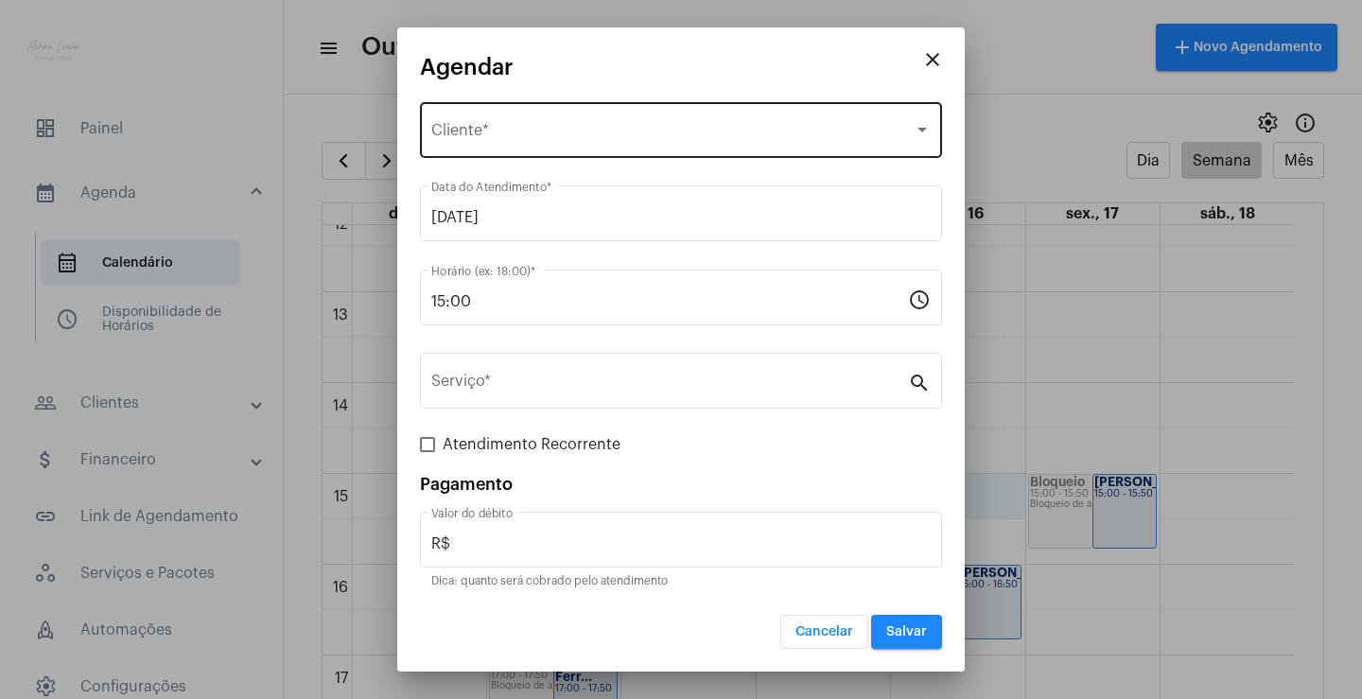
click at [563, 130] on span "Selecione o Cliente" at bounding box center [672, 134] width 483 height 17
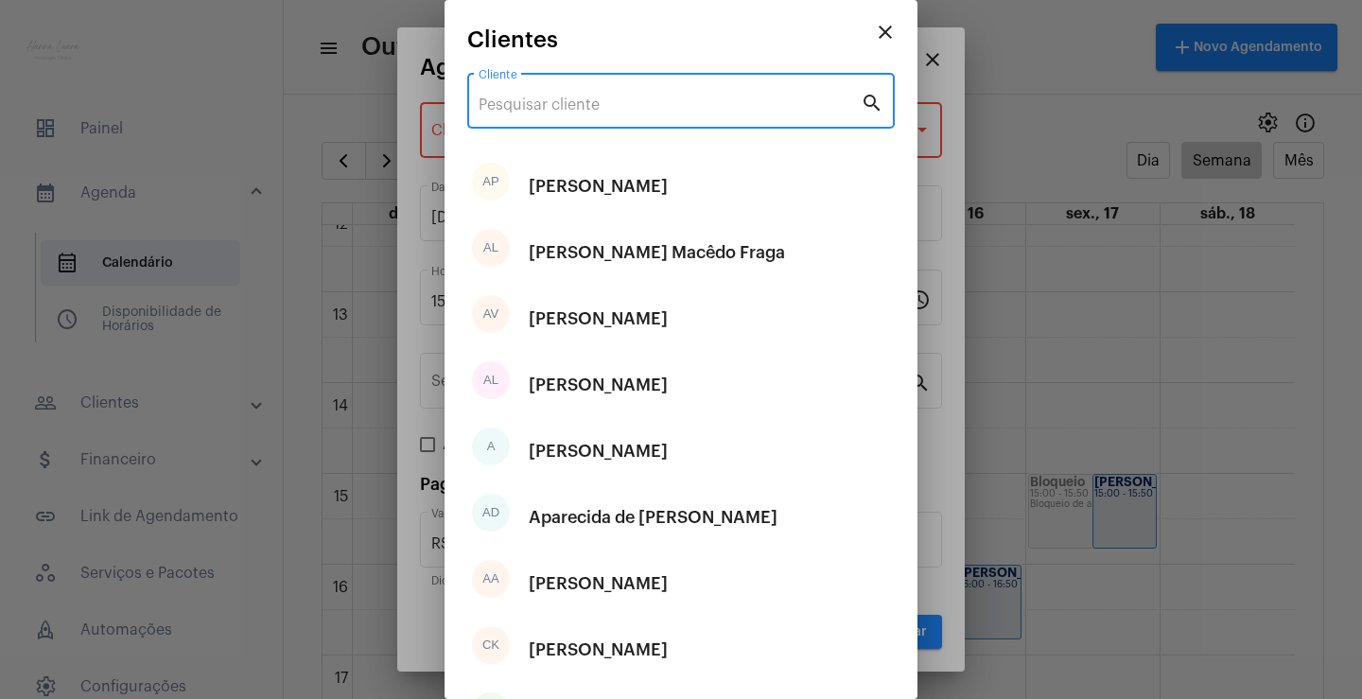
click at [601, 110] on input "Cliente" at bounding box center [670, 105] width 382 height 17
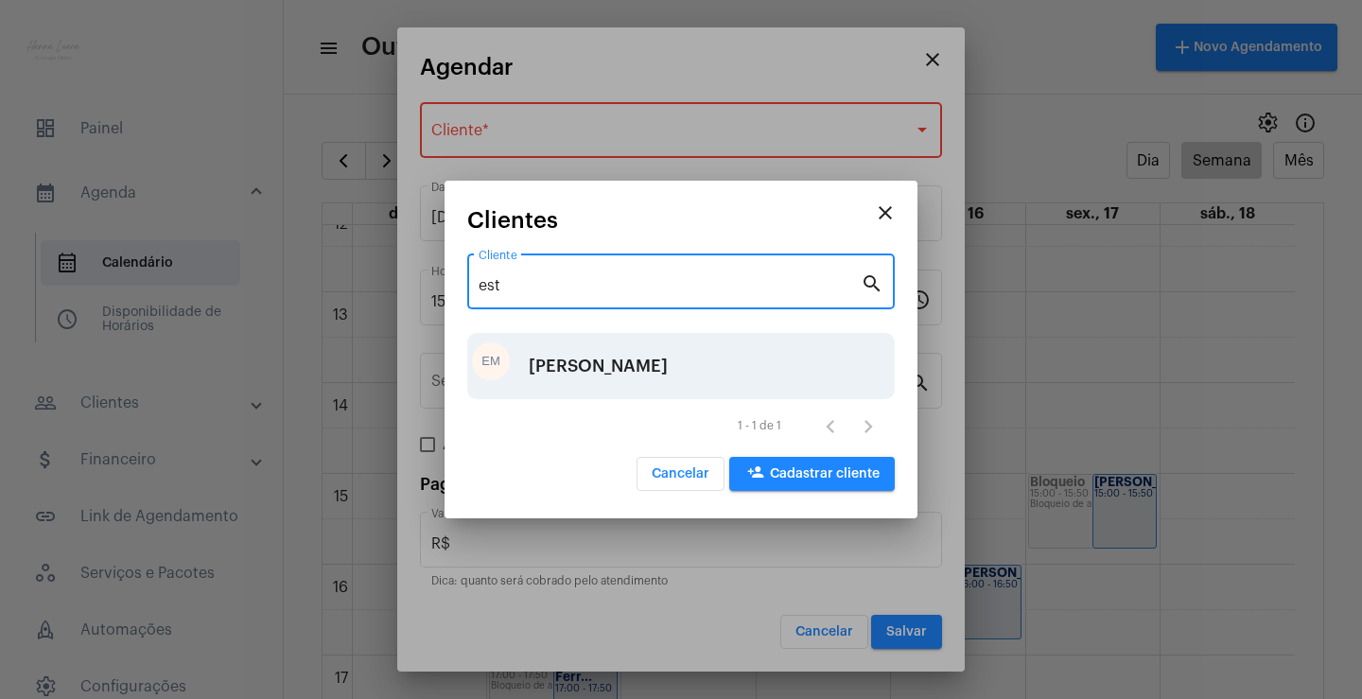
type input "est"
click at [665, 363] on div "[PERSON_NAME]" at bounding box center [598, 366] width 139 height 57
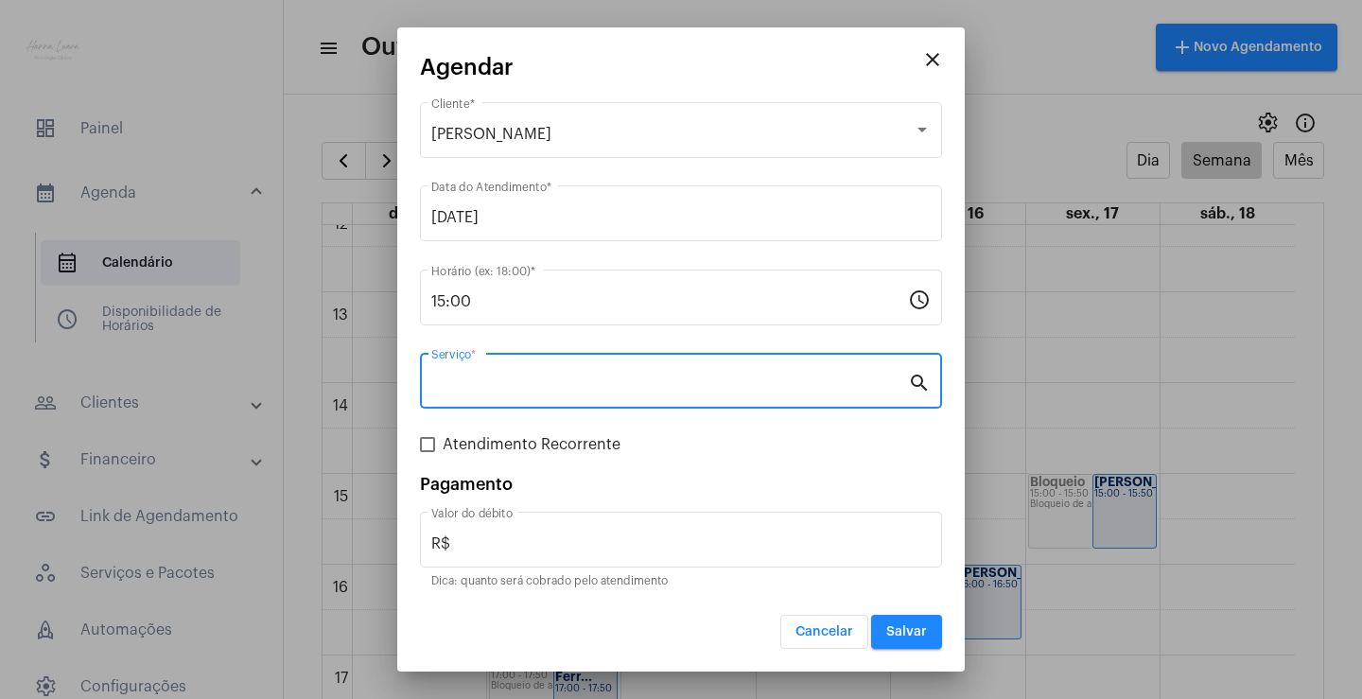
click at [713, 382] on input "Serviço *" at bounding box center [669, 385] width 477 height 17
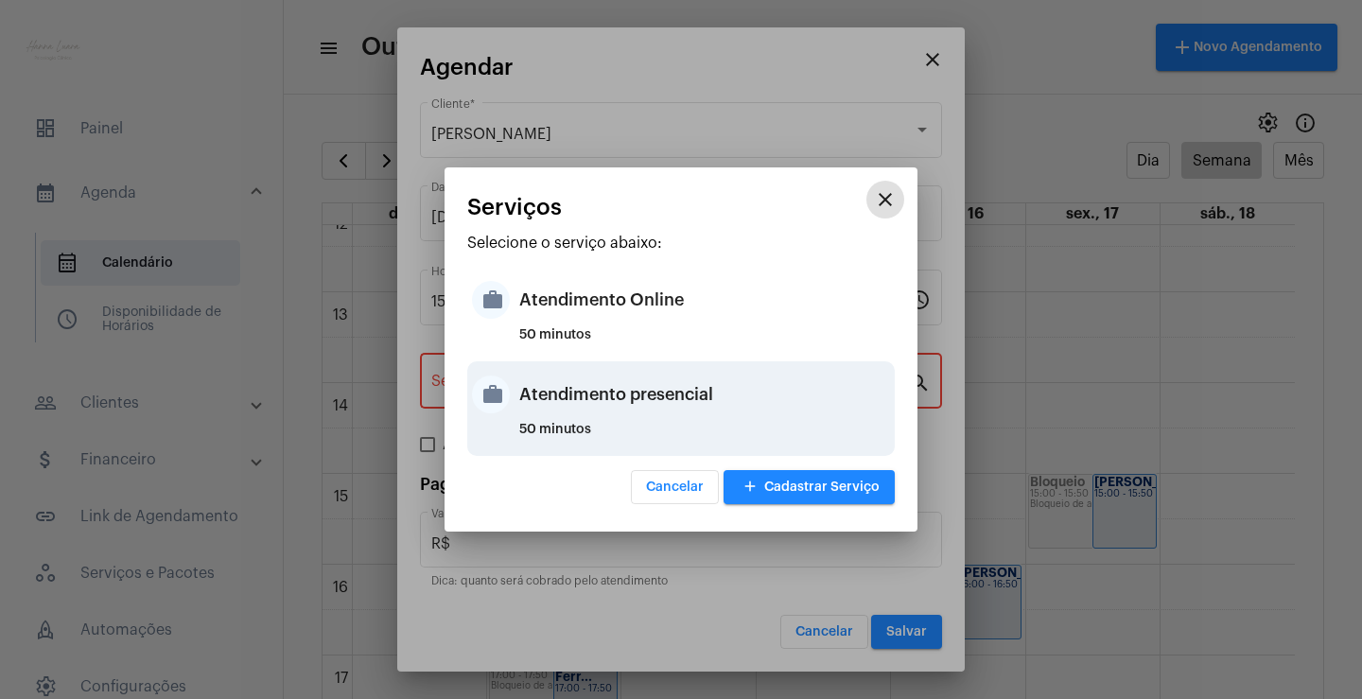
click at [760, 389] on div "Atendimento presencial" at bounding box center [704, 394] width 371 height 57
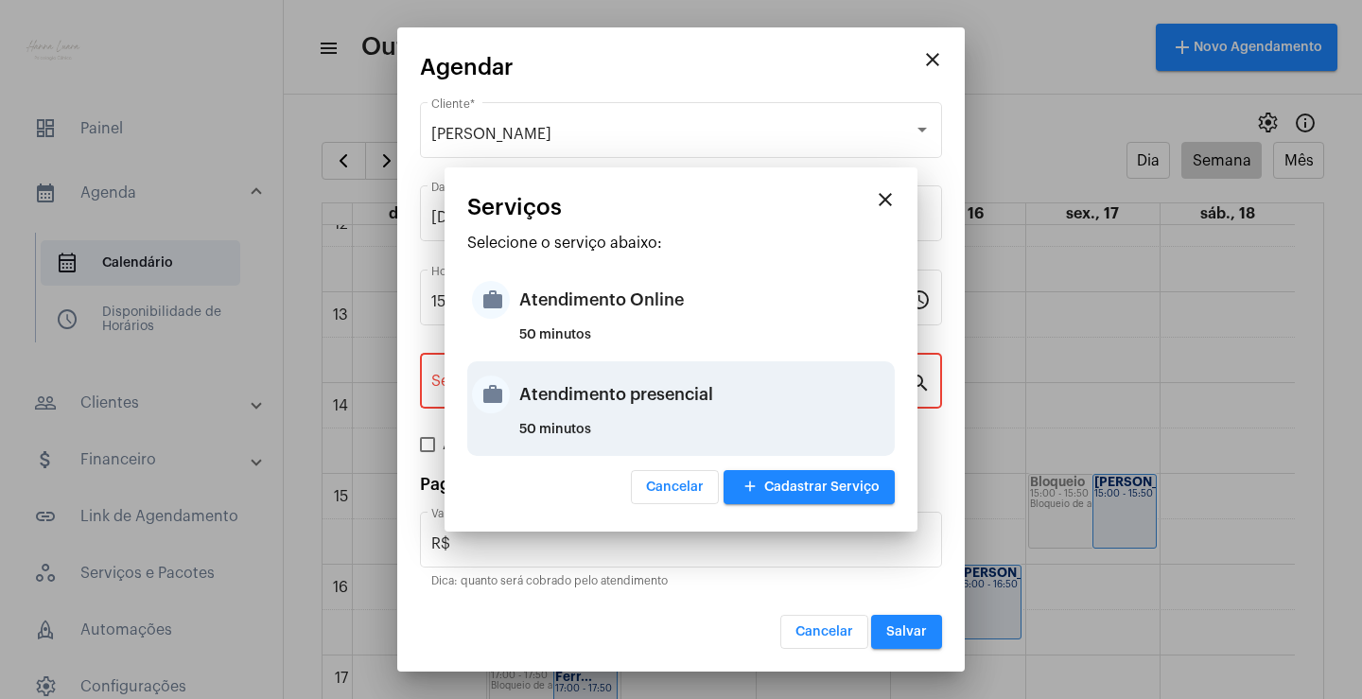
type input "Atendimento presencial"
type input "R$ 0"
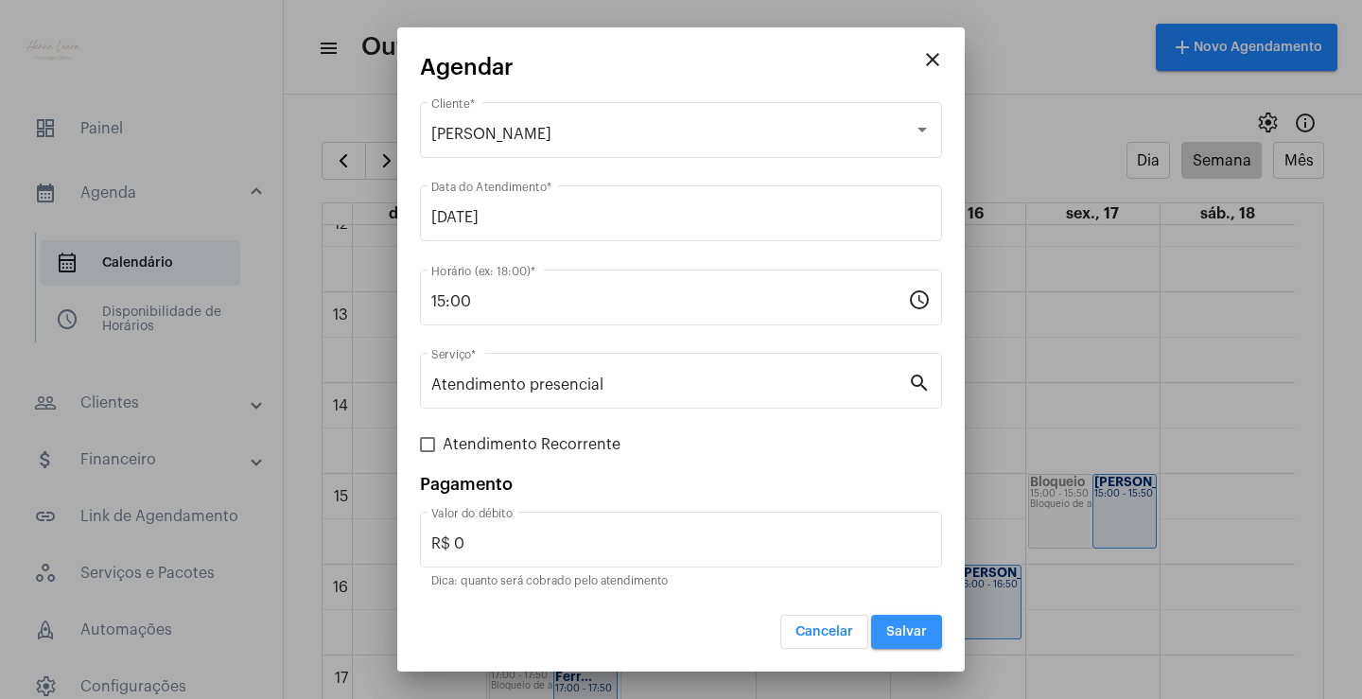
click at [902, 621] on button "Salvar" at bounding box center [906, 632] width 71 height 34
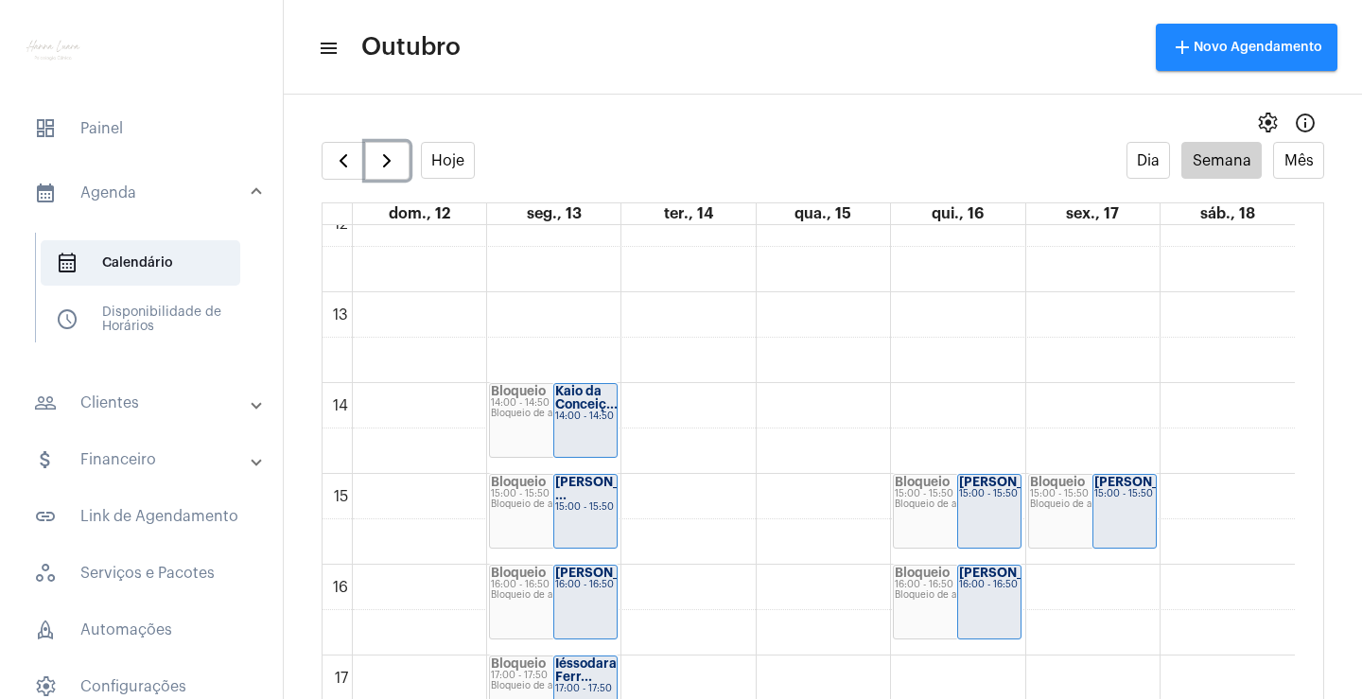
click at [937, 413] on div "00 01 02 03 04 05 06 07 08 09 10 11 12 13 14 15 16 17 18 19 20 21 22 23 Bloquei…" at bounding box center [809, 202] width 973 height 2180
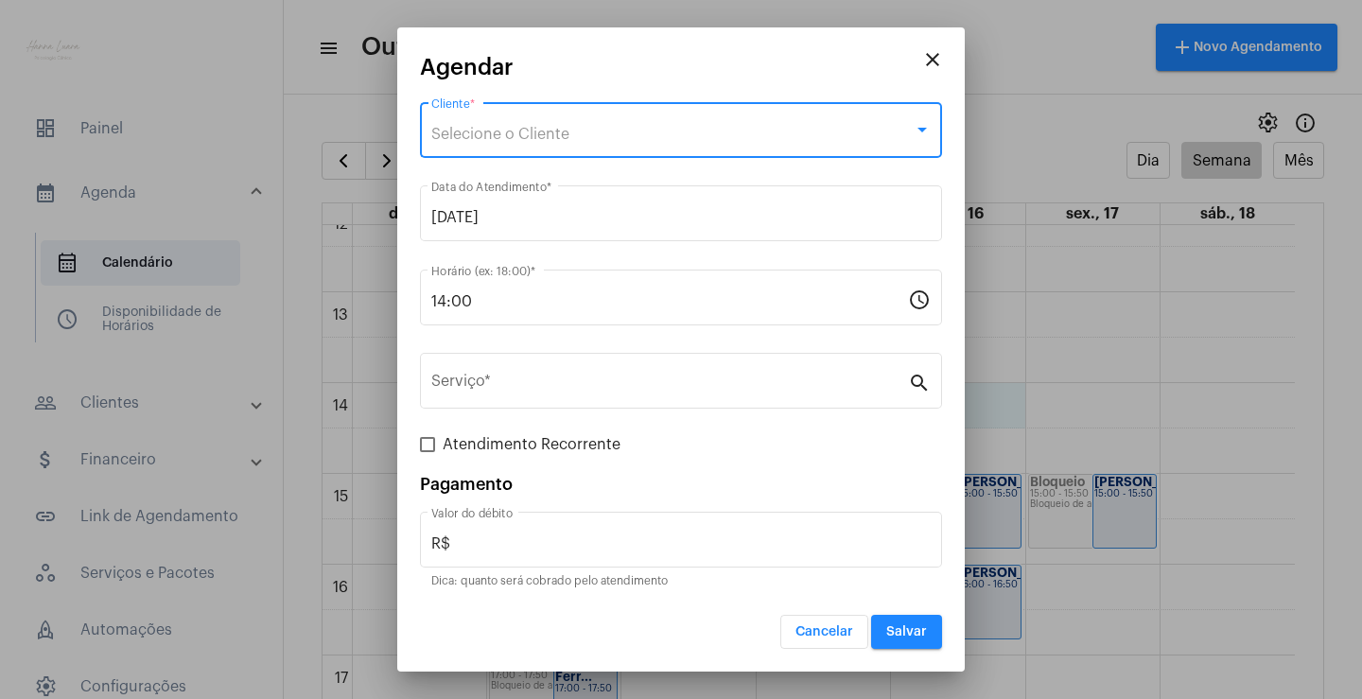
click at [586, 137] on div "Selecione o Cliente" at bounding box center [672, 134] width 483 height 17
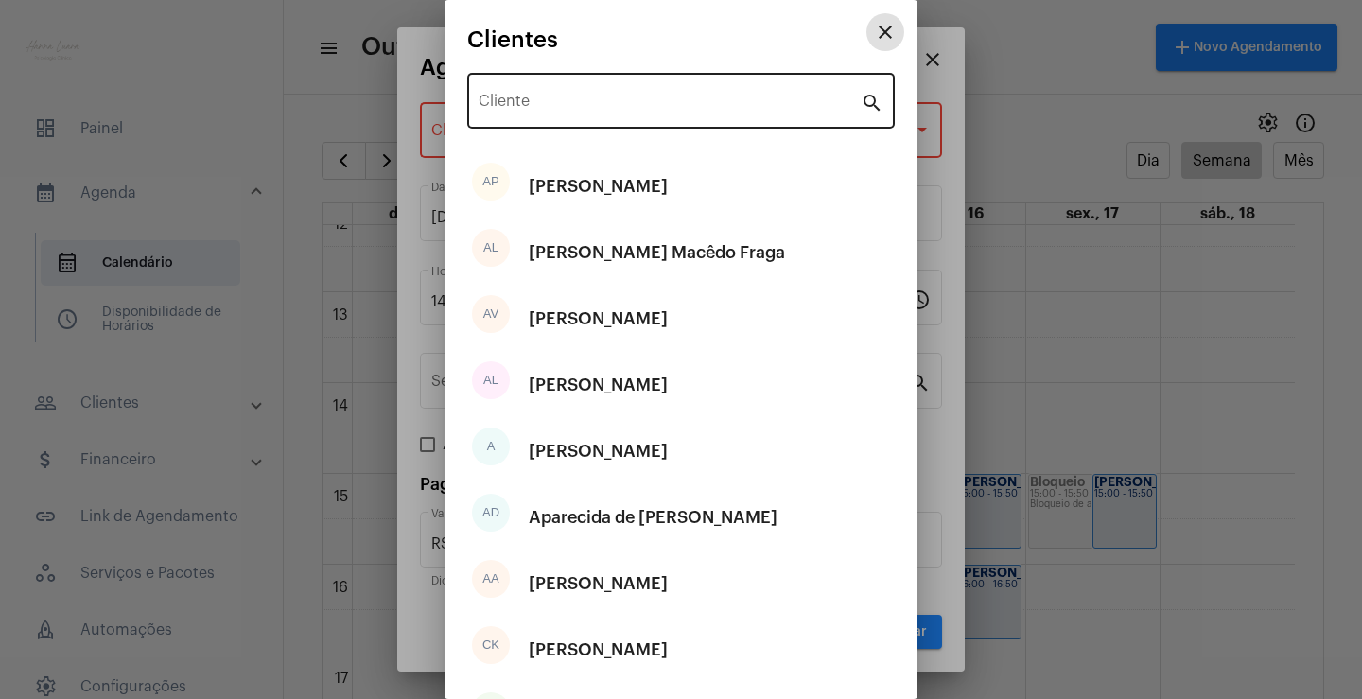
click at [698, 107] on input "Cliente" at bounding box center [670, 105] width 382 height 17
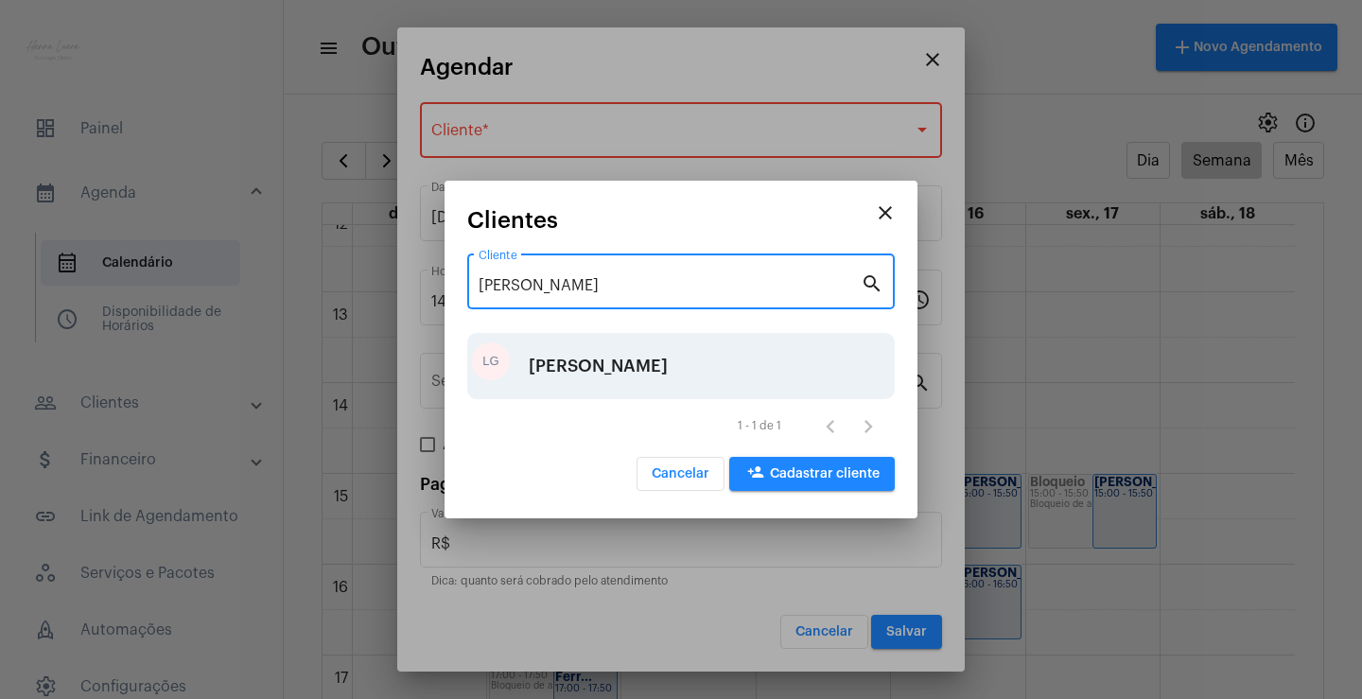
type input "[PERSON_NAME]"
click at [668, 379] on div "[PERSON_NAME]" at bounding box center [598, 366] width 139 height 57
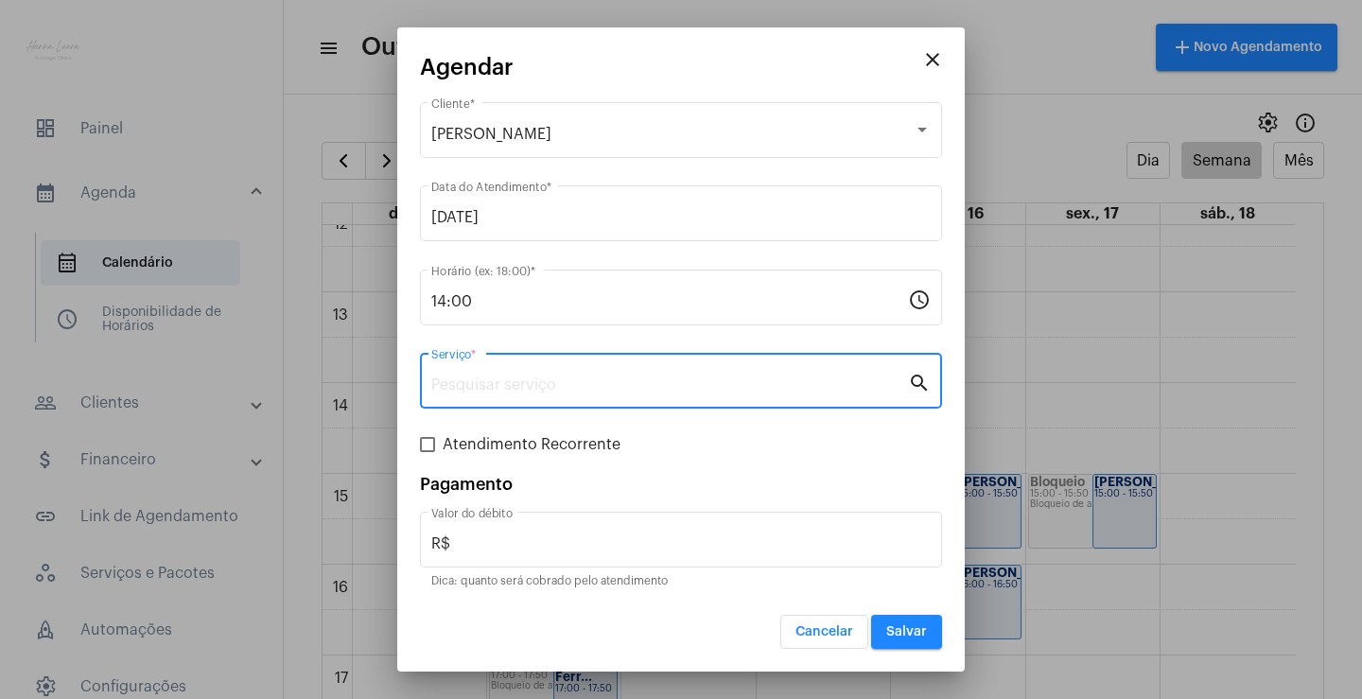
click at [697, 394] on input "Serviço *" at bounding box center [669, 385] width 477 height 17
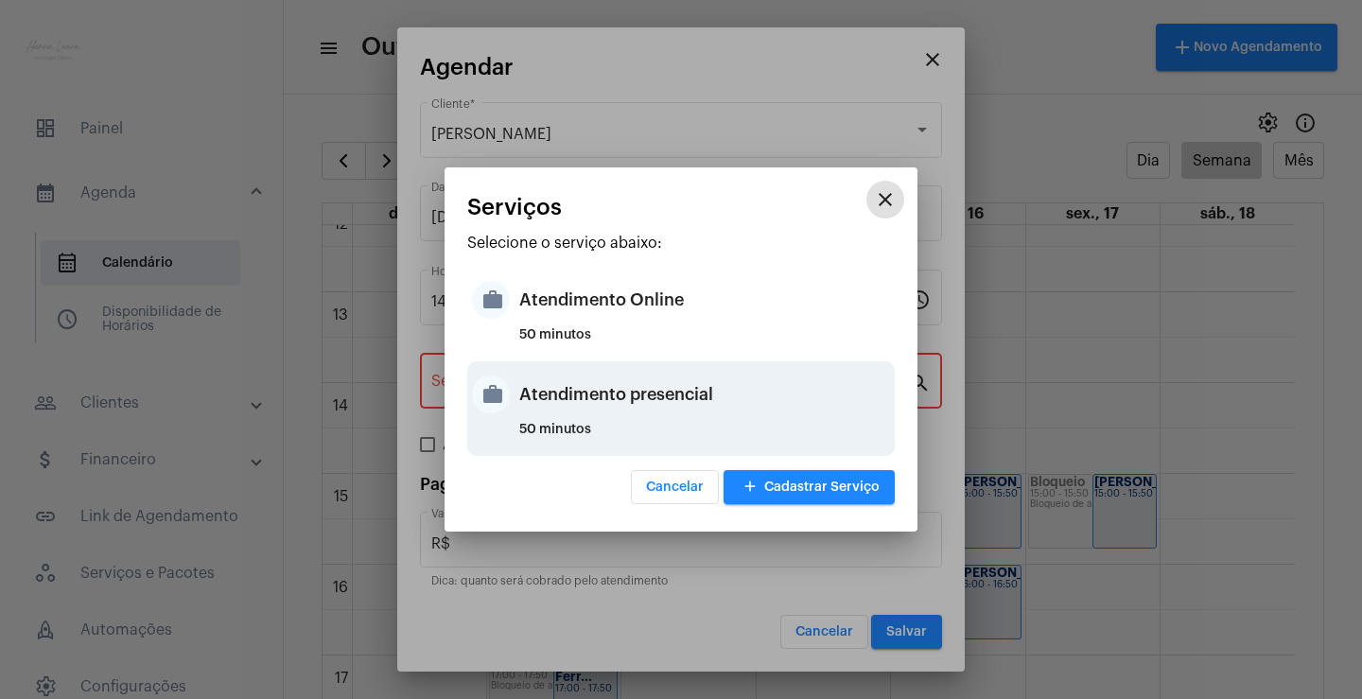
click at [749, 392] on div "Atendimento presencial" at bounding box center [704, 394] width 371 height 57
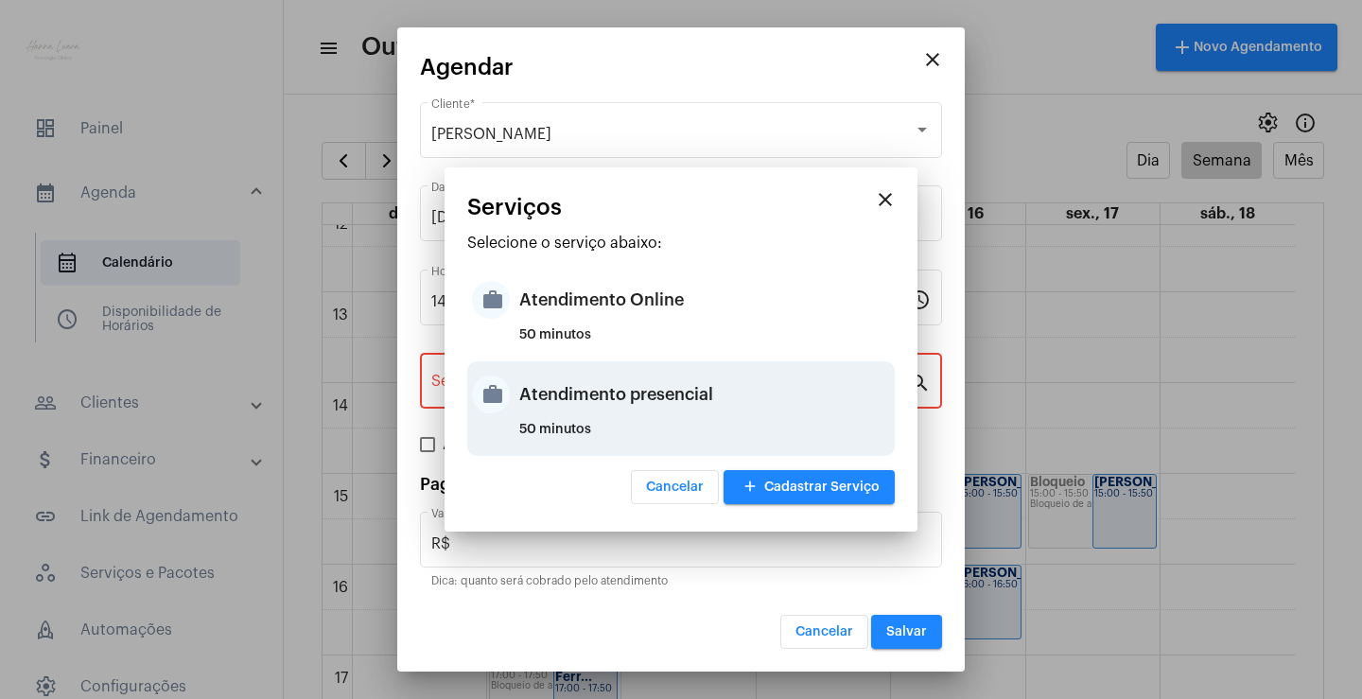
type input "Atendimento presencial"
type input "R$ 0"
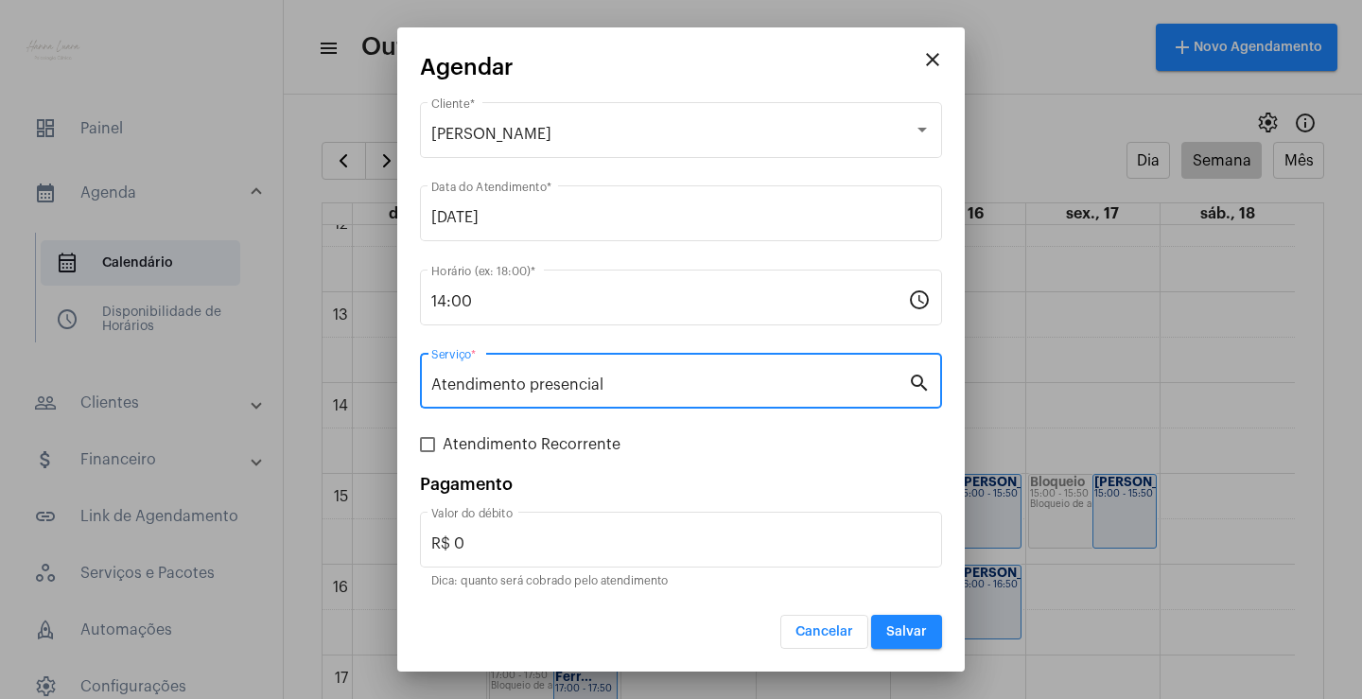
click at [894, 638] on span "Salvar" at bounding box center [906, 631] width 41 height 13
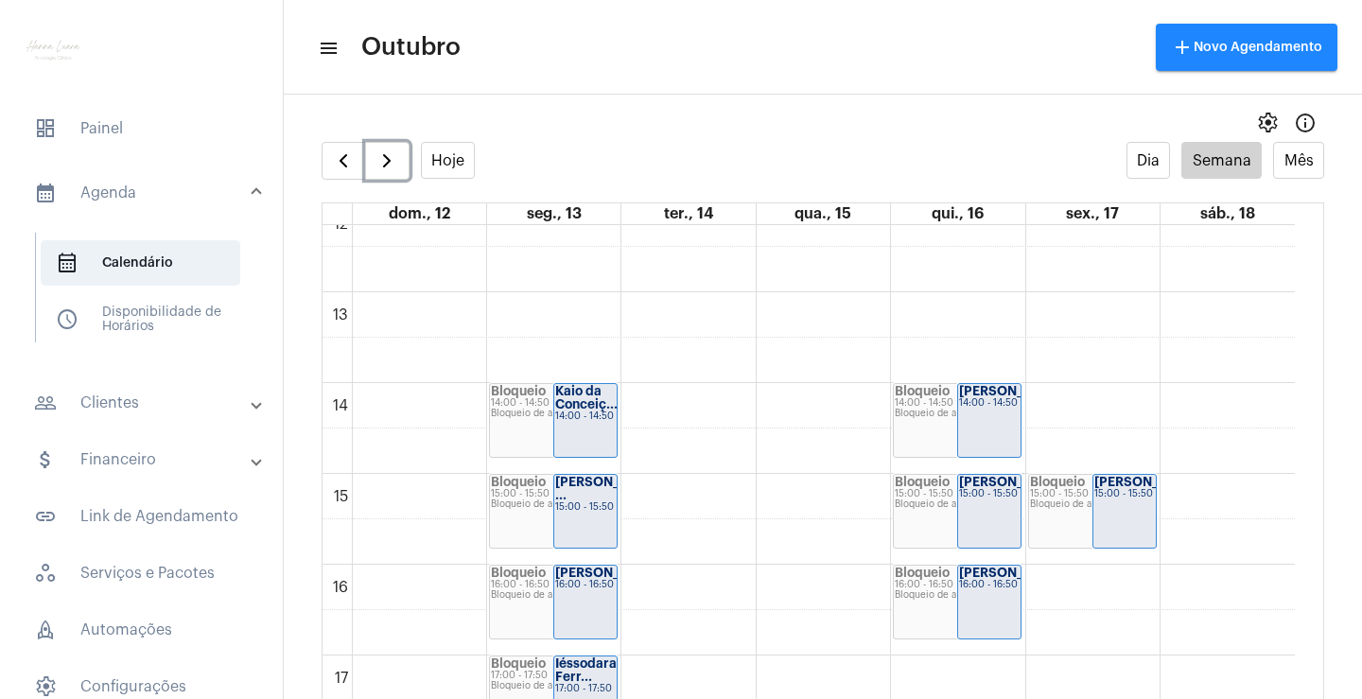
click at [1126, 489] on div "[PERSON_NAME]..." at bounding box center [1125, 482] width 61 height 13
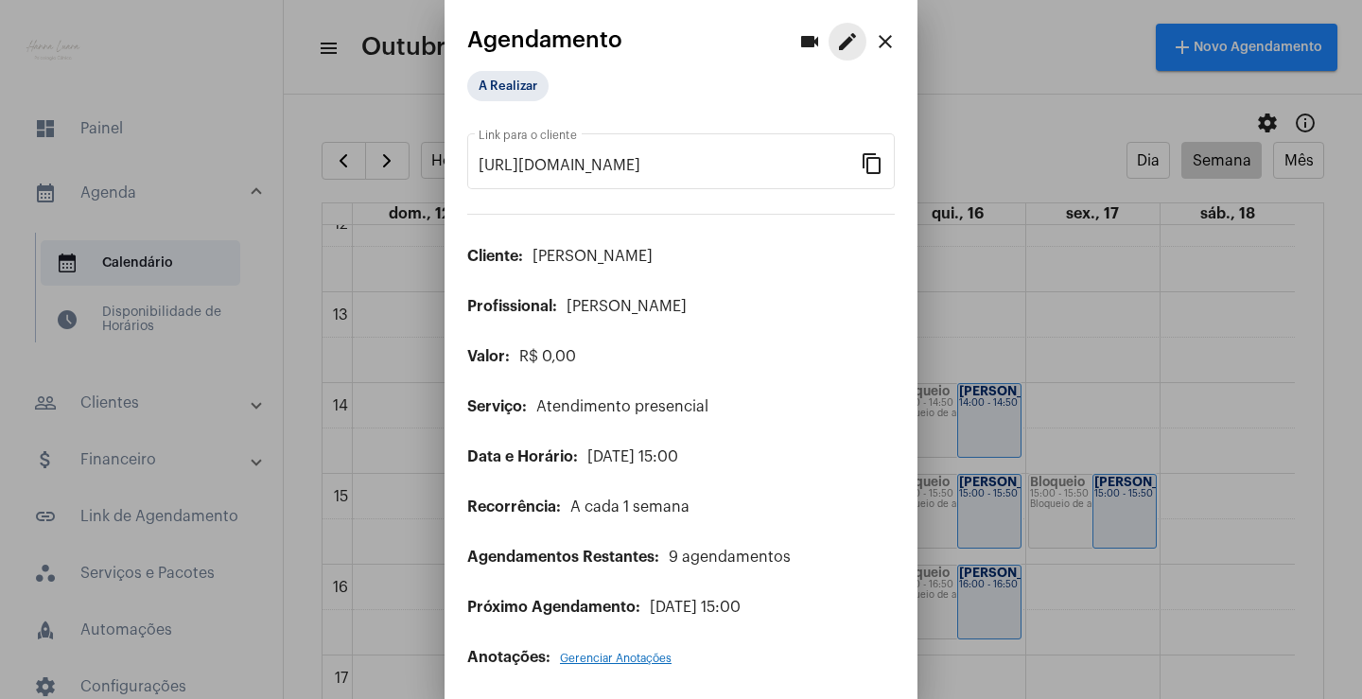
click at [836, 49] on mat-icon "edit" at bounding box center [847, 41] width 23 height 23
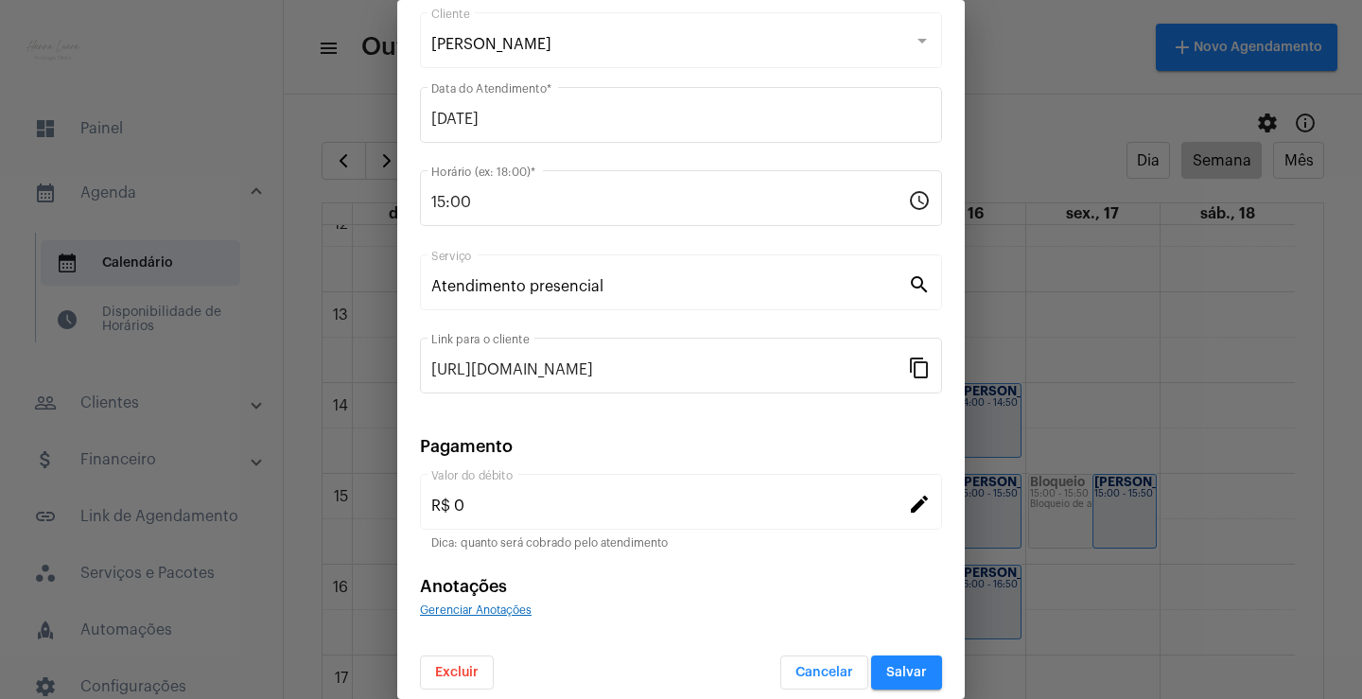
scroll to position [115, 0]
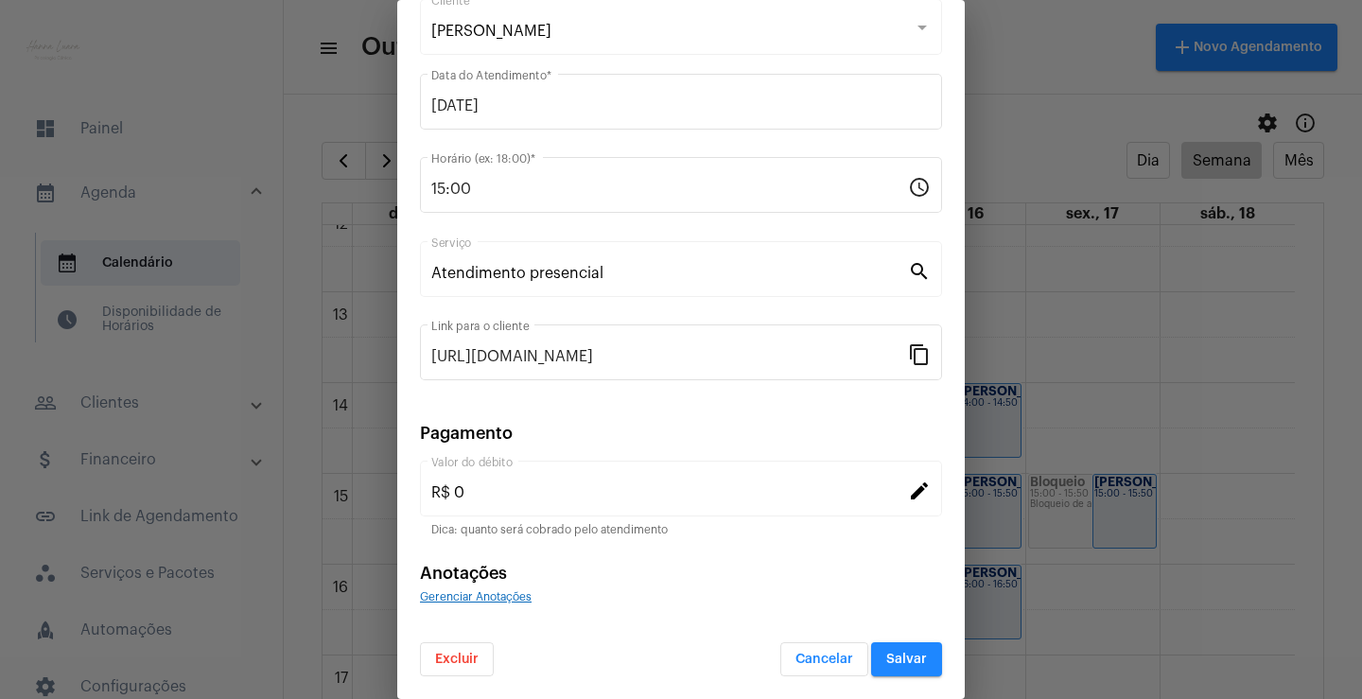
click at [488, 646] on button "Excluir" at bounding box center [457, 659] width 74 height 34
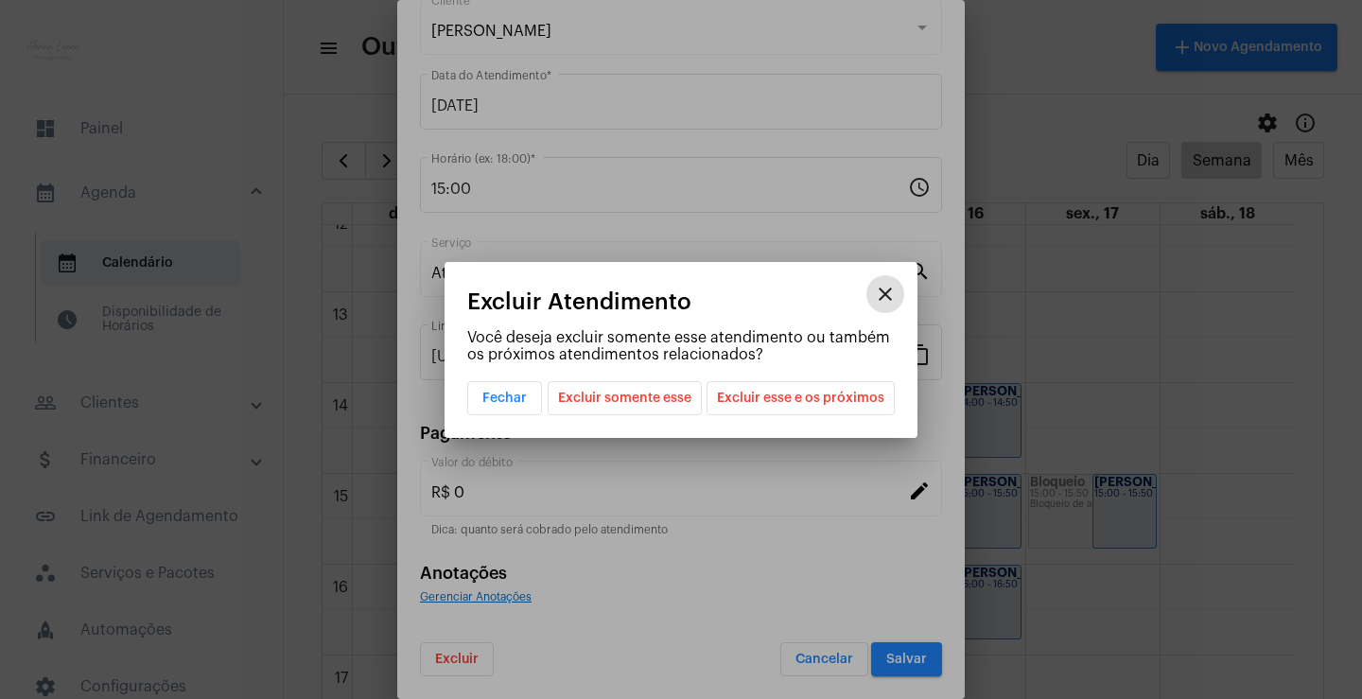
click at [813, 383] on span "Excluir esse e os próximos" at bounding box center [800, 398] width 167 height 32
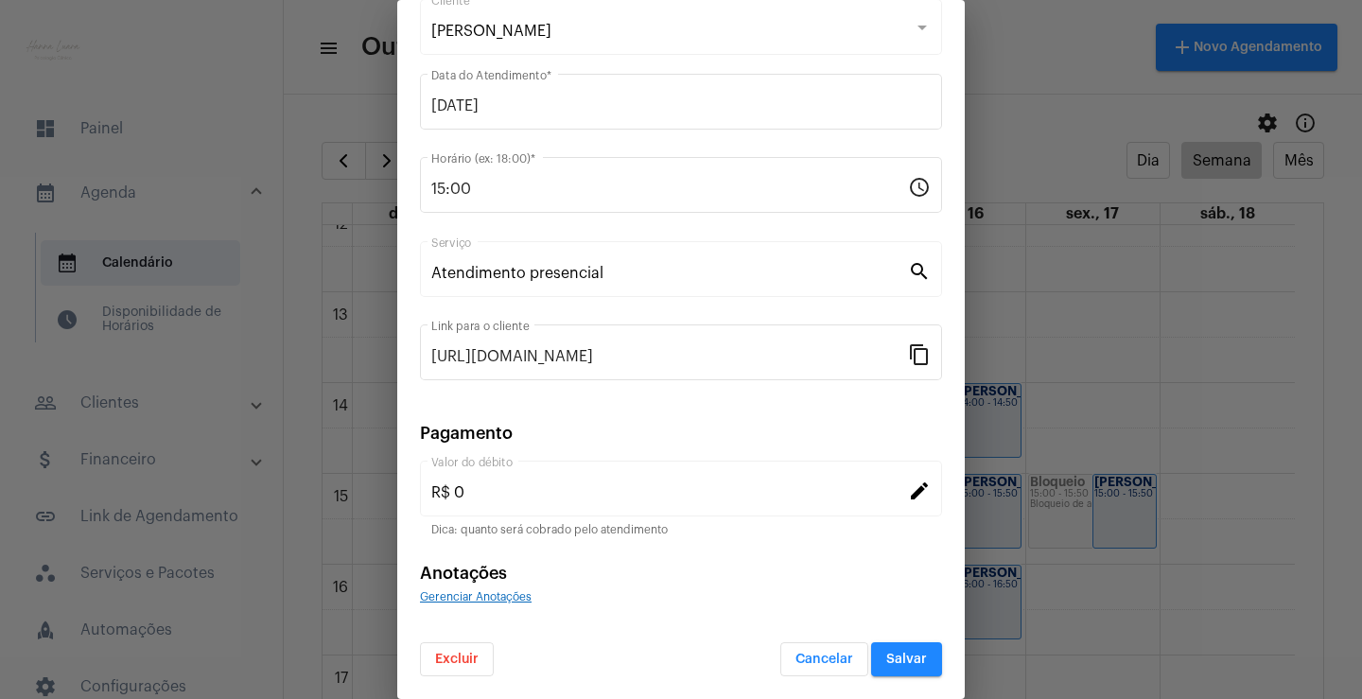
click at [468, 658] on span "Excluir" at bounding box center [457, 659] width 44 height 13
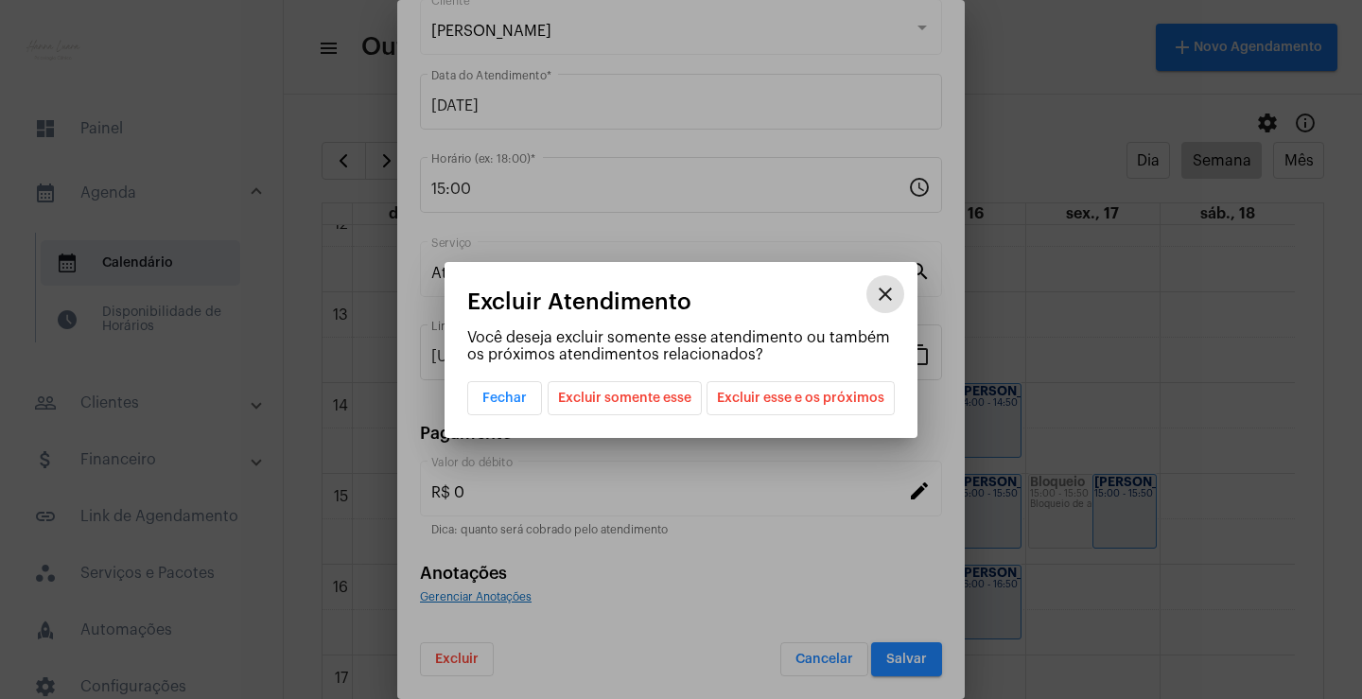
click at [806, 397] on span "Excluir esse e os próximos" at bounding box center [800, 398] width 167 height 32
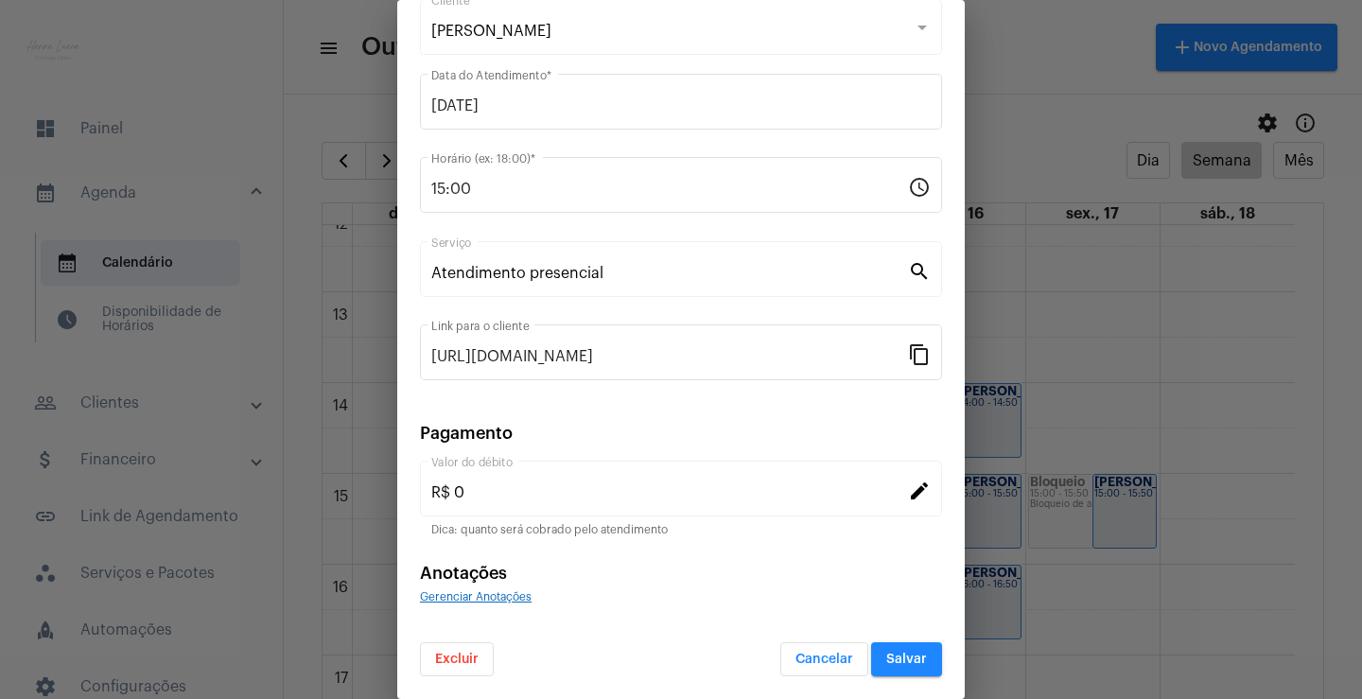
click at [471, 649] on button "Excluir" at bounding box center [457, 659] width 74 height 34
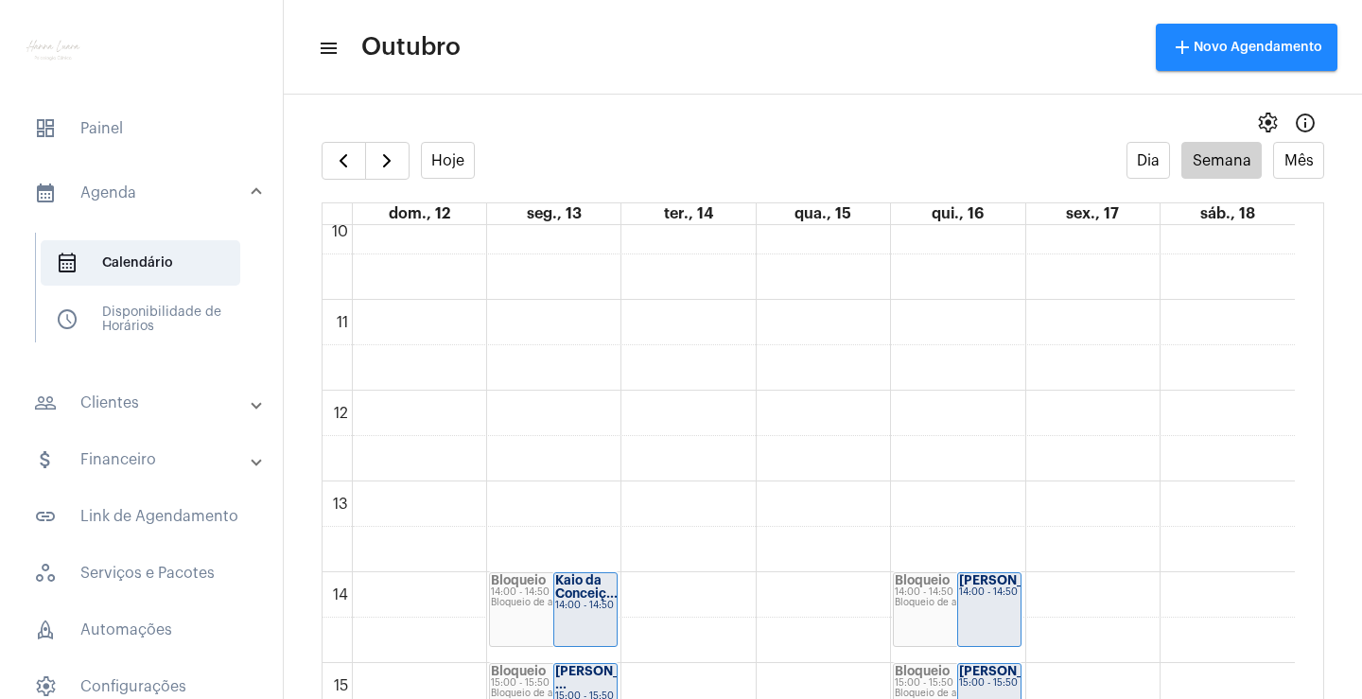
scroll to position [830, 0]
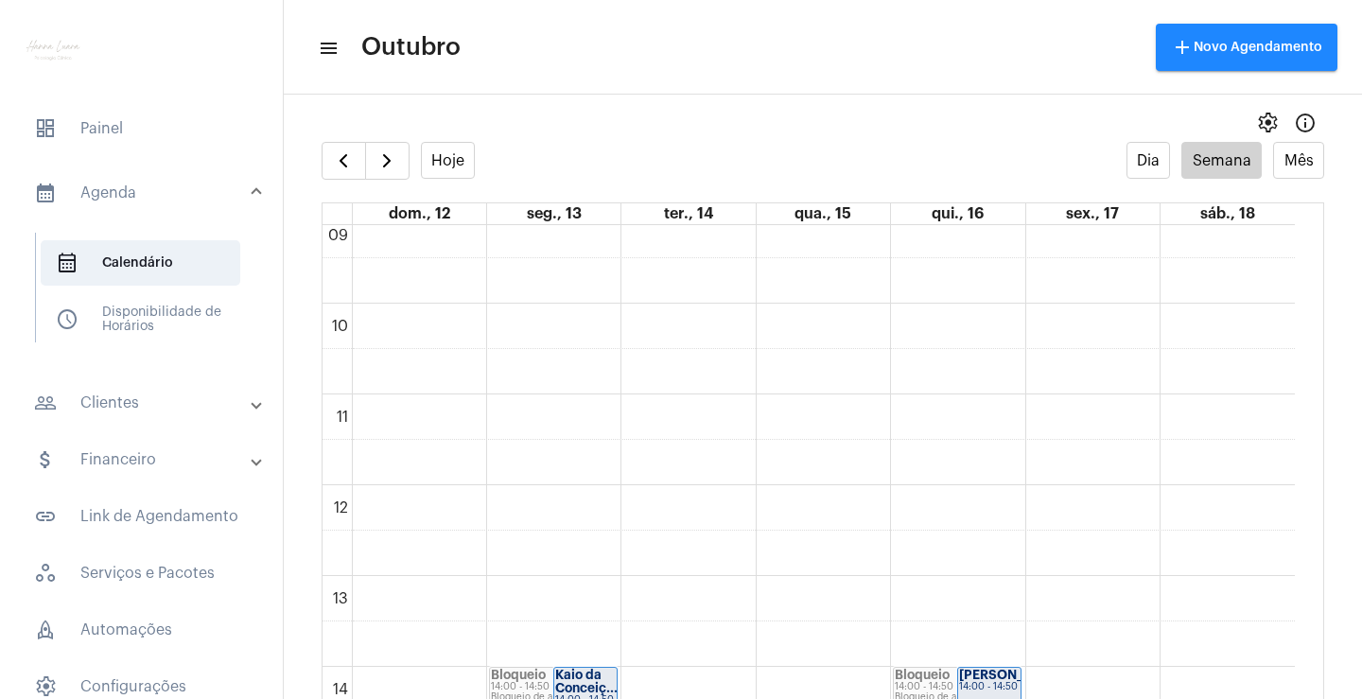
click at [931, 325] on div "00 01 02 03 04 05 06 07 08 09 10 11 12 13 14 15 16 17 18 19 20 21 22 23 Bloquei…" at bounding box center [809, 485] width 973 height 2180
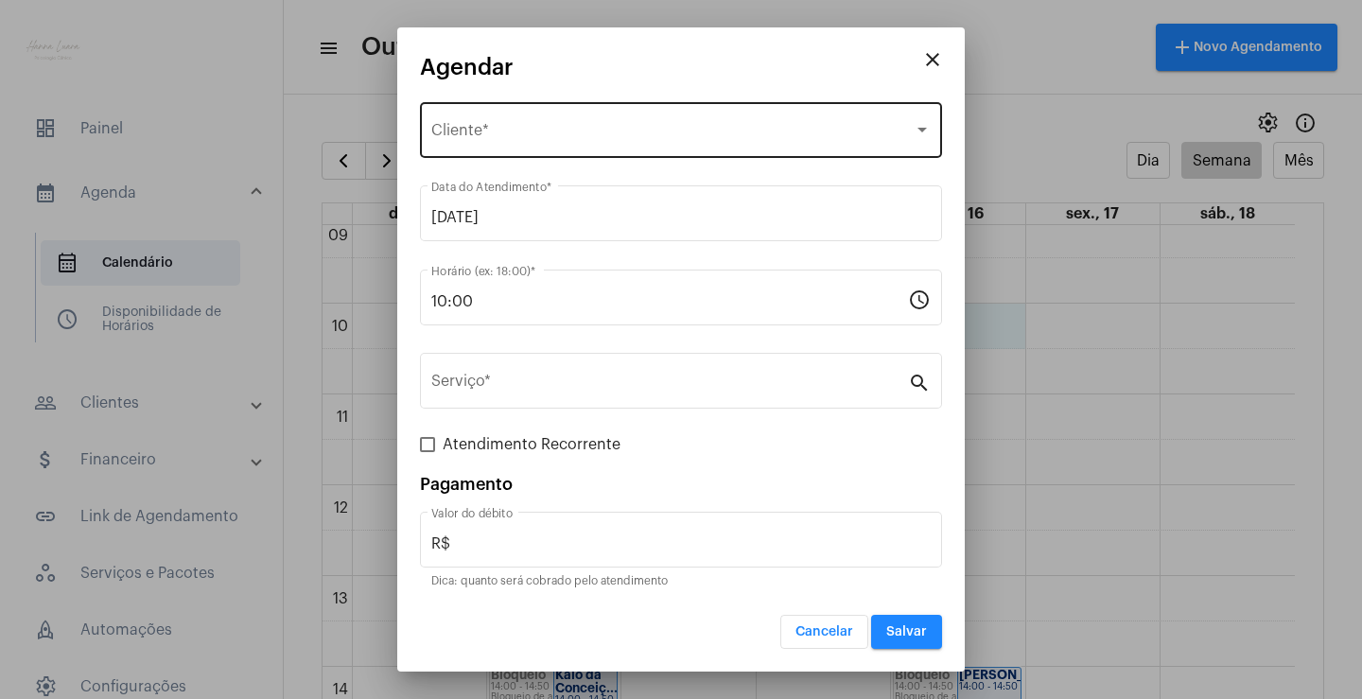
click at [583, 134] on div "Selecione o Cliente" at bounding box center [672, 134] width 483 height 17
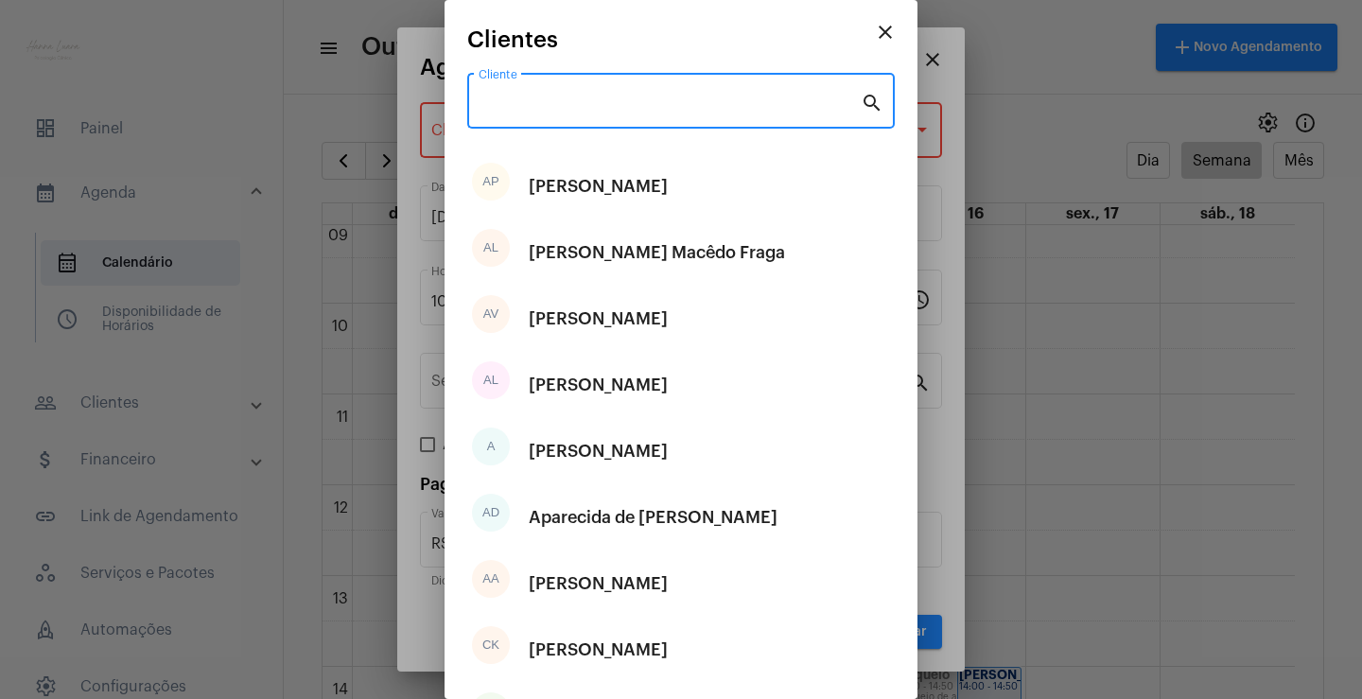
click at [573, 108] on input "Cliente" at bounding box center [670, 105] width 382 height 17
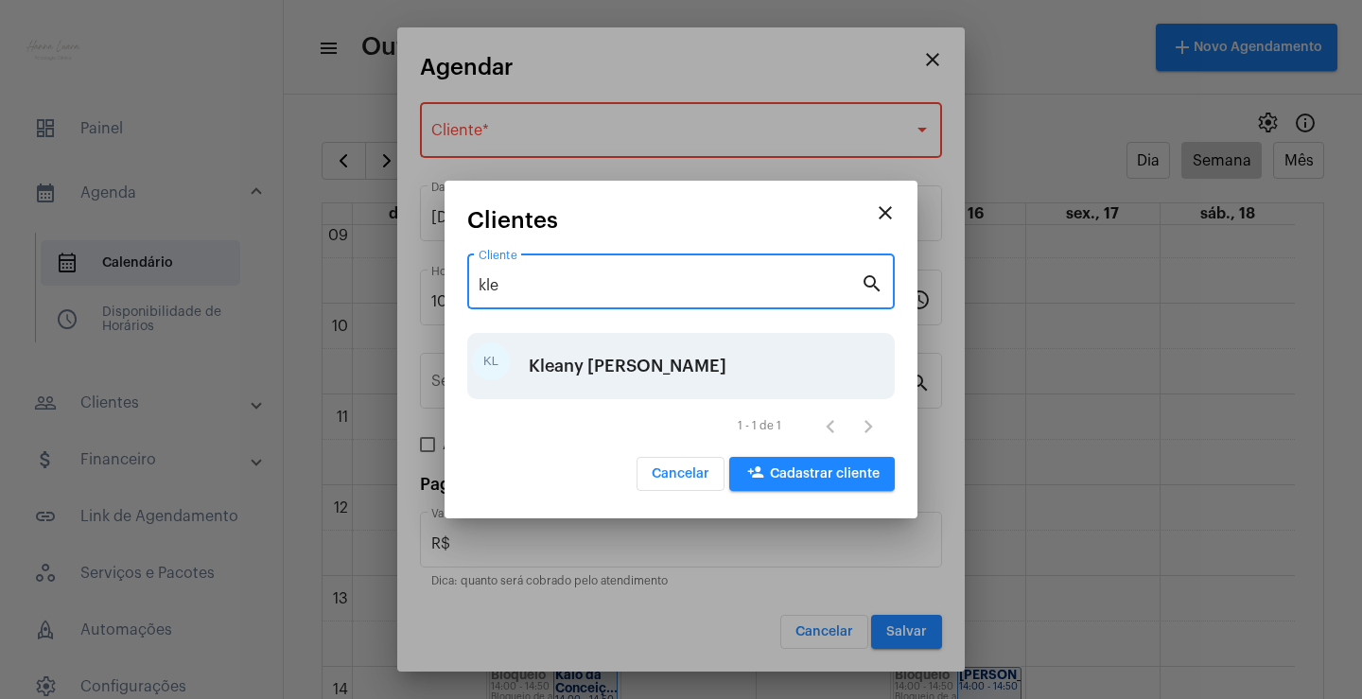
type input "kle"
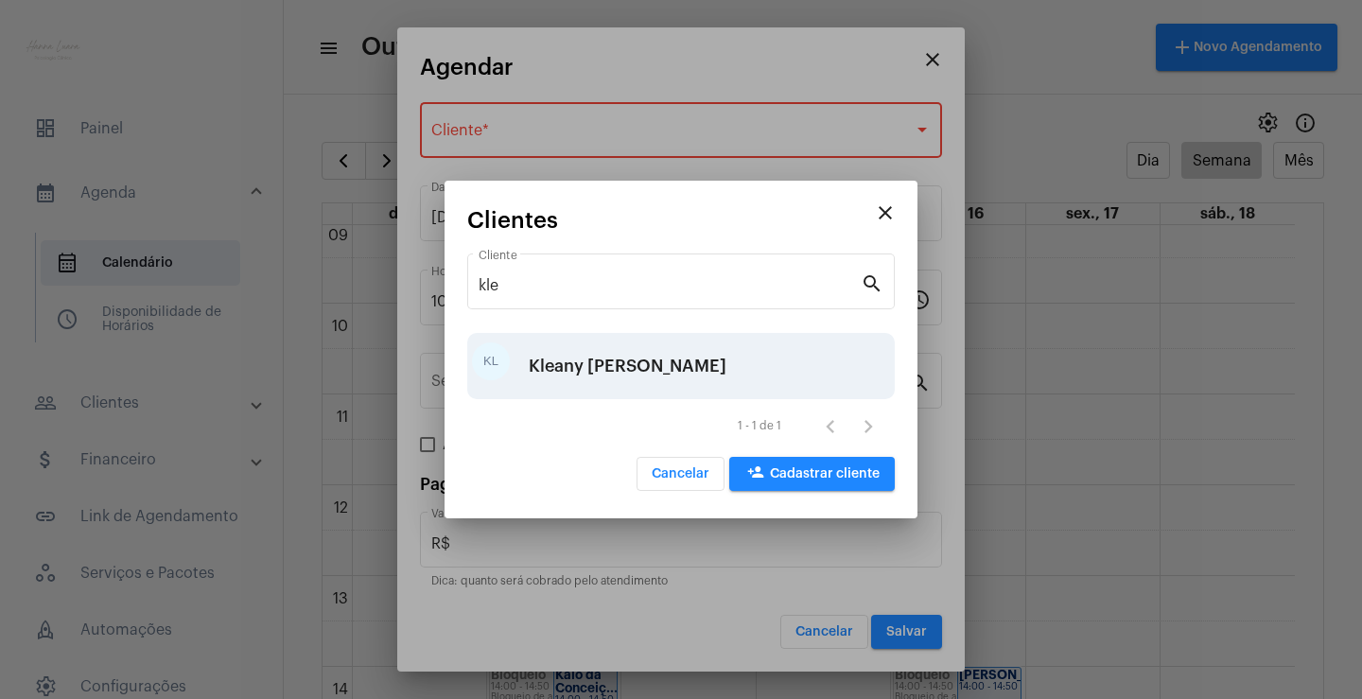
click at [599, 368] on div "Kleany [PERSON_NAME]" at bounding box center [628, 366] width 198 height 57
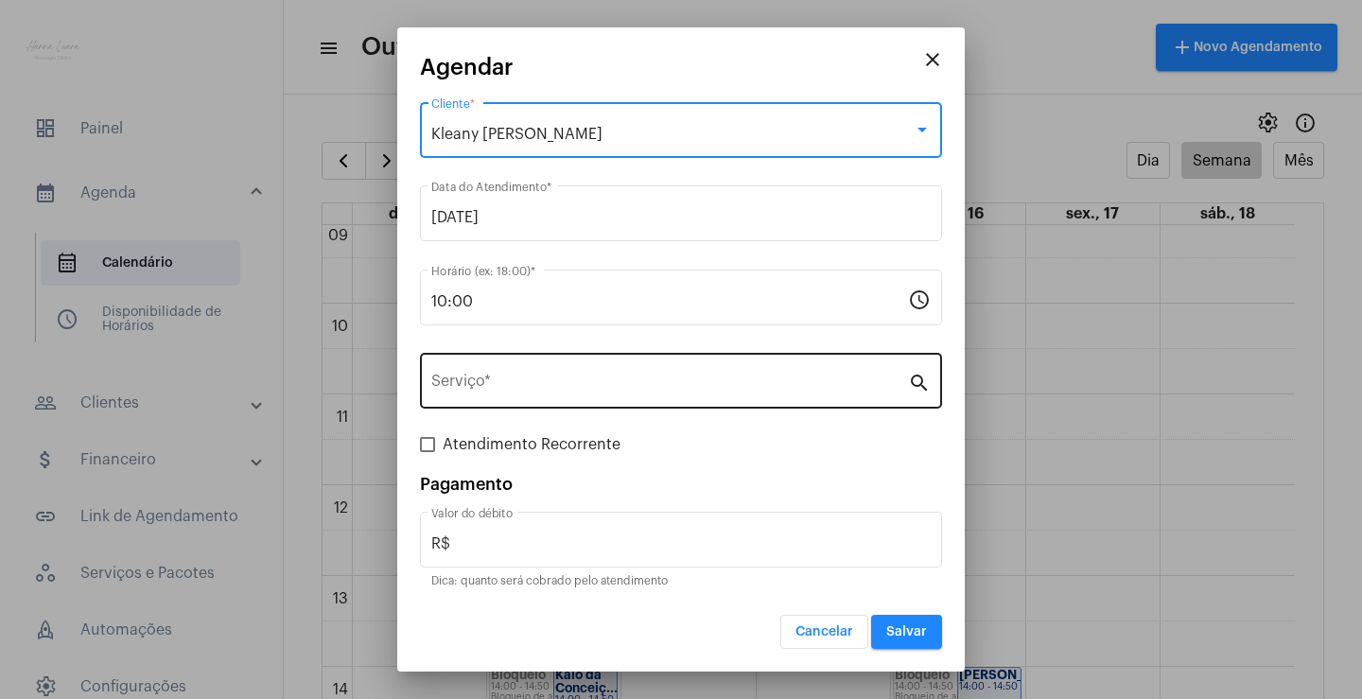
click at [606, 389] on input "Serviço *" at bounding box center [669, 385] width 477 height 17
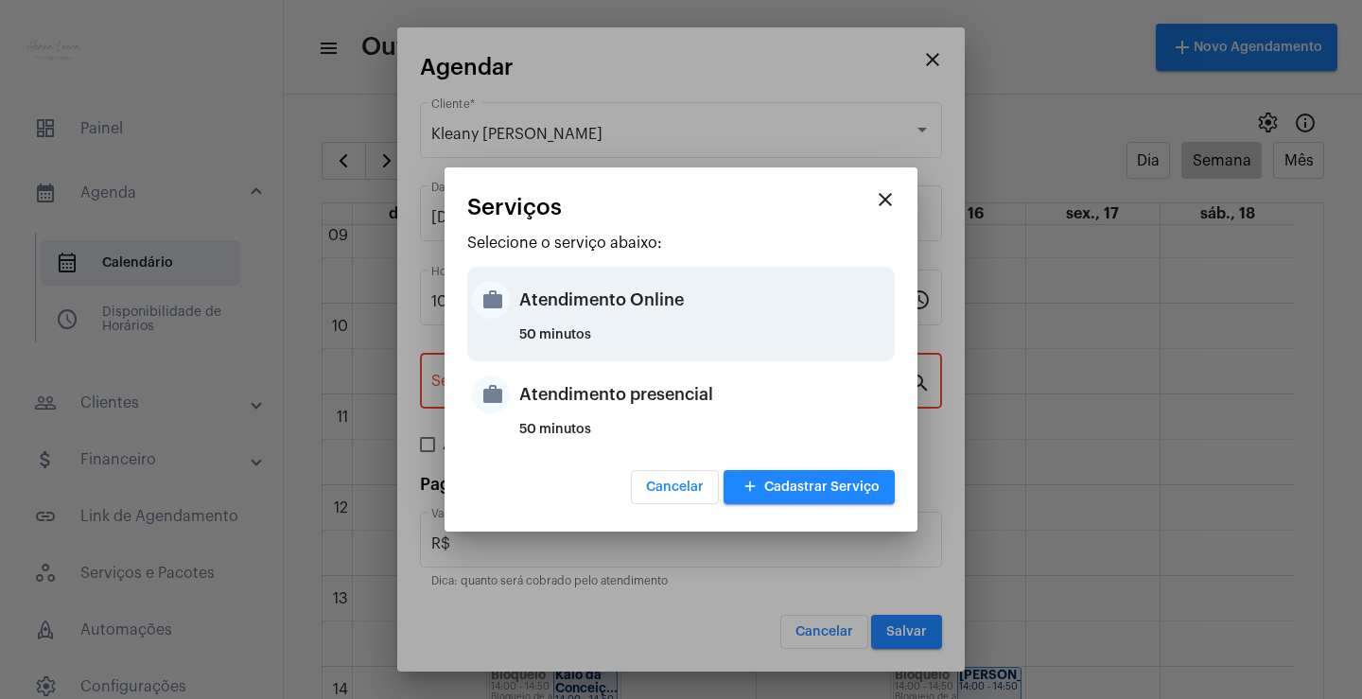
click at [677, 306] on div "Atendimento Online" at bounding box center [704, 300] width 371 height 57
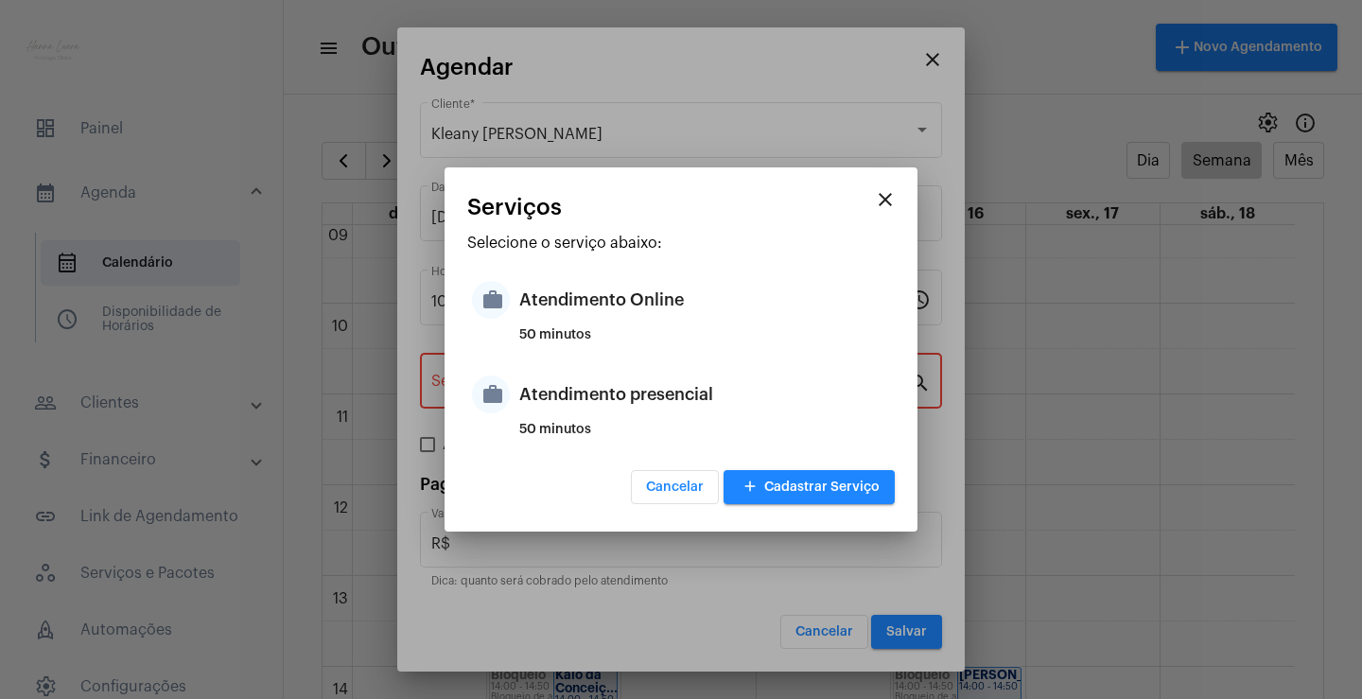
type input "Atendimento Online"
type input "R$ 0"
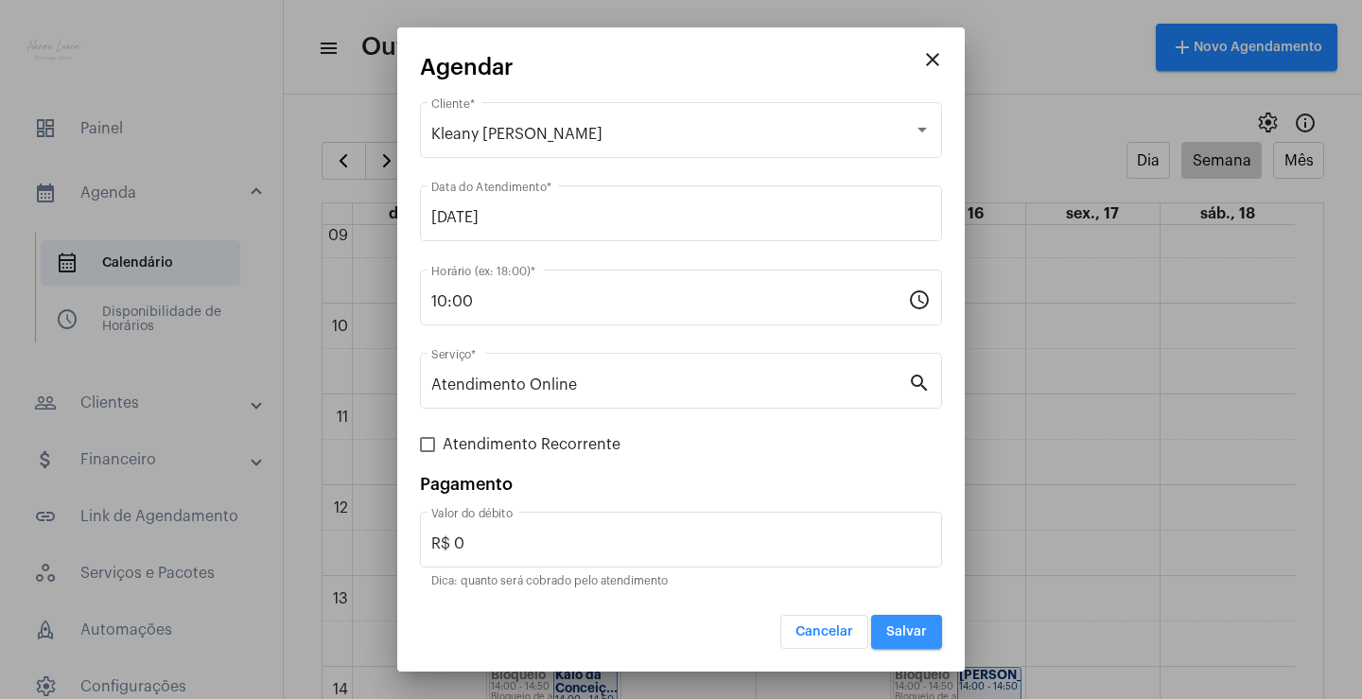
click at [884, 626] on button "Salvar" at bounding box center [906, 632] width 71 height 34
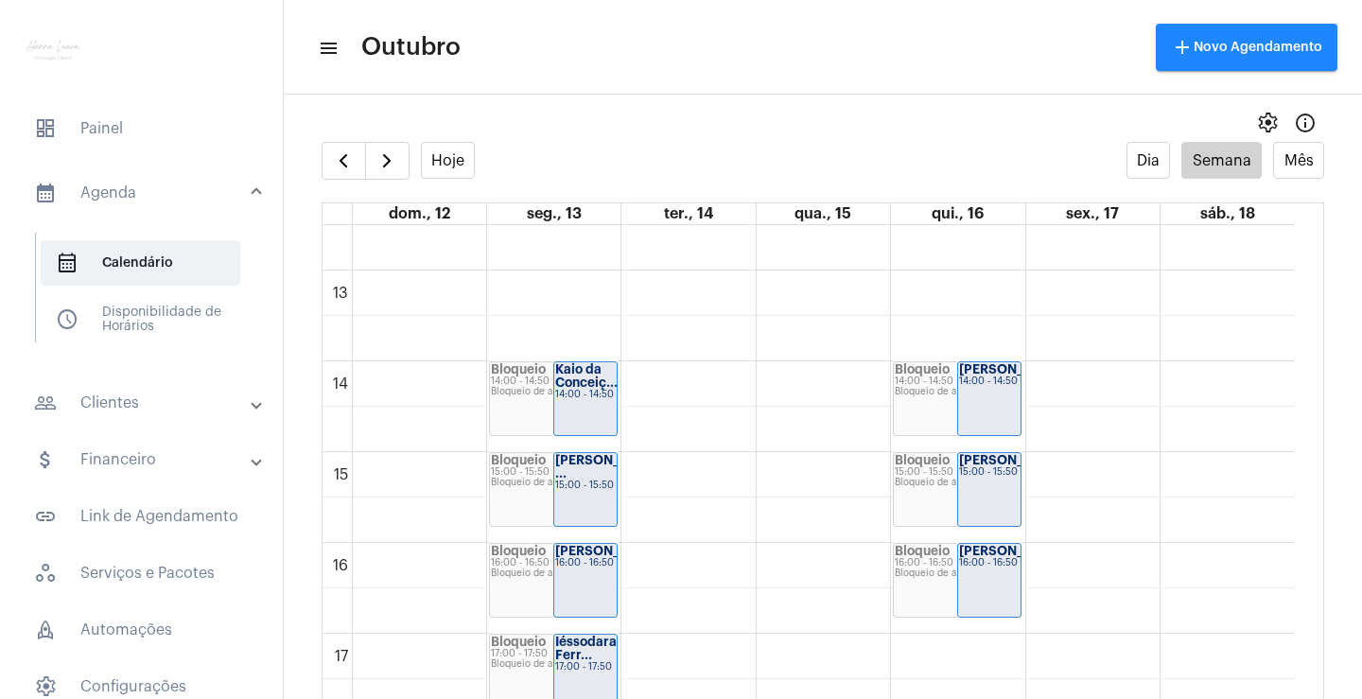
scroll to position [1230, 0]
